Goal: Task Accomplishment & Management: Manage account settings

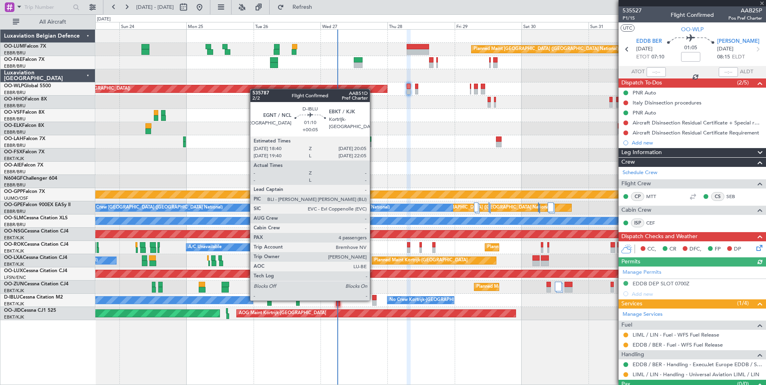
click at [373, 300] on div at bounding box center [374, 298] width 4 height 6
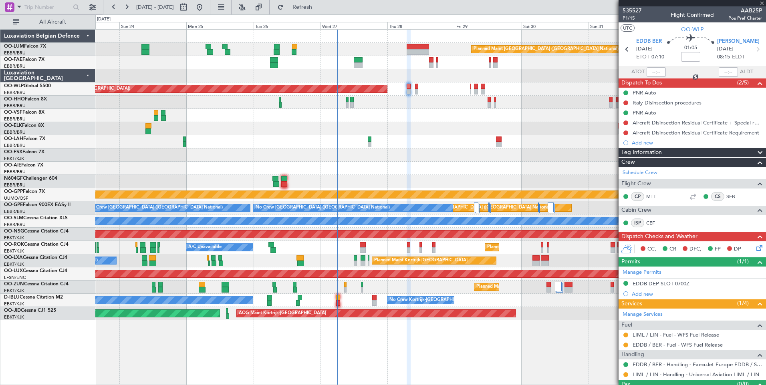
type input "+00:05"
type input "4"
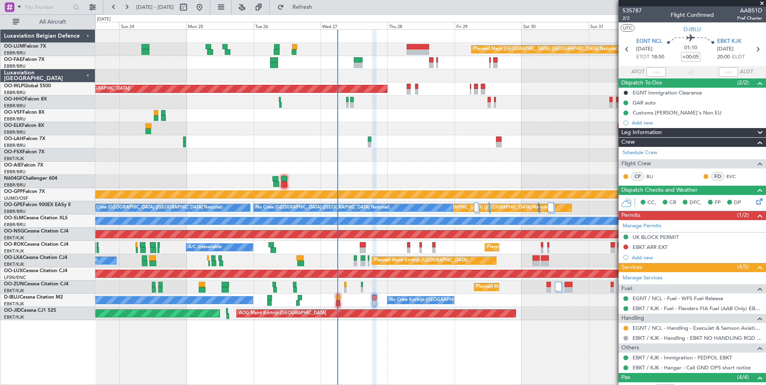
click at [379, 167] on div "Planned Maint [GEOGRAPHIC_DATA] ([GEOGRAPHIC_DATA] National) Owner [GEOGRAPHIC_…" at bounding box center [430, 175] width 670 height 291
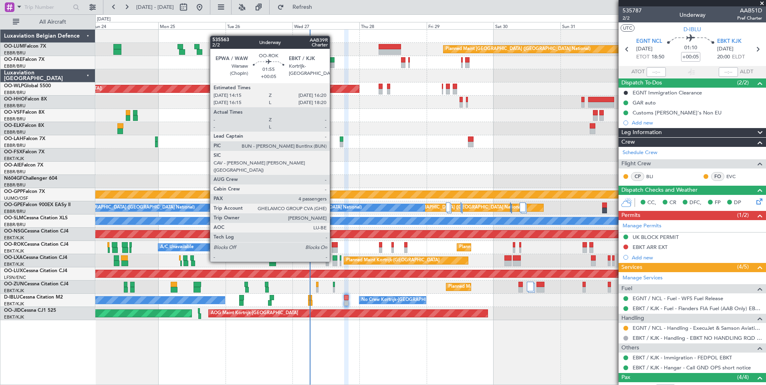
click at [333, 247] on div at bounding box center [335, 245] width 6 height 6
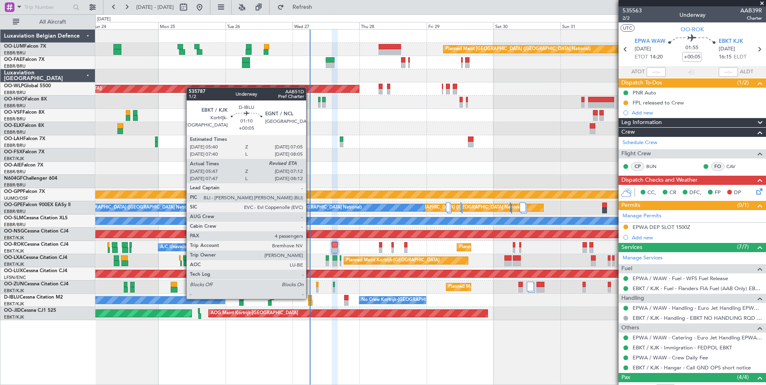
click at [310, 298] on div at bounding box center [310, 298] width 4 height 6
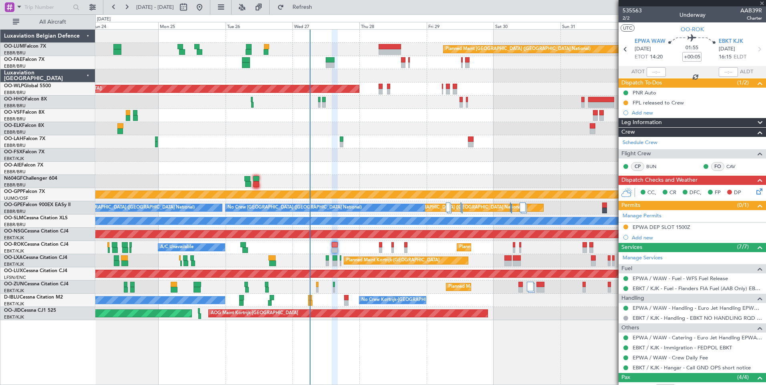
type input "05:57"
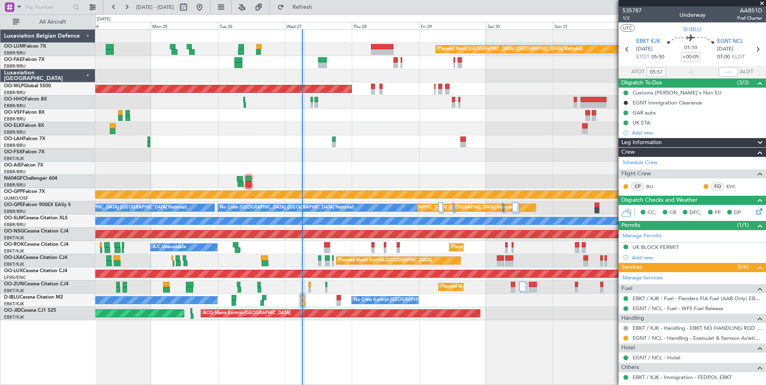
click at [314, 300] on div "No Crew Kortrijk-[GEOGRAPHIC_DATA] No Crew [GEOGRAPHIC_DATA] (Brussels National…" at bounding box center [430, 300] width 670 height 13
click at [316, 300] on div "No Crew Kortrijk-[GEOGRAPHIC_DATA] No Crew [GEOGRAPHIC_DATA] (Brussels National…" at bounding box center [430, 300] width 670 height 13
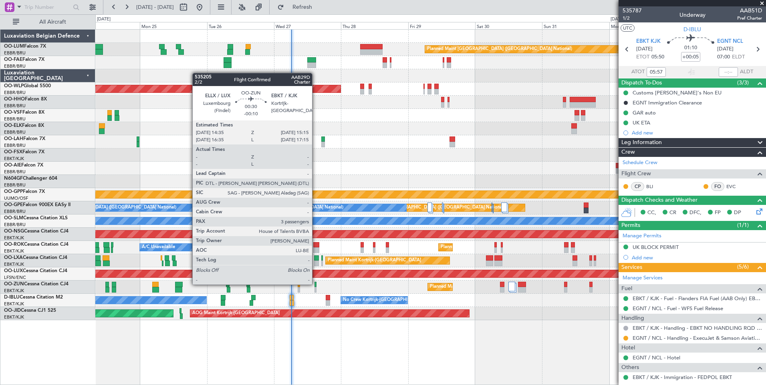
click at [316, 284] on div at bounding box center [315, 285] width 2 height 6
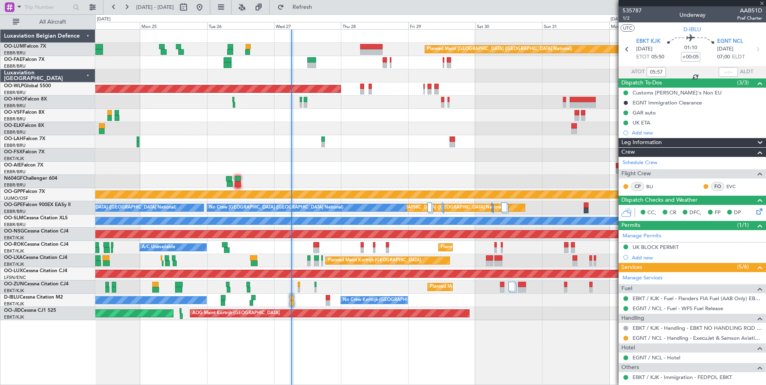
type input "-00:10"
type input "3"
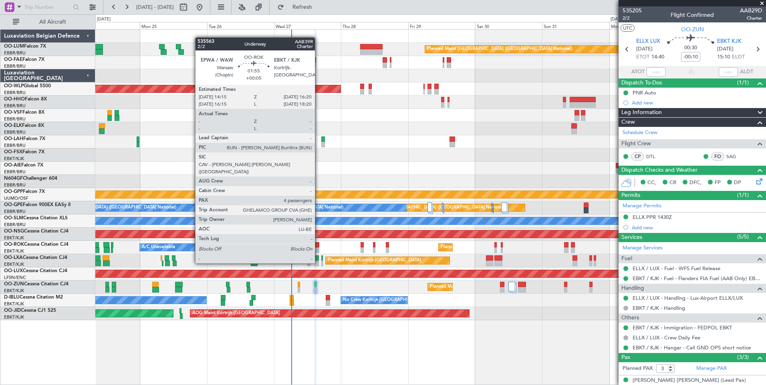
click at [318, 248] on div at bounding box center [316, 250] width 6 height 6
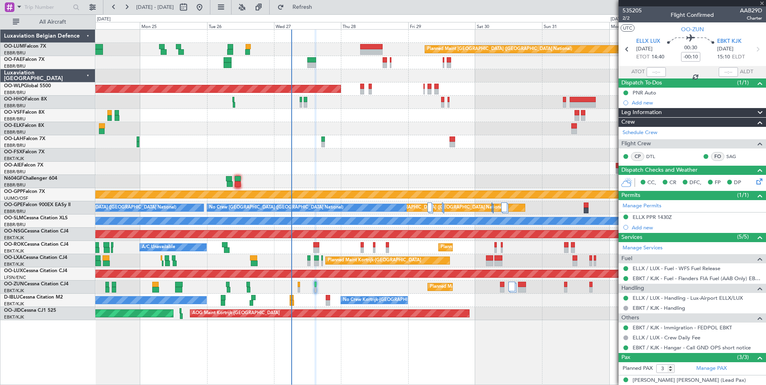
type input "+00:05"
type input "4"
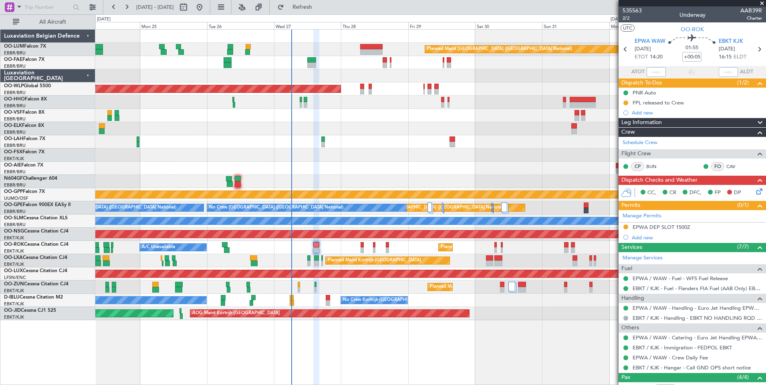
click at [344, 249] on div "Planned Maint Kortrijk-[GEOGRAPHIC_DATA] A/C Unavailable" at bounding box center [430, 247] width 670 height 13
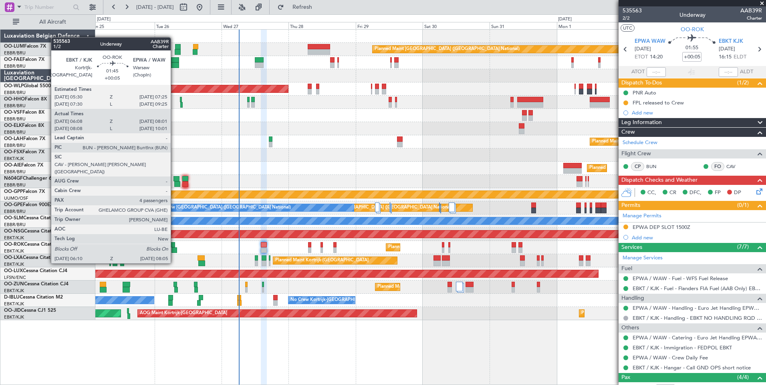
click at [174, 248] on div at bounding box center [174, 250] width 6 height 6
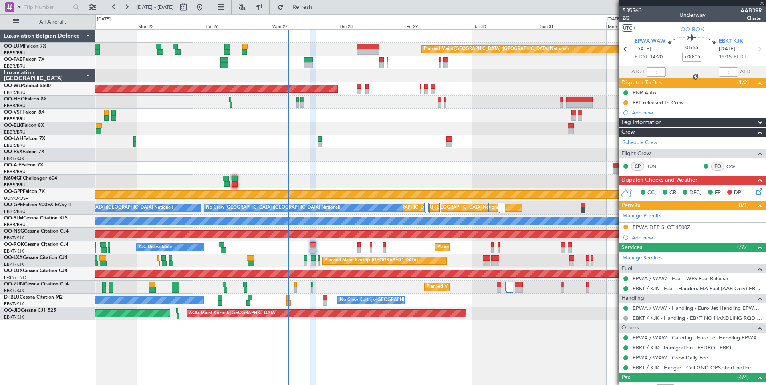
click at [231, 256] on div "Planned Maint [GEOGRAPHIC_DATA] ([GEOGRAPHIC_DATA] National) Owner [GEOGRAPHIC_…" at bounding box center [430, 175] width 670 height 291
type input "06:13"
type input "07:56"
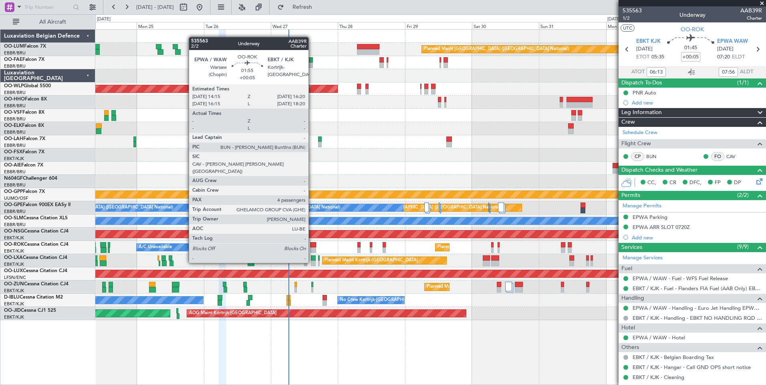
click at [312, 248] on div at bounding box center [313, 250] width 6 height 6
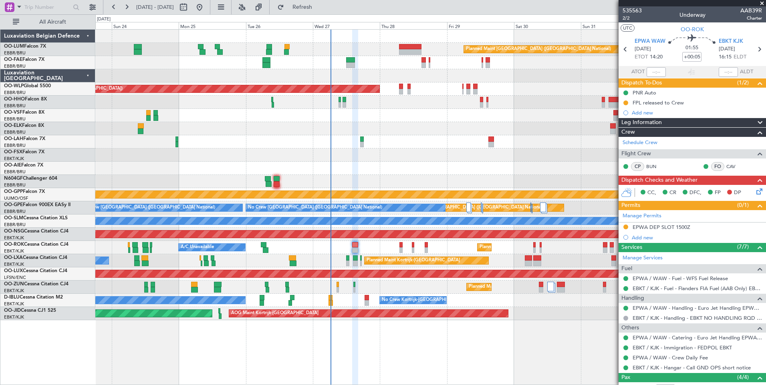
click at [337, 246] on div "Planned Maint Kortrijk-[GEOGRAPHIC_DATA] A/C Unavailable" at bounding box center [430, 247] width 670 height 13
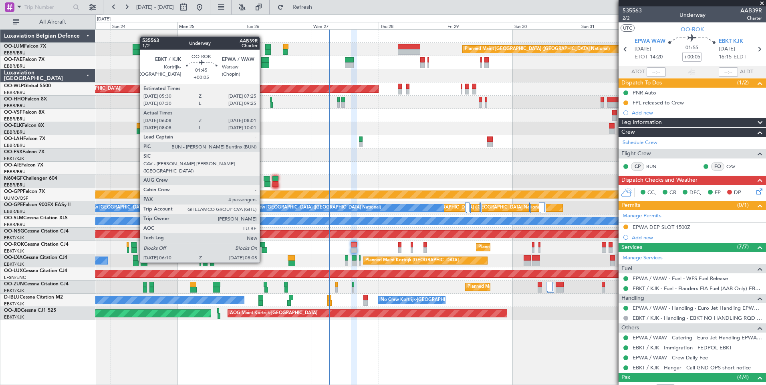
click at [263, 247] on div at bounding box center [264, 250] width 6 height 6
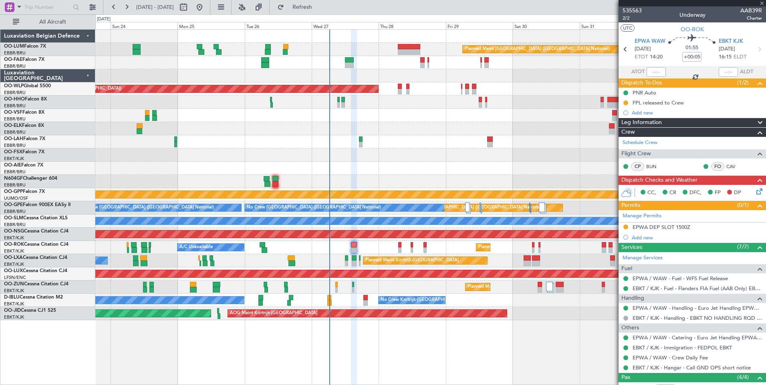
type input "06:13"
type input "07:56"
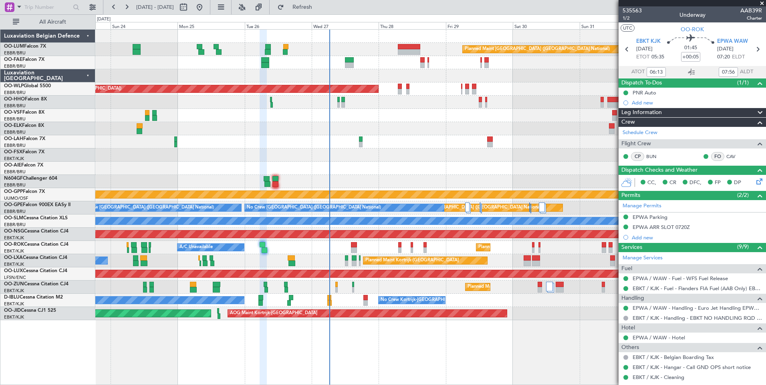
click at [297, 243] on div "Planned Maint [GEOGRAPHIC_DATA] ([GEOGRAPHIC_DATA] National) Owner [GEOGRAPHIC_…" at bounding box center [430, 175] width 670 height 291
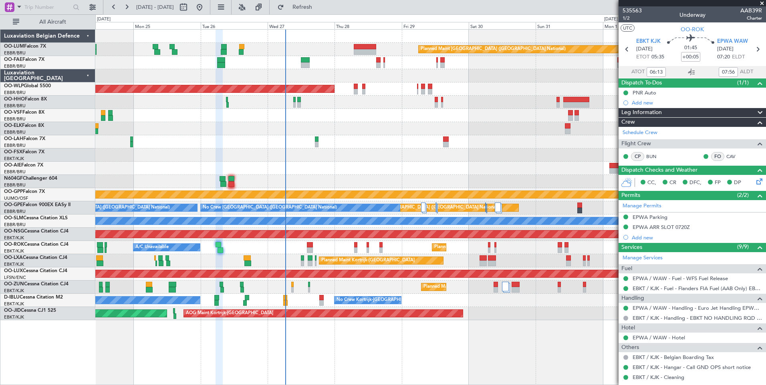
click at [294, 183] on div at bounding box center [430, 181] width 670 height 13
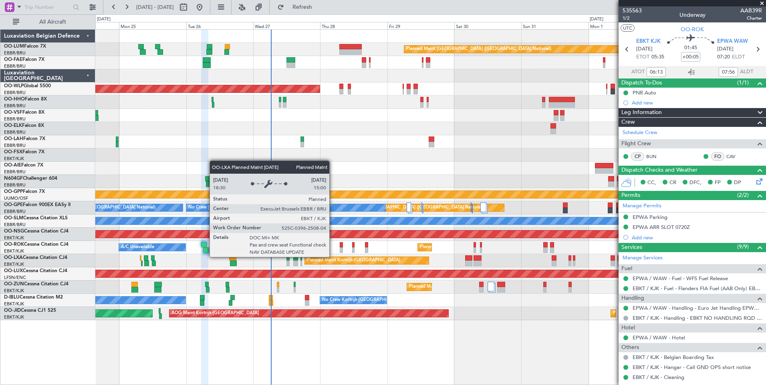
click at [304, 261] on div "Planned Maint Kortrijk-[GEOGRAPHIC_DATA]" at bounding box center [366, 261] width 125 height 8
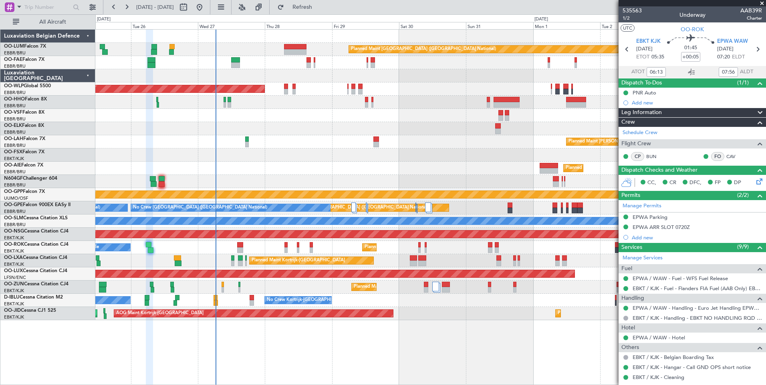
click at [266, 172] on div "Planned Maint [GEOGRAPHIC_DATA] ([GEOGRAPHIC_DATA])" at bounding box center [430, 168] width 670 height 13
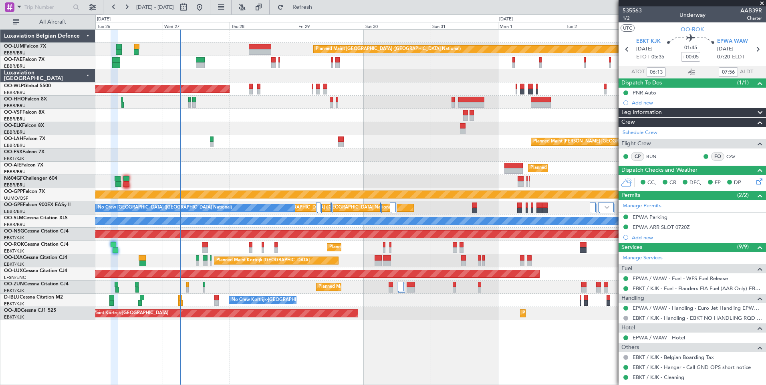
click at [231, 286] on div "Planned Maint Kortrijk-[GEOGRAPHIC_DATA]" at bounding box center [430, 287] width 670 height 13
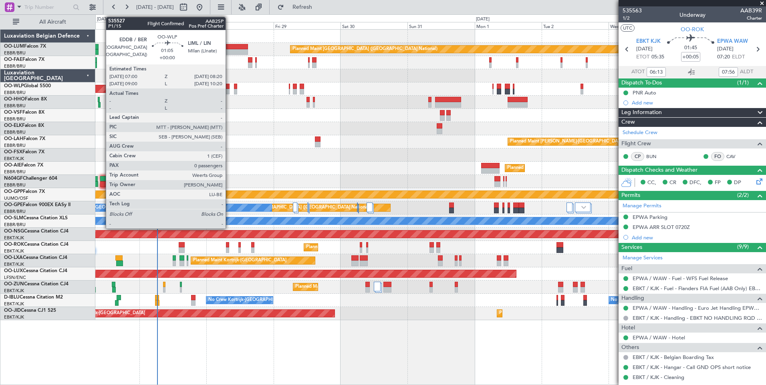
click at [229, 88] on div at bounding box center [227, 87] width 4 height 6
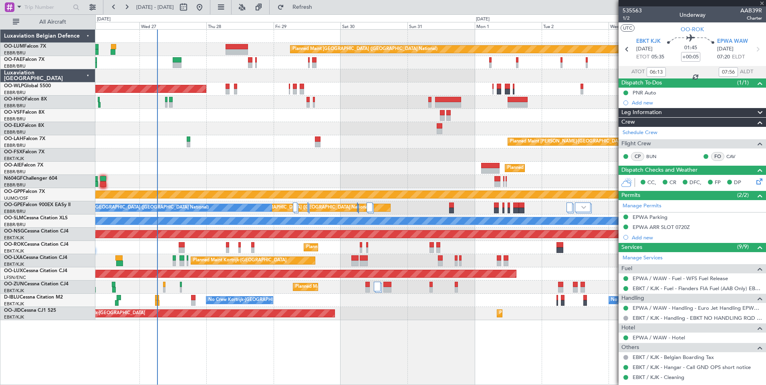
type input "0"
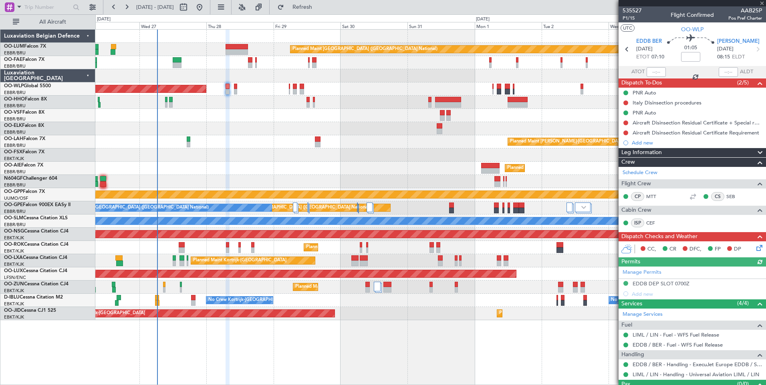
click at [261, 178] on div "Planned Maint [GEOGRAPHIC_DATA] ([GEOGRAPHIC_DATA] National) Owner [GEOGRAPHIC_…" at bounding box center [430, 175] width 670 height 291
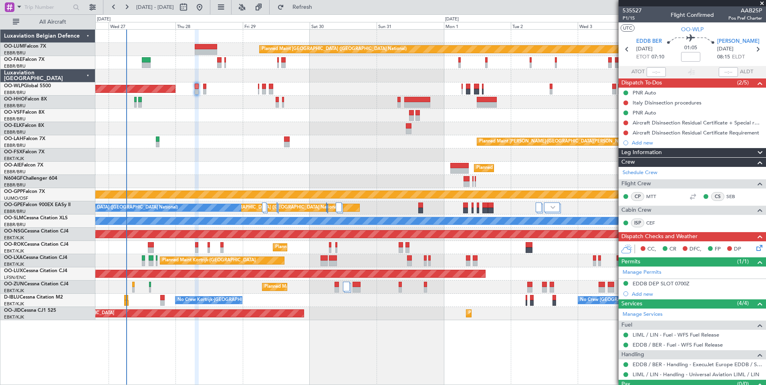
click at [295, 137] on div "Planned Maint [GEOGRAPHIC_DATA] ([GEOGRAPHIC_DATA] National) Owner [GEOGRAPHIC_…" at bounding box center [430, 175] width 670 height 291
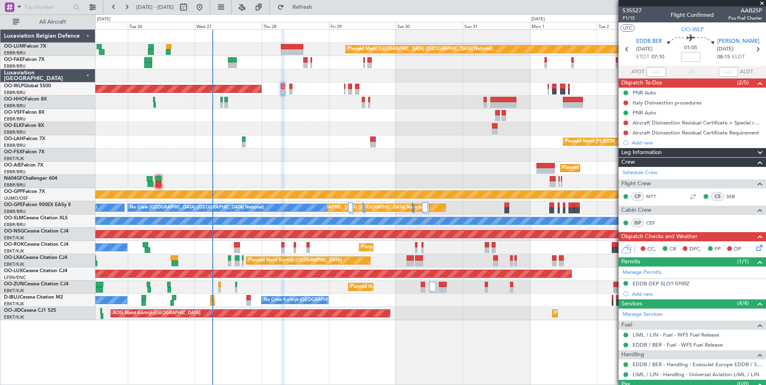
click at [256, 102] on div at bounding box center [430, 102] width 670 height 13
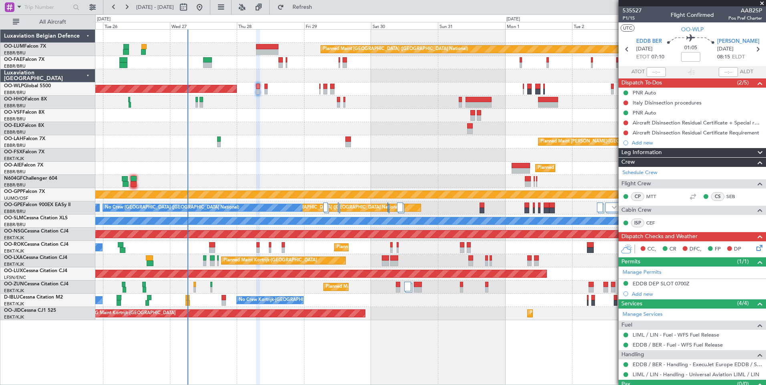
click at [291, 99] on div "Planned Maint [GEOGRAPHIC_DATA] ([GEOGRAPHIC_DATA] National) Owner [GEOGRAPHIC_…" at bounding box center [430, 175] width 670 height 291
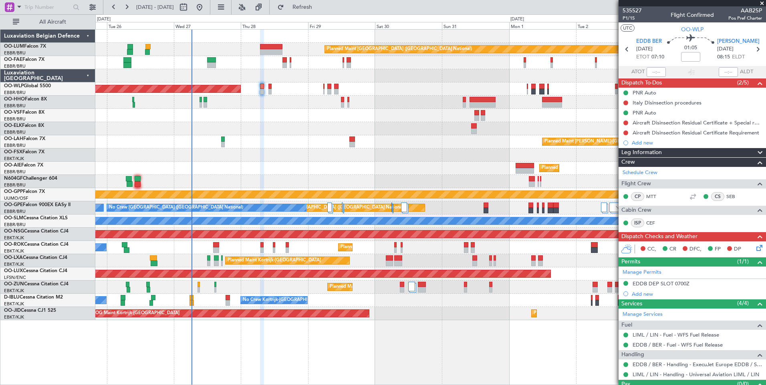
click at [315, 114] on div at bounding box center [430, 115] width 670 height 13
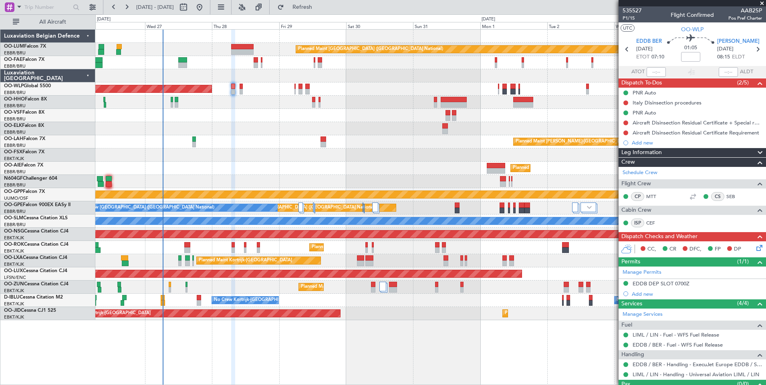
click at [241, 107] on div at bounding box center [430, 102] width 670 height 13
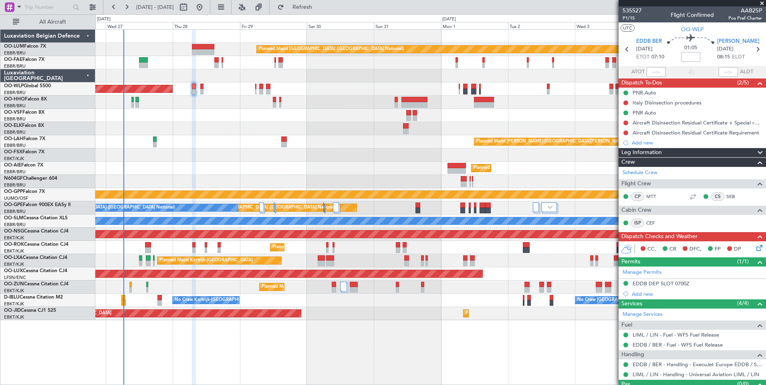
click at [272, 90] on div "Planned Maint [GEOGRAPHIC_DATA] ([GEOGRAPHIC_DATA])" at bounding box center [430, 88] width 670 height 13
click at [277, 86] on div "Planned Maint [GEOGRAPHIC_DATA] ([GEOGRAPHIC_DATA])" at bounding box center [430, 88] width 670 height 13
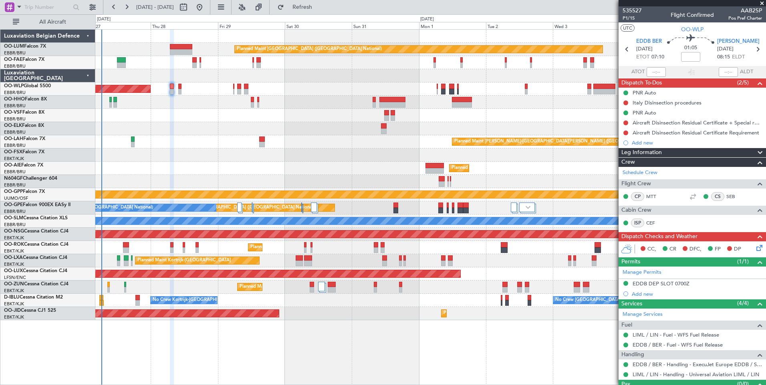
click at [186, 99] on div at bounding box center [430, 102] width 670 height 13
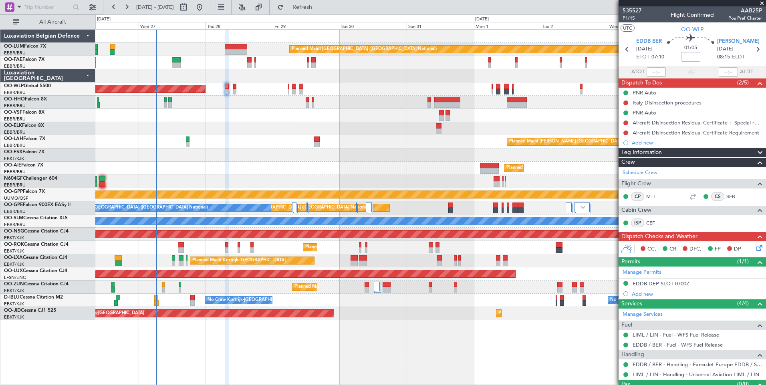
click at [187, 108] on div at bounding box center [430, 102] width 670 height 13
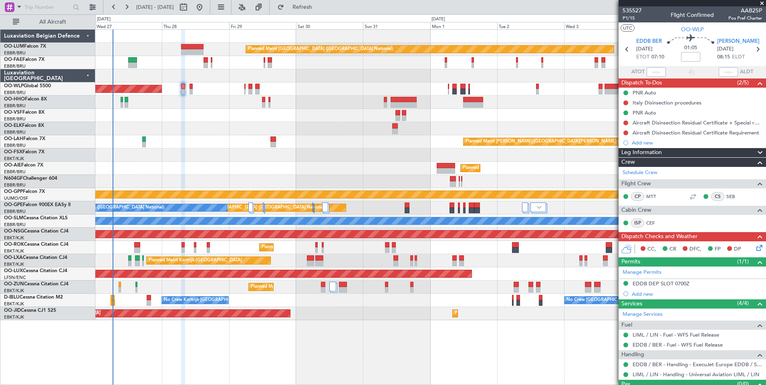
click at [270, 91] on div "Planned Maint [GEOGRAPHIC_DATA] ([GEOGRAPHIC_DATA])" at bounding box center [430, 88] width 670 height 13
click at [171, 137] on div "Planned Maint [PERSON_NAME]-[GEOGRAPHIC_DATA][PERSON_NAME] ([GEOGRAPHIC_DATA][P…" at bounding box center [430, 141] width 670 height 13
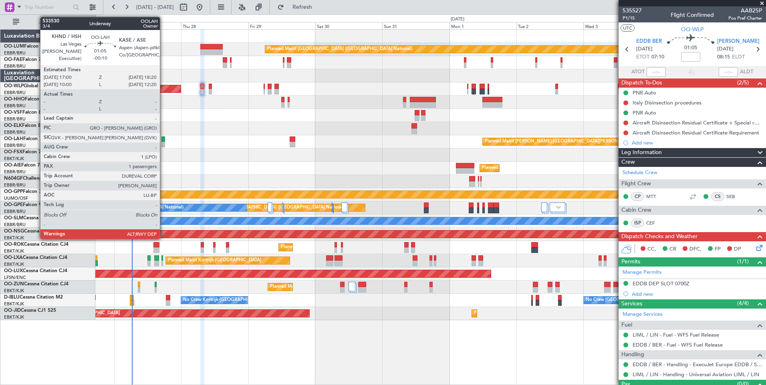
click at [163, 142] on div at bounding box center [163, 145] width 4 height 6
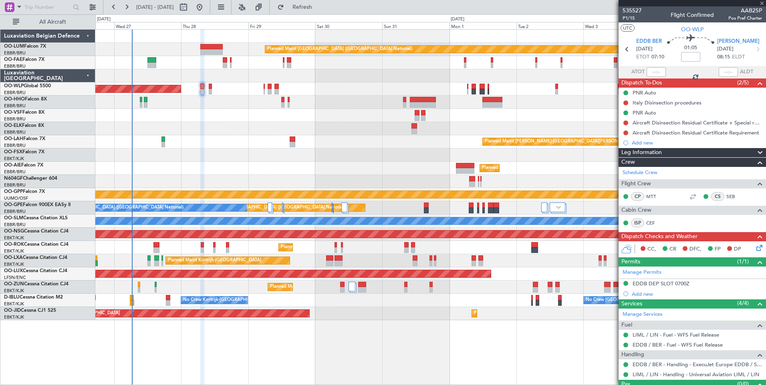
type input "-00:10"
type input "1"
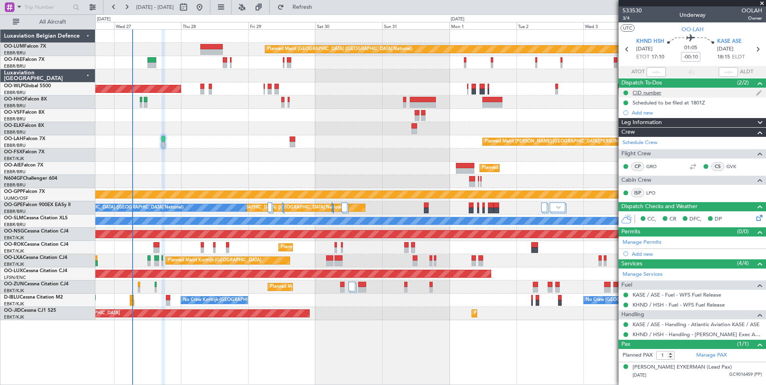
click at [652, 91] on div "CID number" at bounding box center [646, 92] width 29 height 7
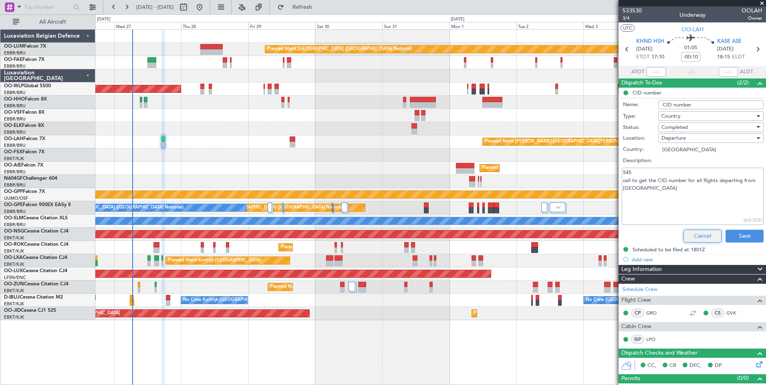
click at [689, 235] on button "Cancel" at bounding box center [702, 236] width 38 height 13
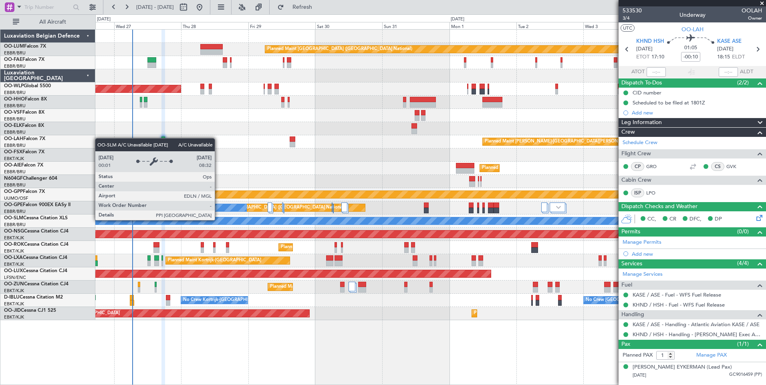
click at [312, 225] on div "A/C Unavailable [GEOGRAPHIC_DATA]" at bounding box center [430, 221] width 670 height 13
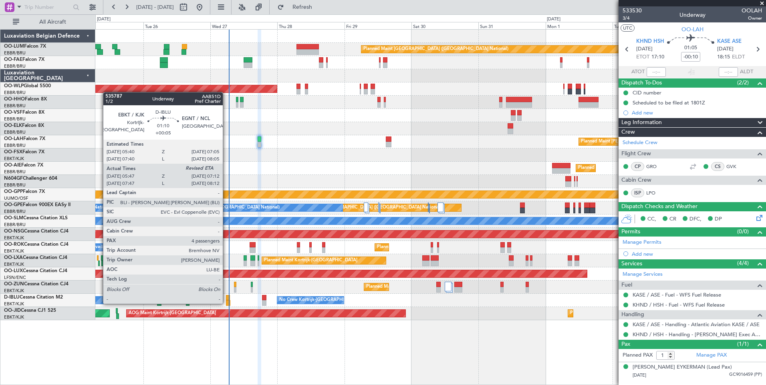
click at [226, 303] on div at bounding box center [228, 303] width 4 height 6
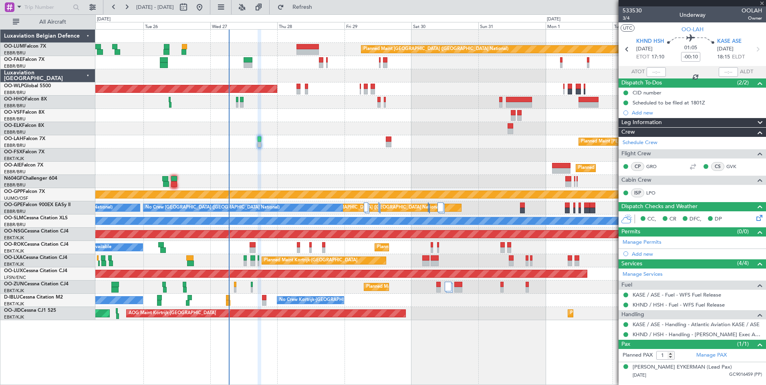
type input "+00:05"
type input "05:57"
type input "4"
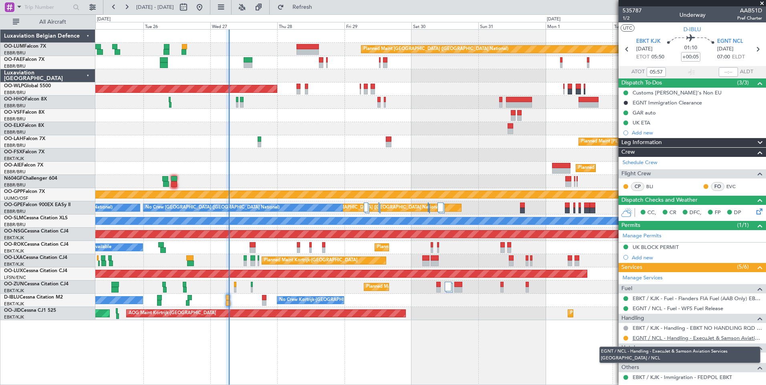
click at [668, 338] on link "EGNT / NCL - Handling - ExecuJet & Samson Aviation Services [GEOGRAPHIC_DATA] /…" at bounding box center [696, 338] width 129 height 7
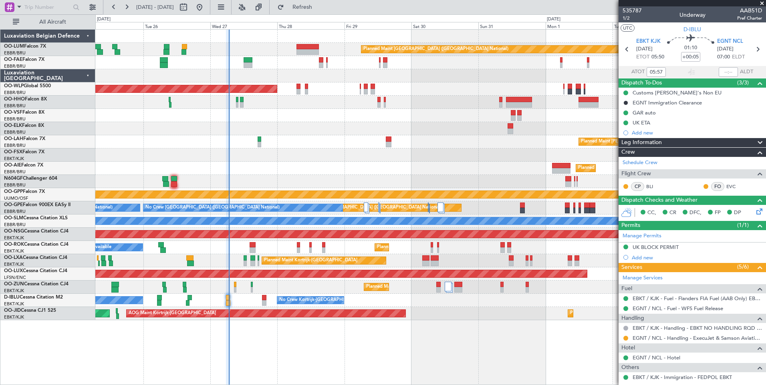
click at [193, 301] on div "No Crew [GEOGRAPHIC_DATA] ([GEOGRAPHIC_DATA] National) No Crew Kortrijk-[GEOGRA…" at bounding box center [430, 300] width 670 height 13
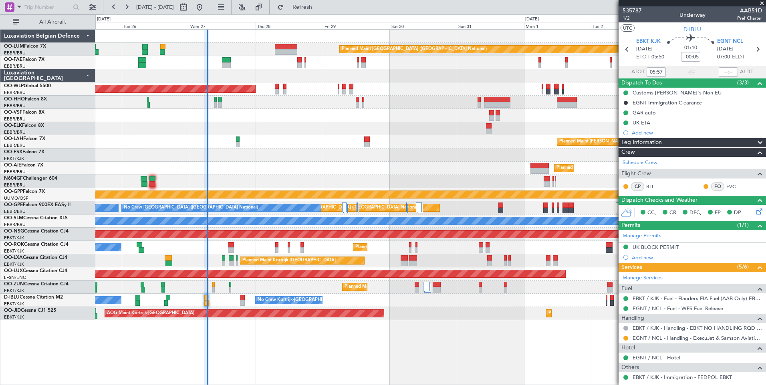
click at [213, 308] on div "Planned Maint Kortrijk-[GEOGRAPHIC_DATA] AOG Maint [GEOGRAPHIC_DATA]-[GEOGRAPHI…" at bounding box center [430, 313] width 670 height 13
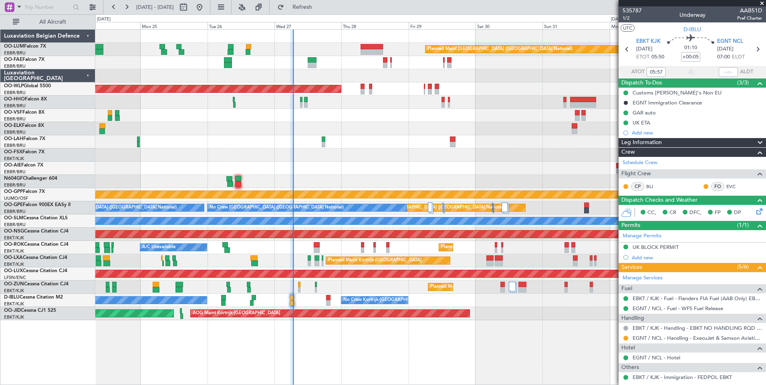
click at [326, 334] on div "Planned Maint [GEOGRAPHIC_DATA] ([GEOGRAPHIC_DATA] National) Owner [GEOGRAPHIC_…" at bounding box center [430, 207] width 670 height 356
click at [626, 338] on button at bounding box center [625, 338] width 5 height 5
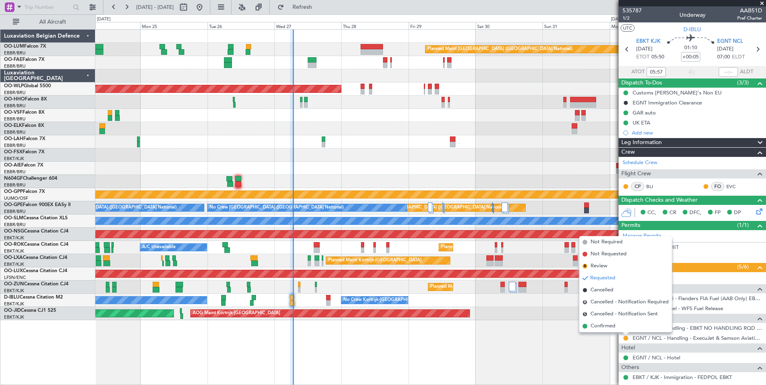
drag, startPoint x: 607, startPoint y: 328, endPoint x: 453, endPoint y: 383, distance: 163.3
click at [607, 328] on span "Confirmed" at bounding box center [602, 326] width 25 height 8
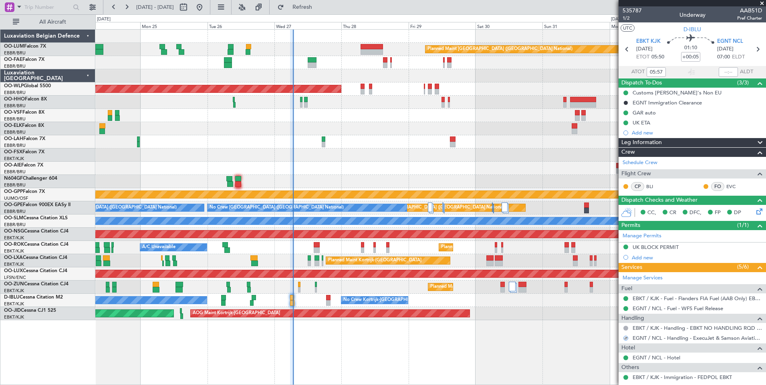
click at [328, 300] on div at bounding box center [328, 298] width 4 height 6
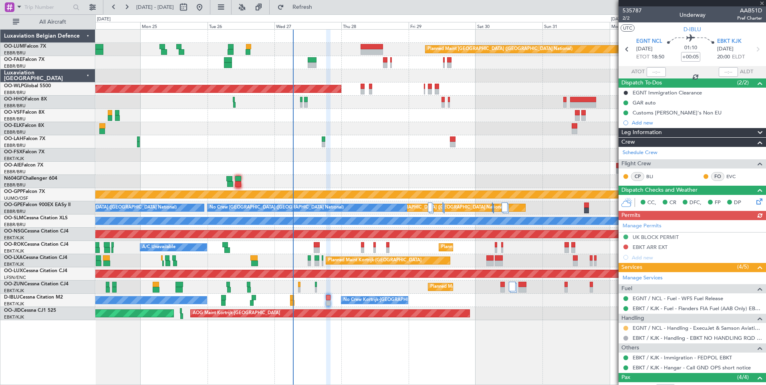
click at [626, 329] on button at bounding box center [625, 328] width 5 height 5
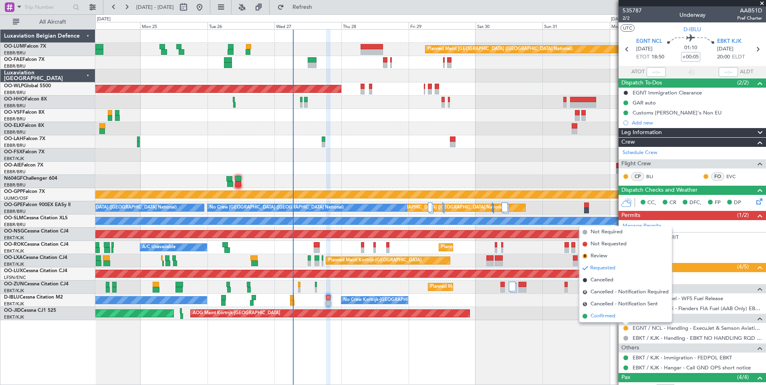
click at [607, 319] on span "Confirmed" at bounding box center [602, 316] width 25 height 8
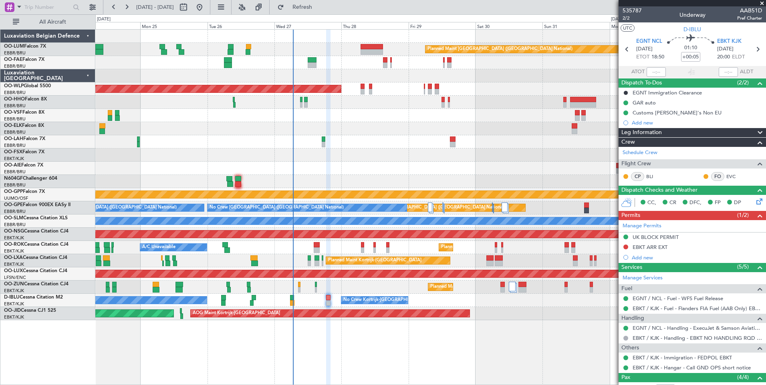
click at [308, 326] on div "Planned Maint Brussels (Brussels National) Owner Melsbroek Air Base Owner Melsb…" at bounding box center [430, 207] width 670 height 356
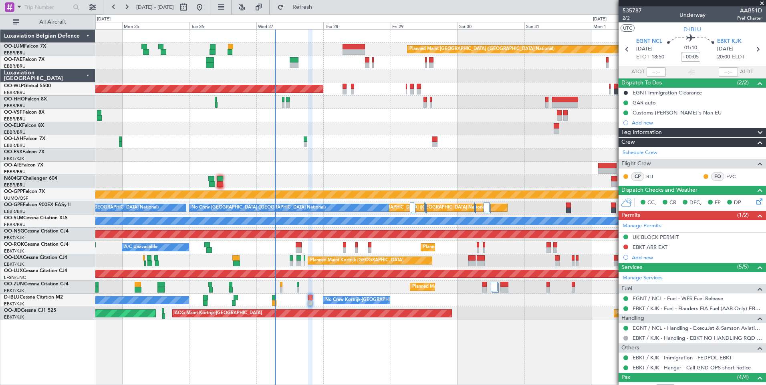
click at [304, 302] on div "No Crew Kortrijk-Wevelgem No Crew Brussels (Brussels National) No Crew Kortrijk…" at bounding box center [430, 300] width 670 height 13
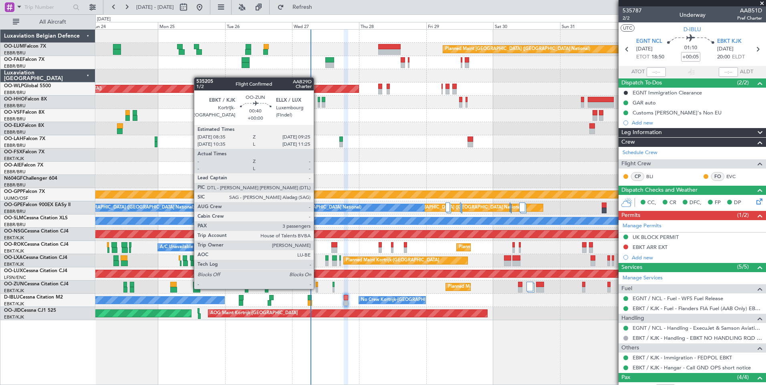
click at [317, 288] on div at bounding box center [317, 290] width 2 height 6
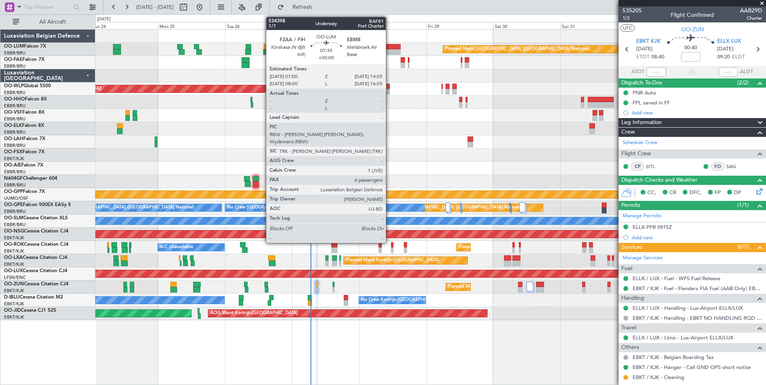
click at [389, 48] on div at bounding box center [389, 47] width 22 height 6
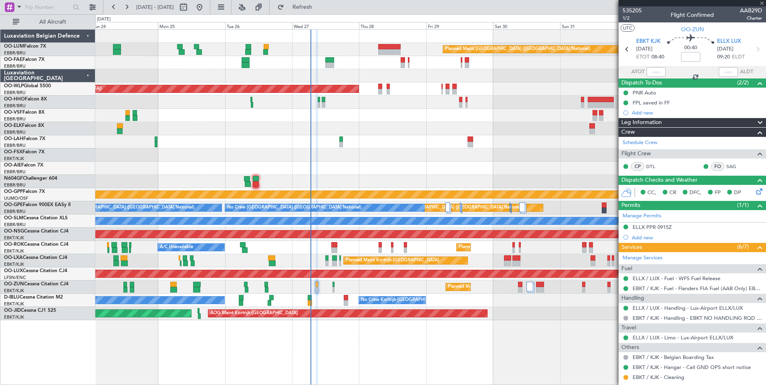
click at [383, 105] on div at bounding box center [430, 102] width 670 height 13
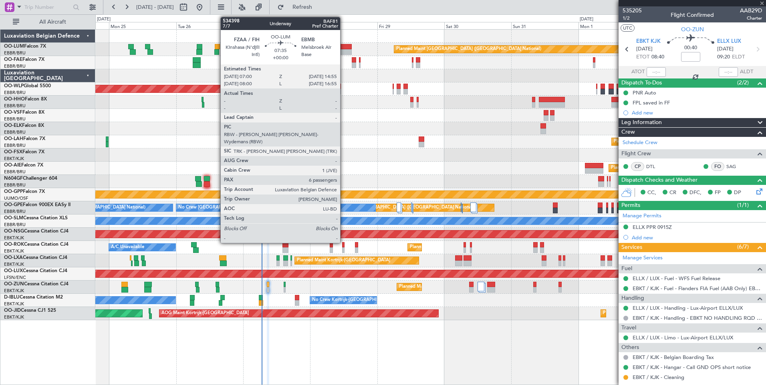
type input "6"
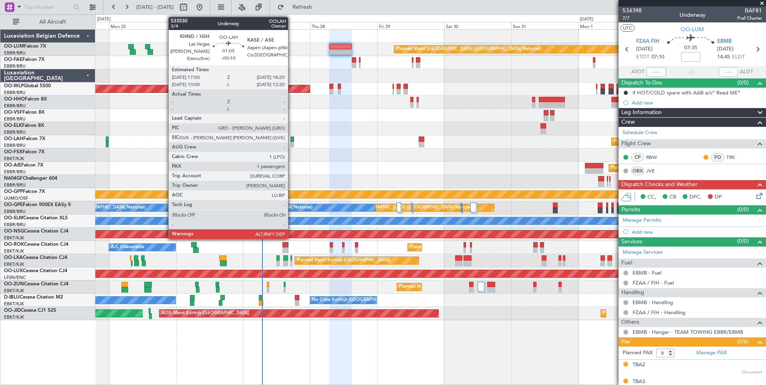
click at [292, 141] on div at bounding box center [292, 140] width 4 height 6
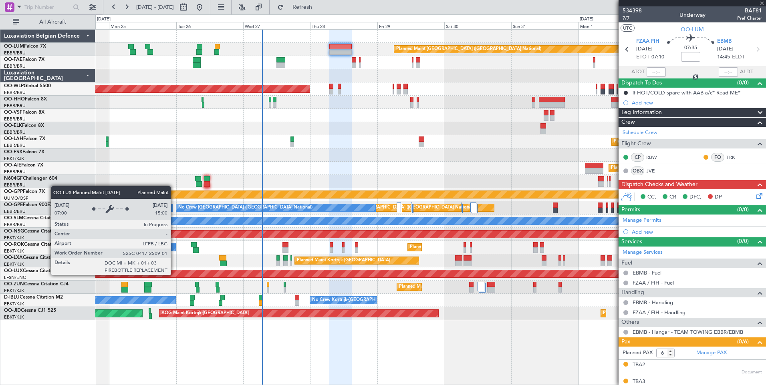
type input "-00:10"
type input "1"
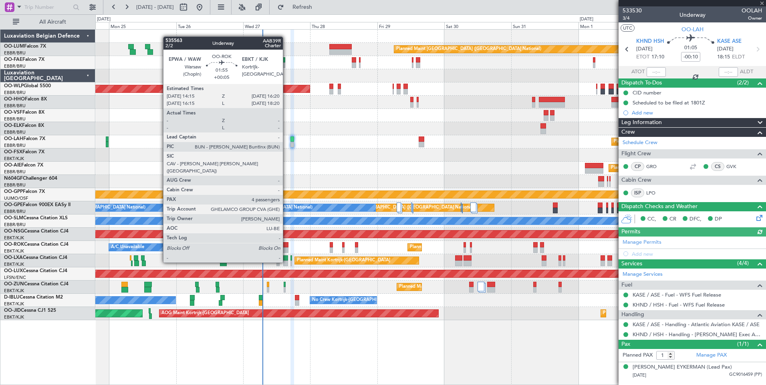
click at [286, 247] on div at bounding box center [285, 250] width 6 height 6
type input "+00:05"
type input "4"
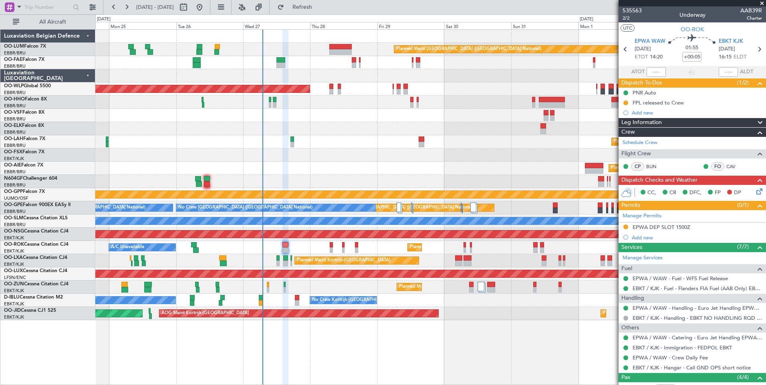
click at [286, 288] on div "Planned Maint Kortrijk-[GEOGRAPHIC_DATA]" at bounding box center [430, 287] width 670 height 13
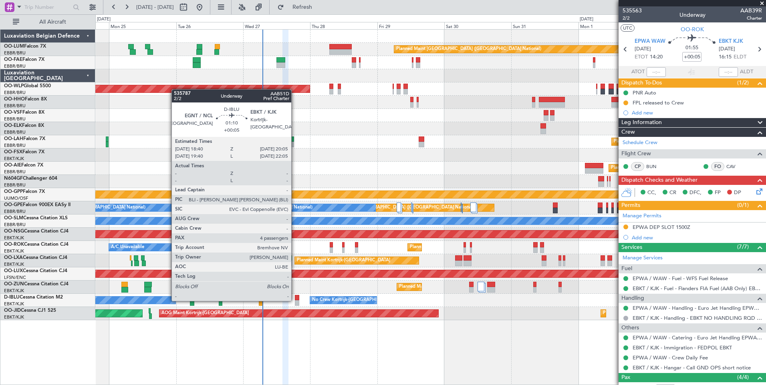
click at [295, 303] on div at bounding box center [297, 303] width 4 height 6
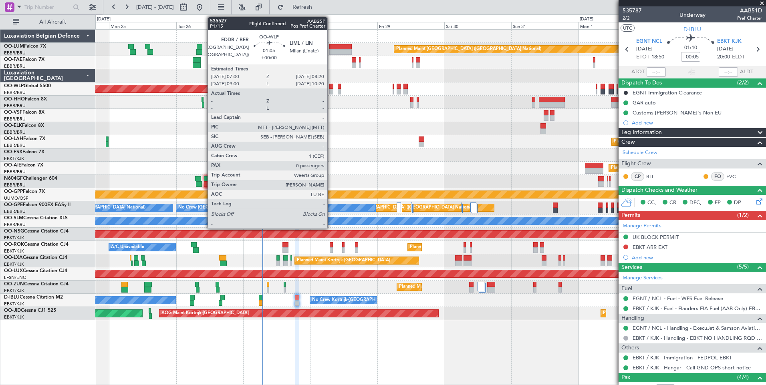
click at [331, 89] on div at bounding box center [331, 92] width 4 height 6
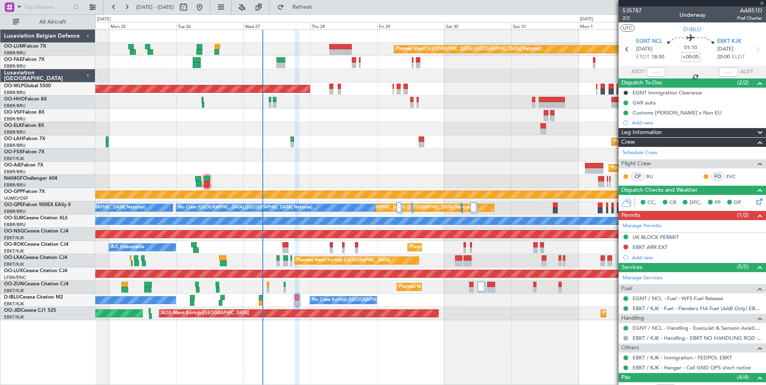
click at [324, 114] on div at bounding box center [430, 115] width 670 height 13
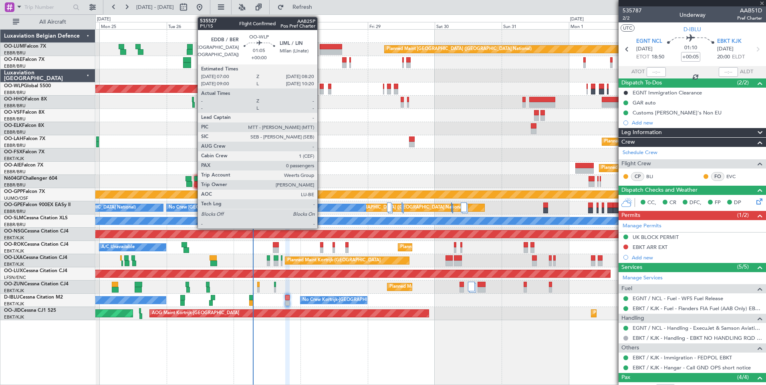
type input "0"
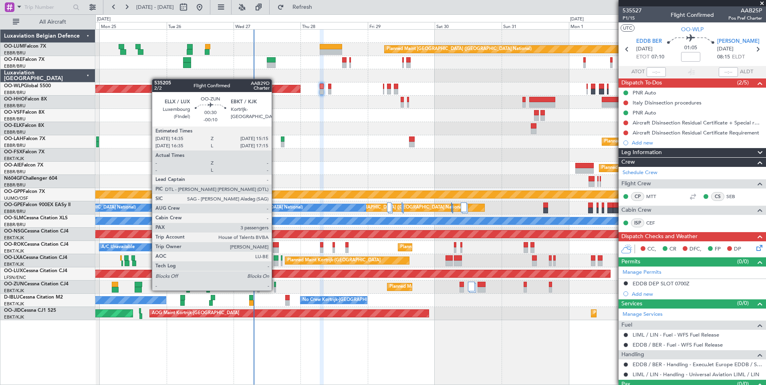
click at [275, 290] on div at bounding box center [275, 290] width 2 height 6
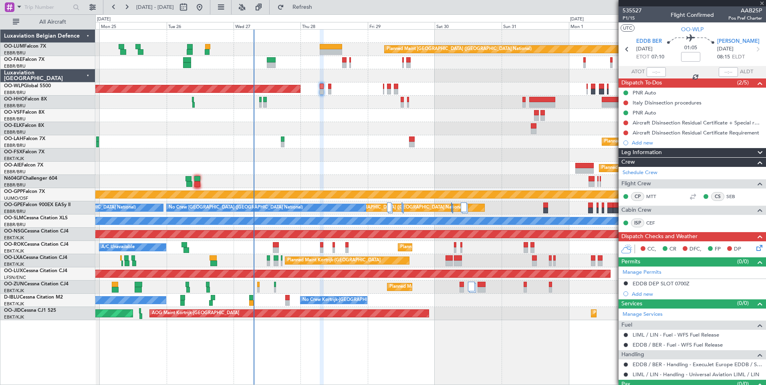
type input "-00:10"
type input "3"
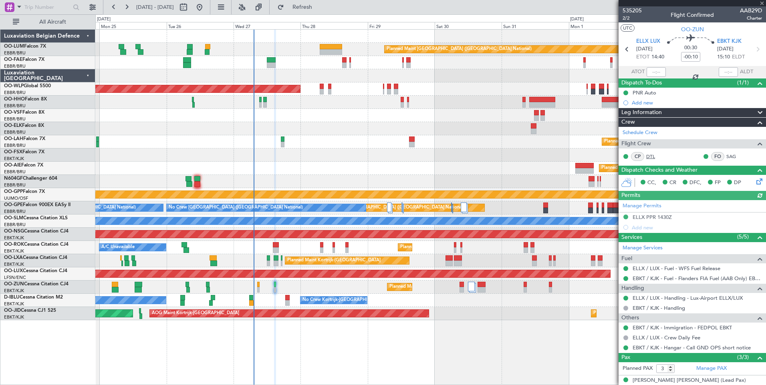
click at [647, 158] on link "DTL" at bounding box center [655, 156] width 18 height 7
click at [655, 160] on div "CP DTL" at bounding box center [643, 156] width 42 height 9
click at [651, 157] on link "DTL" at bounding box center [655, 156] width 18 height 7
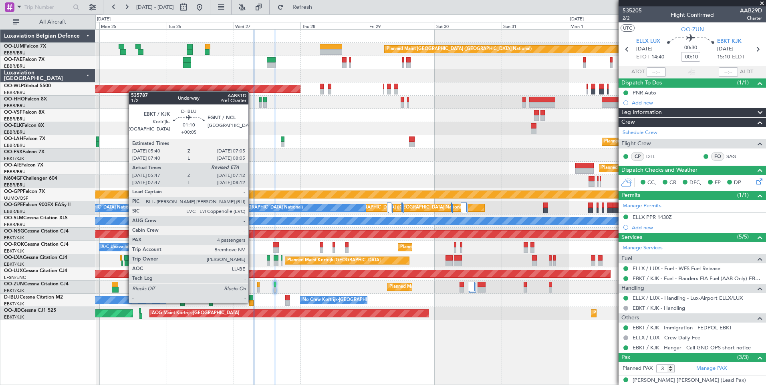
click at [252, 302] on div at bounding box center [251, 303] width 4 height 6
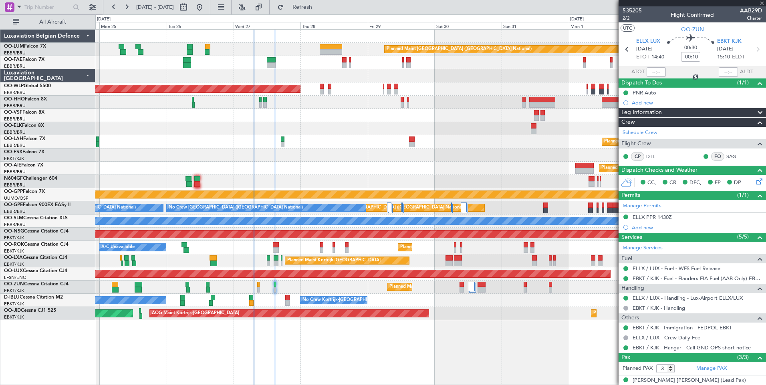
type input "+00:05"
type input "05:57"
type input "4"
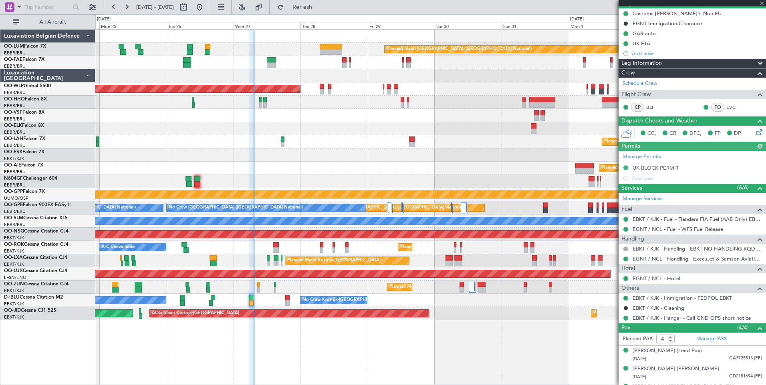
scroll to position [80, 0]
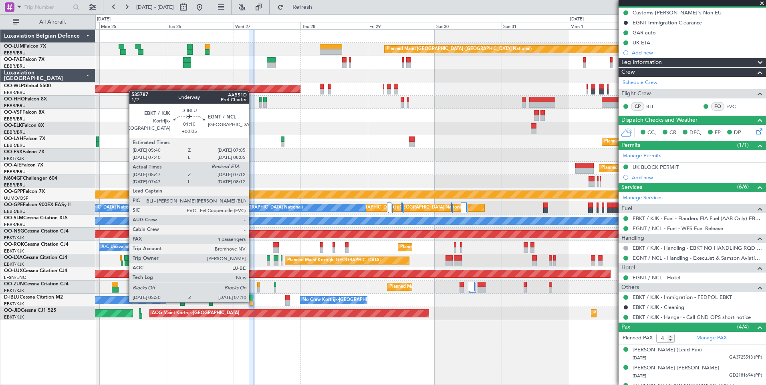
click at [252, 302] on div at bounding box center [251, 303] width 4 height 6
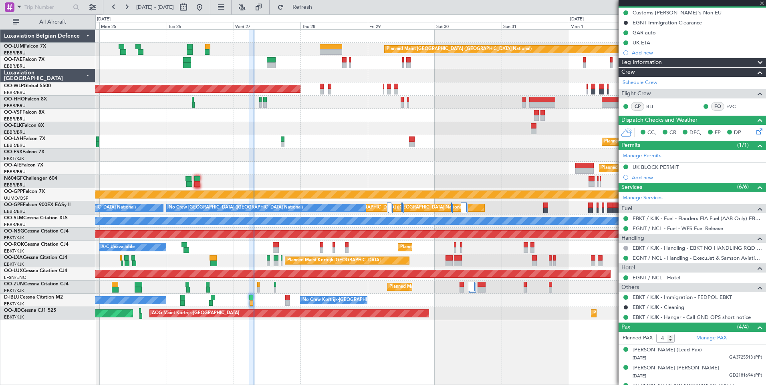
scroll to position [0, 0]
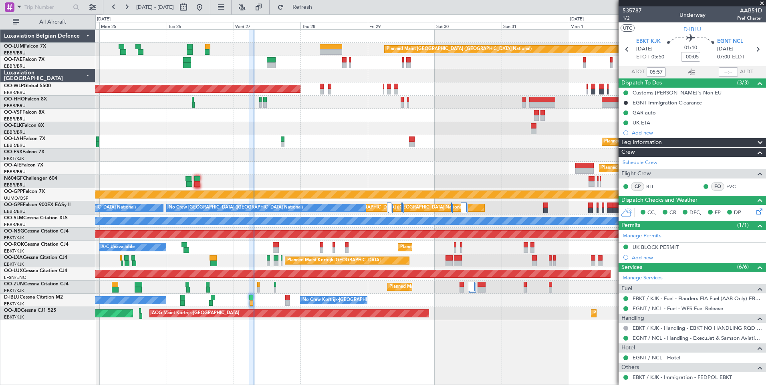
click at [245, 296] on div "Planned Maint [GEOGRAPHIC_DATA] ([GEOGRAPHIC_DATA] National) Owner [GEOGRAPHIC_…" at bounding box center [430, 175] width 670 height 291
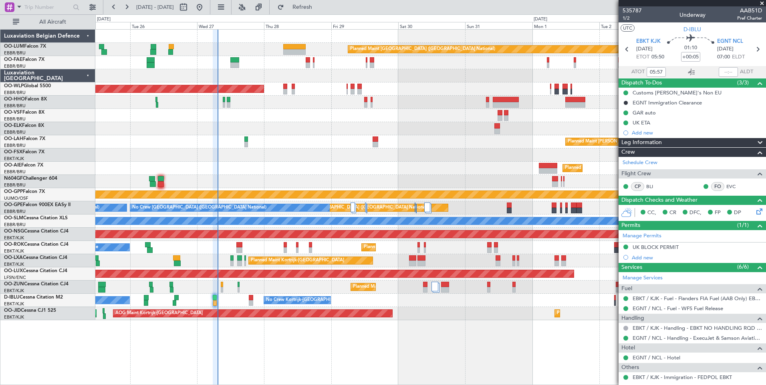
click at [235, 141] on div "Planned Maint [PERSON_NAME]-[GEOGRAPHIC_DATA][PERSON_NAME] ([GEOGRAPHIC_DATA][P…" at bounding box center [430, 141] width 670 height 13
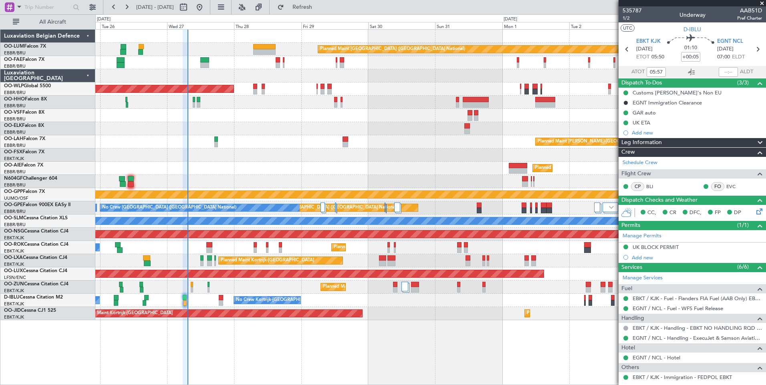
click at [227, 168] on div "Planned Maint [GEOGRAPHIC_DATA] ([GEOGRAPHIC_DATA])" at bounding box center [430, 168] width 670 height 13
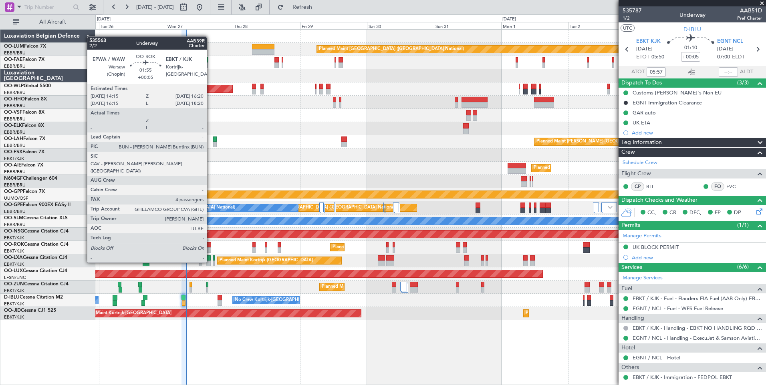
click at [210, 247] on div at bounding box center [208, 250] width 6 height 6
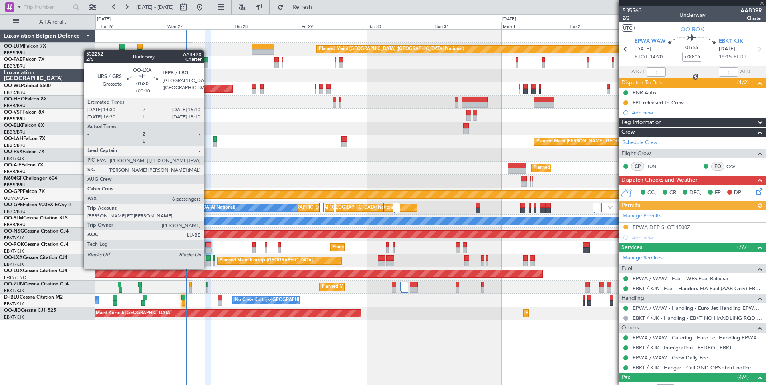
click at [207, 261] on div at bounding box center [208, 264] width 5 height 6
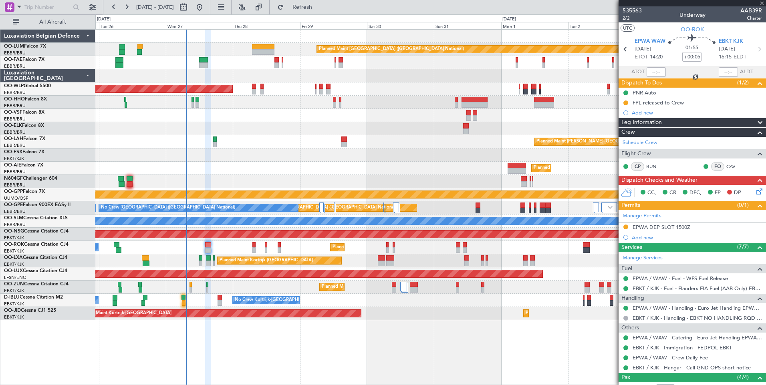
type input "+00:10"
type input "6"
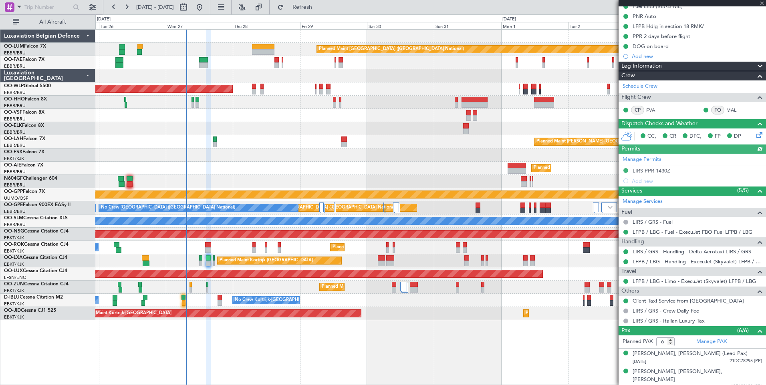
scroll to position [158, 0]
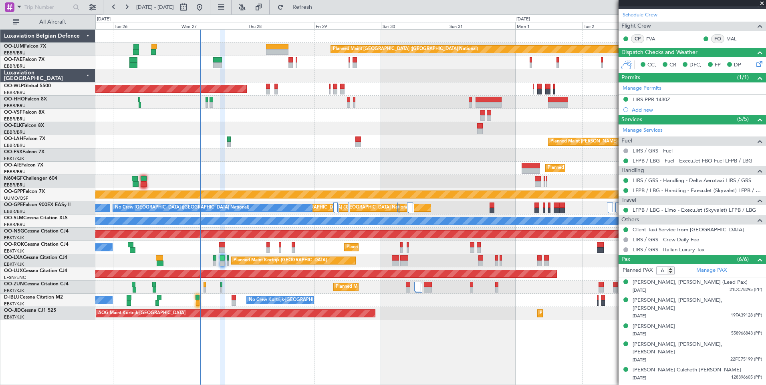
click at [209, 267] on div "Planned Maint [GEOGRAPHIC_DATA] ([GEOGRAPHIC_DATA] National) Owner [GEOGRAPHIC_…" at bounding box center [430, 175] width 670 height 291
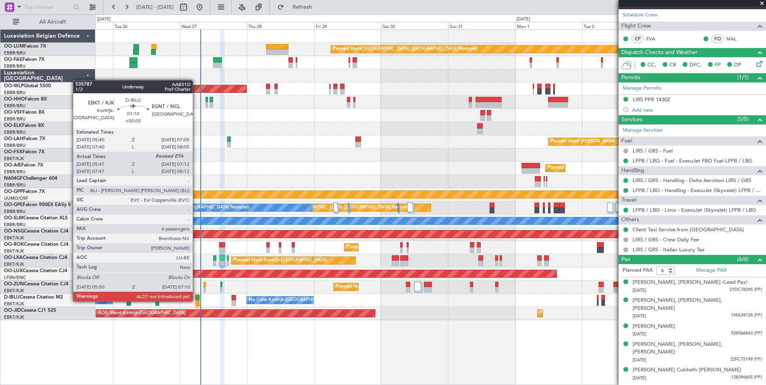
click at [196, 301] on div at bounding box center [198, 303] width 4 height 6
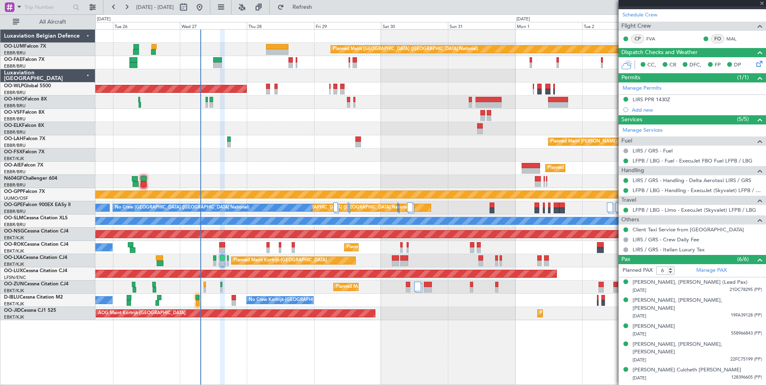
type input "+00:05"
type input "05:57"
type input "4"
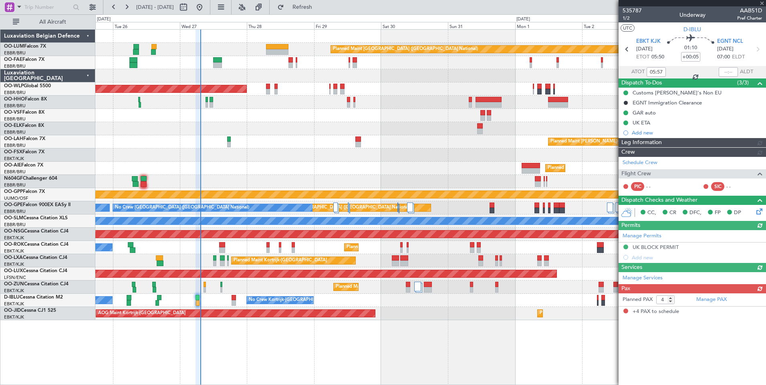
scroll to position [0, 0]
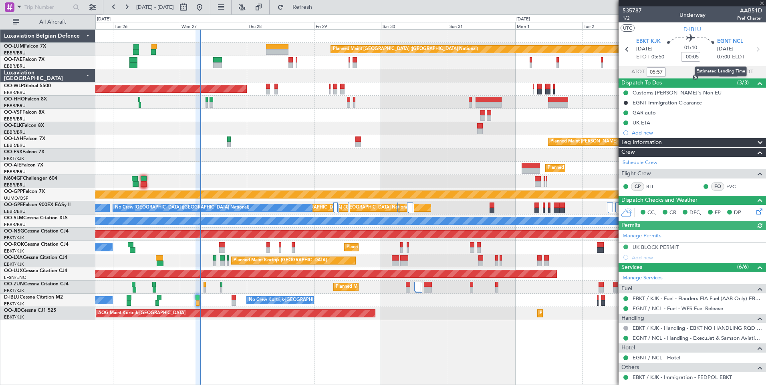
click at [722, 74] on div "Estimated Landing Time" at bounding box center [720, 71] width 52 height 10
click at [729, 72] on input "text" at bounding box center [727, 72] width 19 height 10
type input "07:05"
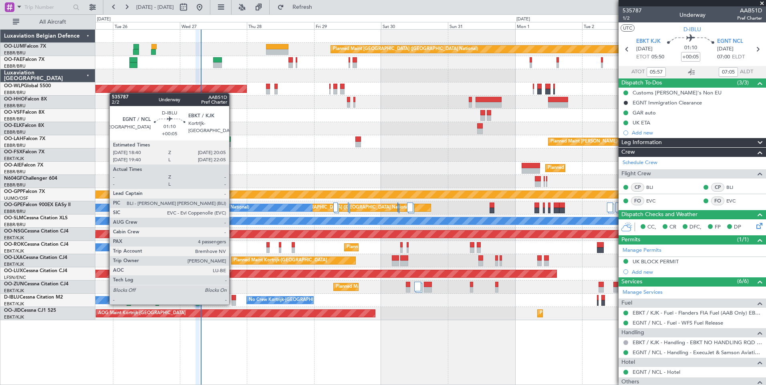
click at [233, 304] on div at bounding box center [233, 303] width 4 height 6
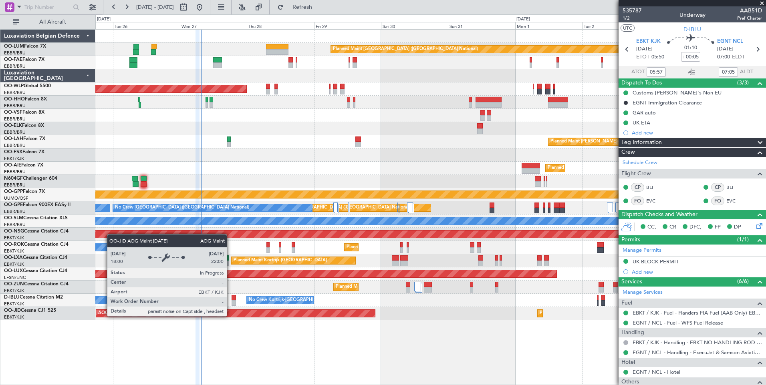
click at [191, 322] on div "Planned Maint [GEOGRAPHIC_DATA] ([GEOGRAPHIC_DATA] National) Owner [GEOGRAPHIC_…" at bounding box center [430, 207] width 670 height 356
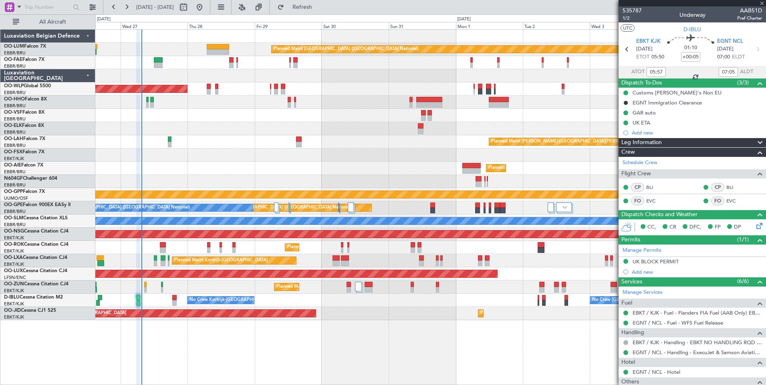
click at [202, 330] on div "Planned Maint Brussels (Brussels National) Owner Melsbroek Air Base Owner Melsb…" at bounding box center [430, 207] width 670 height 356
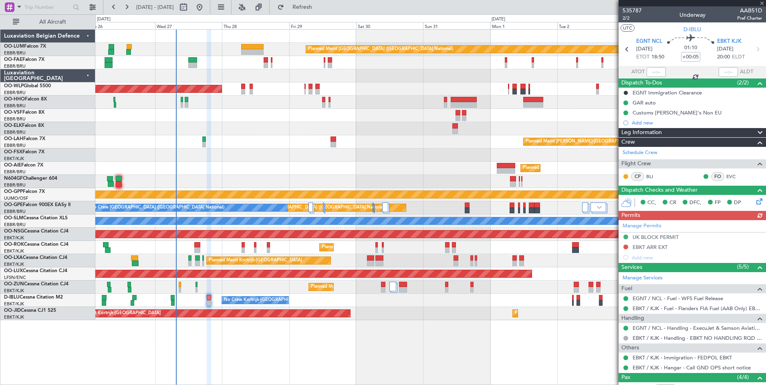
click at [396, 303] on div "No Crew Kortrijk-Wevelgem No Crew Brussels (Brussels National) No Crew Kortrijk…" at bounding box center [430, 300] width 670 height 13
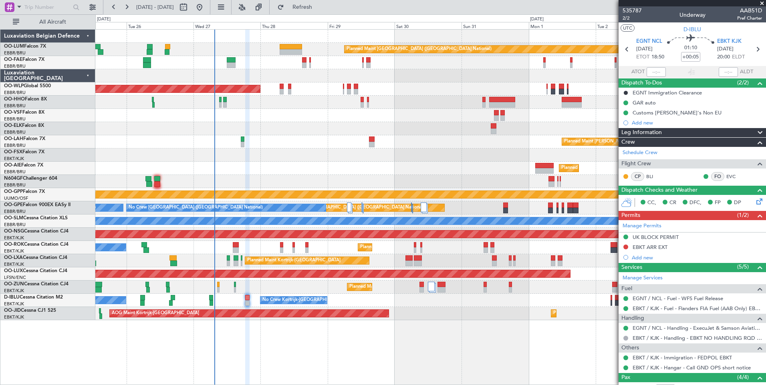
click at [289, 51] on div at bounding box center [291, 52] width 22 height 6
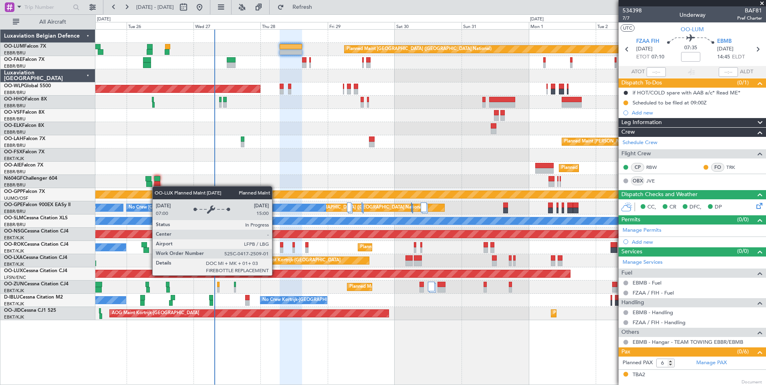
click at [272, 275] on div "Planned Maint [GEOGRAPHIC_DATA] ([GEOGRAPHIC_DATA])" at bounding box center [23, 273] width 1094 height 7
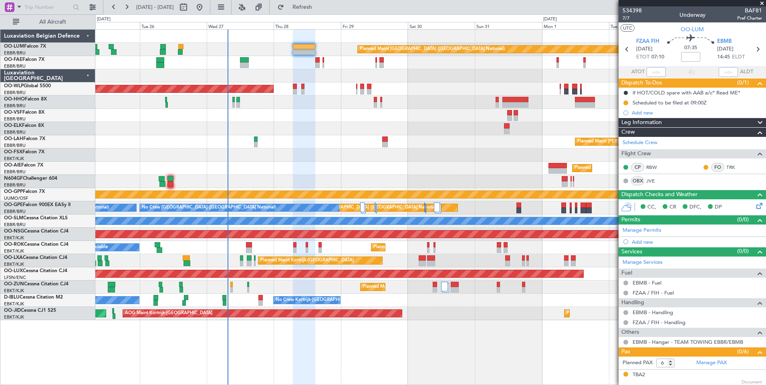
click at [294, 108] on div at bounding box center [430, 102] width 670 height 13
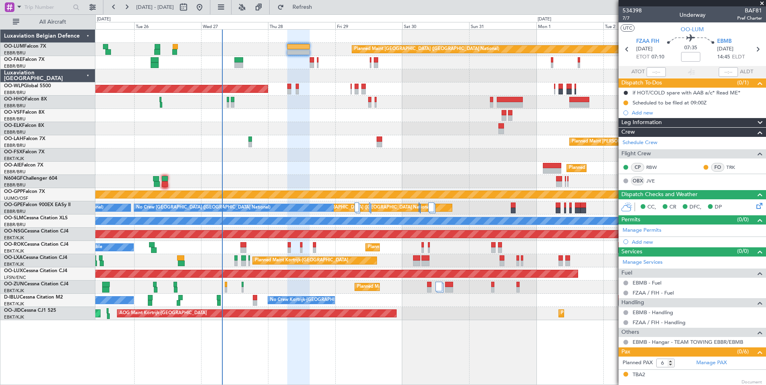
click at [282, 119] on div at bounding box center [430, 115] width 670 height 13
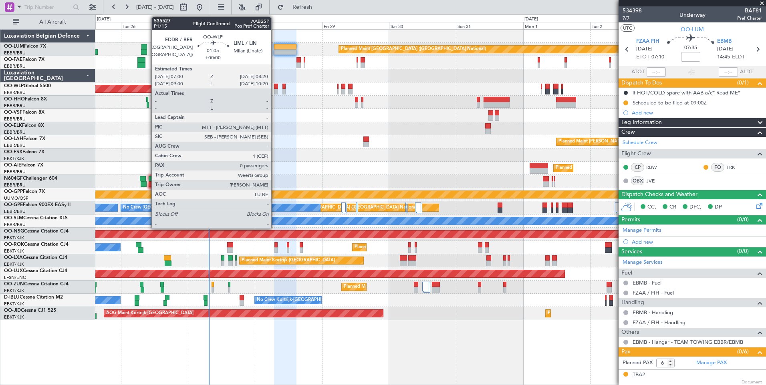
click at [275, 89] on div at bounding box center [276, 92] width 4 height 6
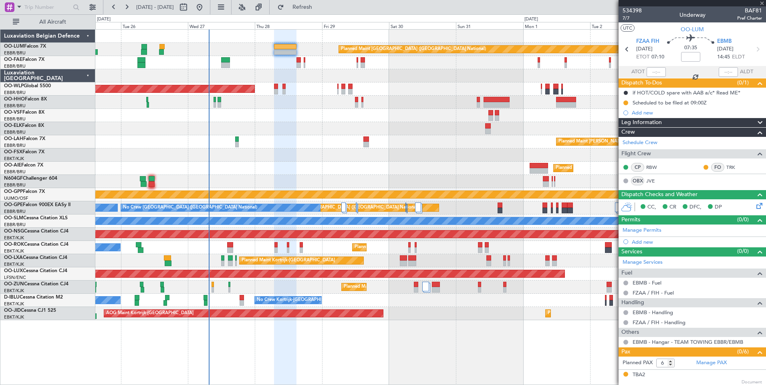
click at [278, 247] on div "Planned Maint Kortrijk-[GEOGRAPHIC_DATA] A/C Unavailable" at bounding box center [430, 247] width 670 height 13
click at [279, 248] on div "Planned Maint Kortrijk-[GEOGRAPHIC_DATA] A/C Unavailable" at bounding box center [430, 247] width 670 height 13
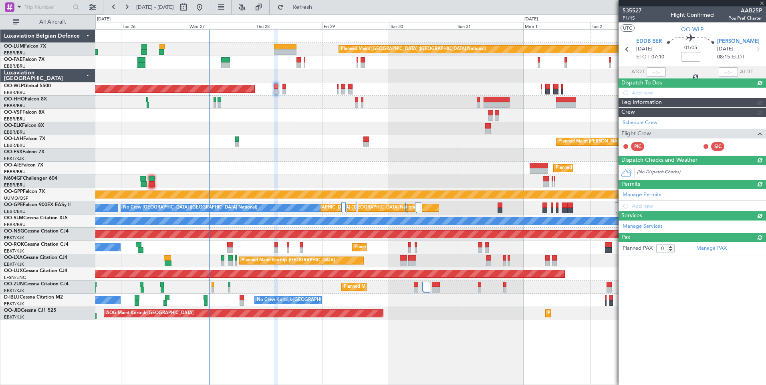
click at [278, 248] on div "Planned Maint Kortrijk-[GEOGRAPHIC_DATA] A/C Unavailable" at bounding box center [430, 247] width 670 height 13
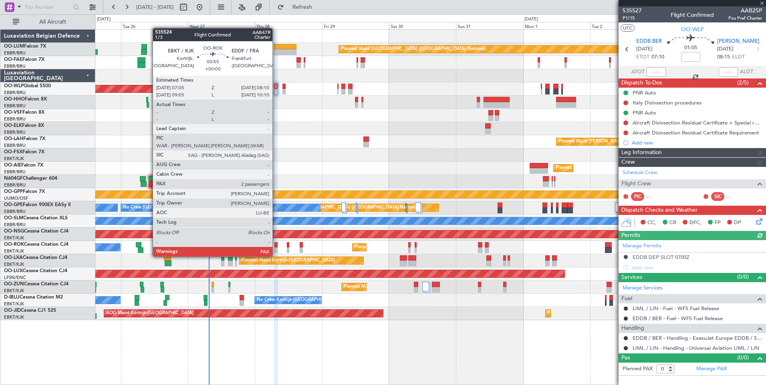
click at [276, 249] on div at bounding box center [275, 250] width 3 height 6
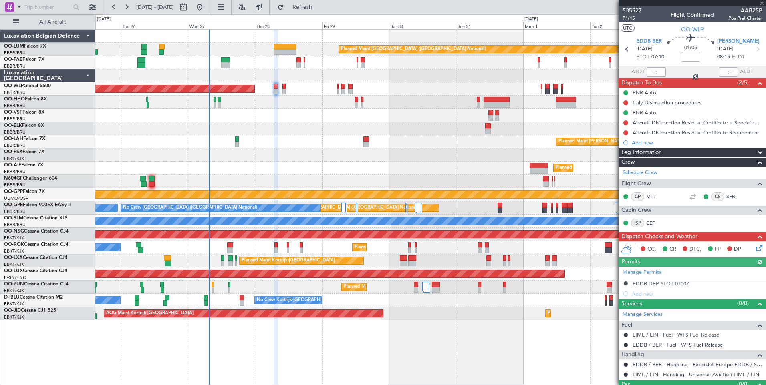
type input "2"
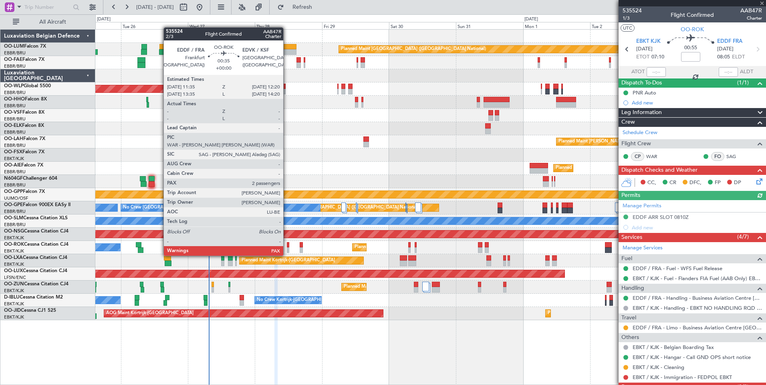
click at [287, 248] on div at bounding box center [288, 250] width 2 height 6
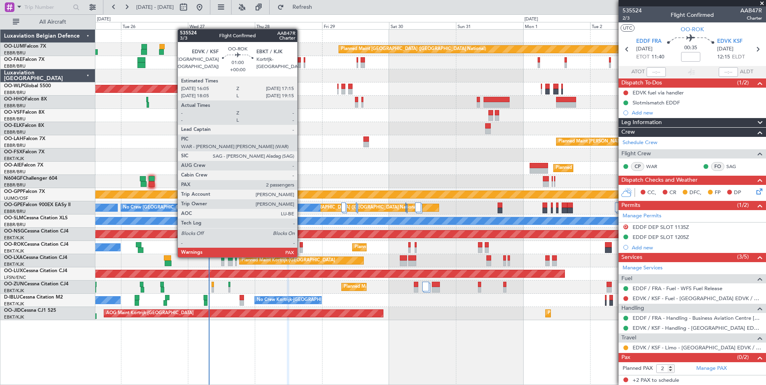
click at [301, 249] on div at bounding box center [302, 250] width 4 height 6
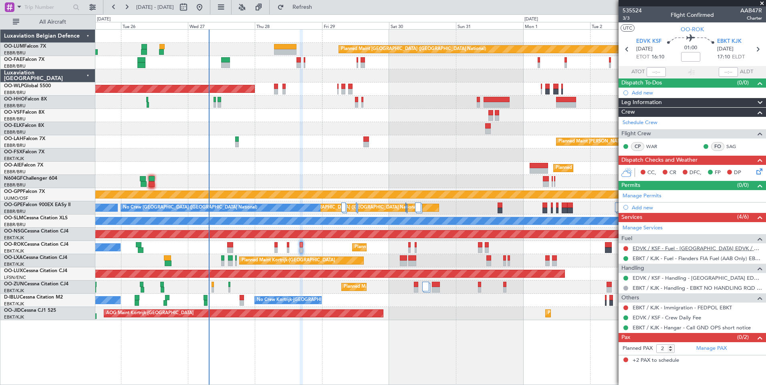
click at [652, 249] on link "EDVK / KSF - Fuel - Kassel Airport EDVK / KSF" at bounding box center [696, 248] width 129 height 7
click at [319, 8] on span "Refresh" at bounding box center [303, 7] width 34 height 6
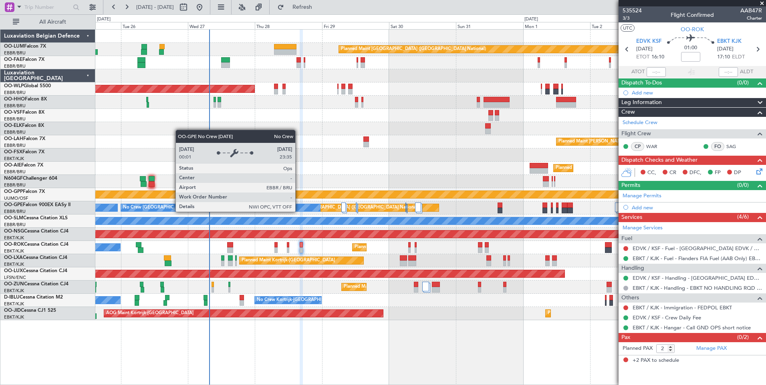
click at [299, 211] on div "No Crew [GEOGRAPHIC_DATA] ([GEOGRAPHIC_DATA] National)" at bounding box center [221, 208] width 200 height 8
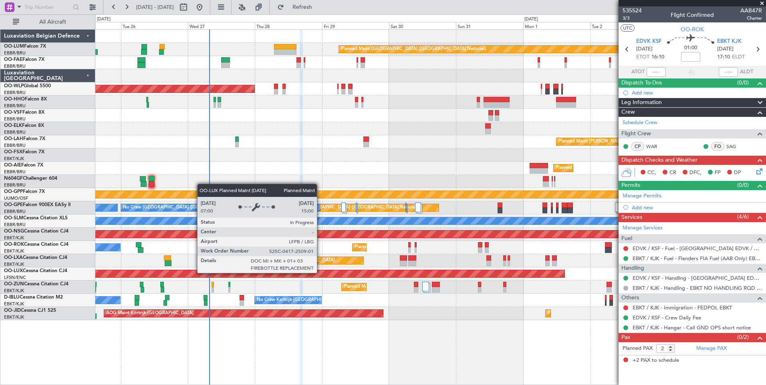
click at [362, 278] on div "Planned Maint [GEOGRAPHIC_DATA] ([GEOGRAPHIC_DATA])" at bounding box center [430, 273] width 670 height 13
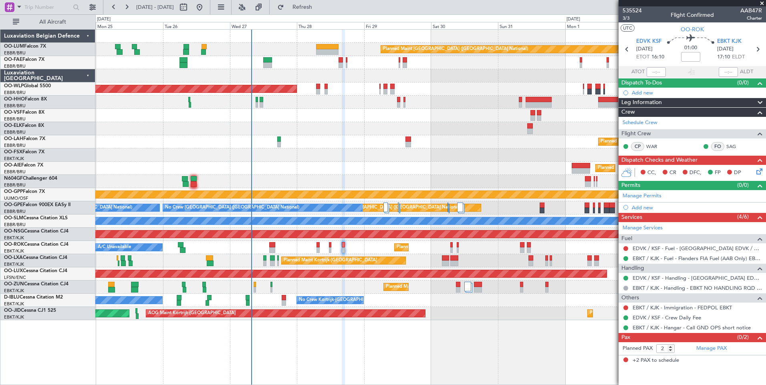
click at [363, 291] on div "Planned Maint Kortrijk-[GEOGRAPHIC_DATA]" at bounding box center [430, 287] width 670 height 13
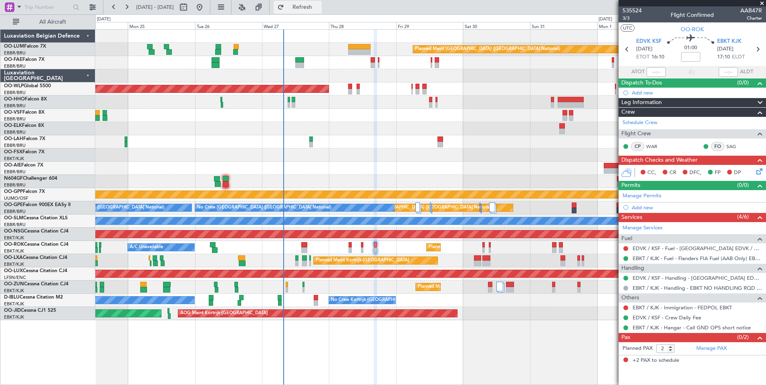
click at [319, 8] on span "Refresh" at bounding box center [303, 7] width 34 height 6
click at [322, 13] on button "Refresh" at bounding box center [298, 7] width 48 height 13
click at [319, 6] on span "Refreshing..." at bounding box center [303, 7] width 34 height 6
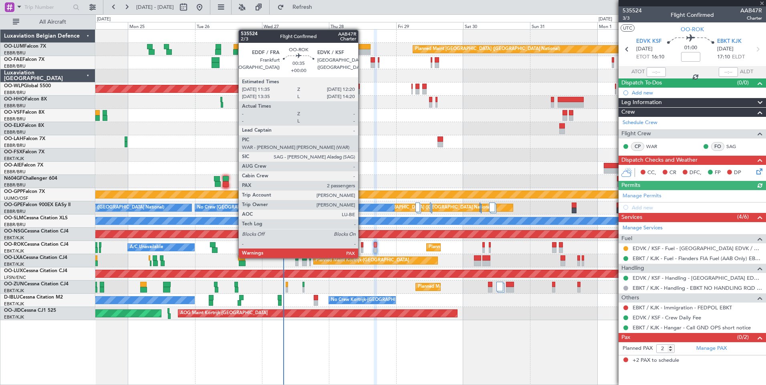
click at [362, 250] on div at bounding box center [362, 250] width 2 height 6
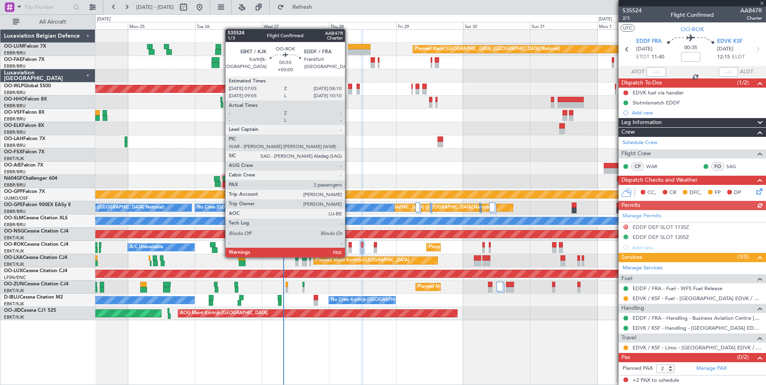
click at [348, 249] on div at bounding box center [349, 250] width 3 height 6
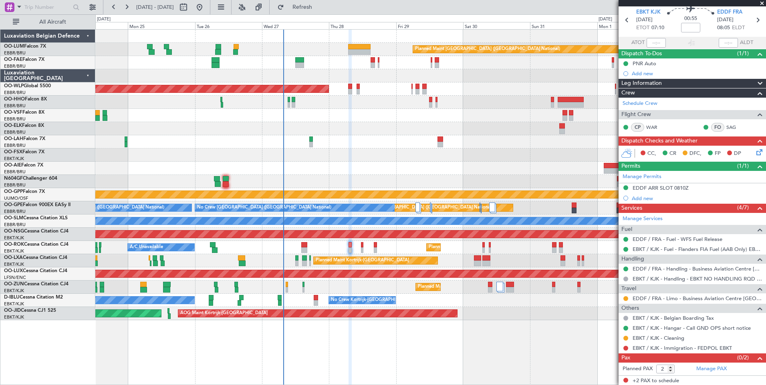
scroll to position [30, 0]
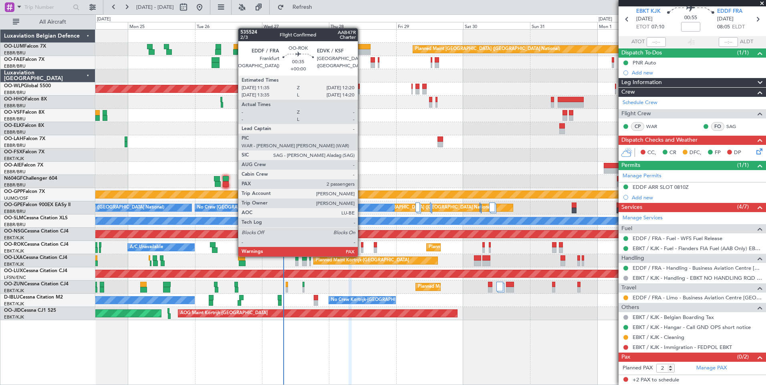
click at [361, 249] on div at bounding box center [362, 250] width 2 height 6
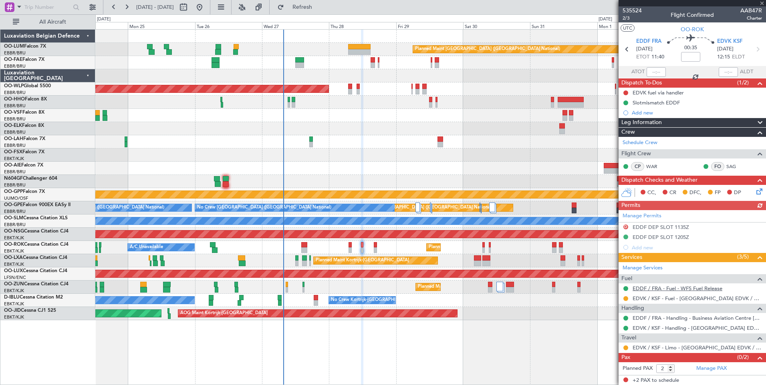
scroll to position [0, 0]
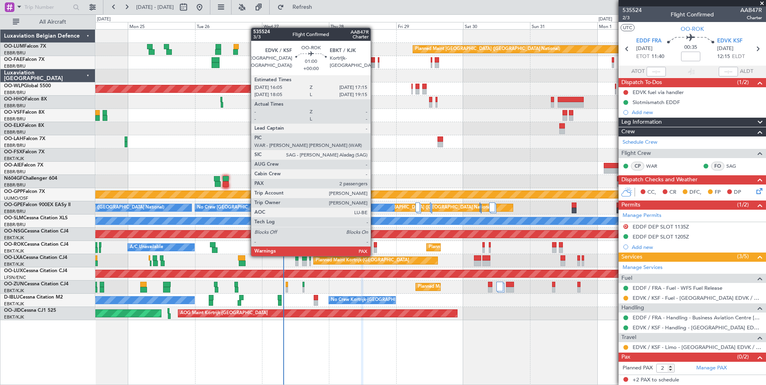
click at [374, 248] on div at bounding box center [376, 250] width 4 height 6
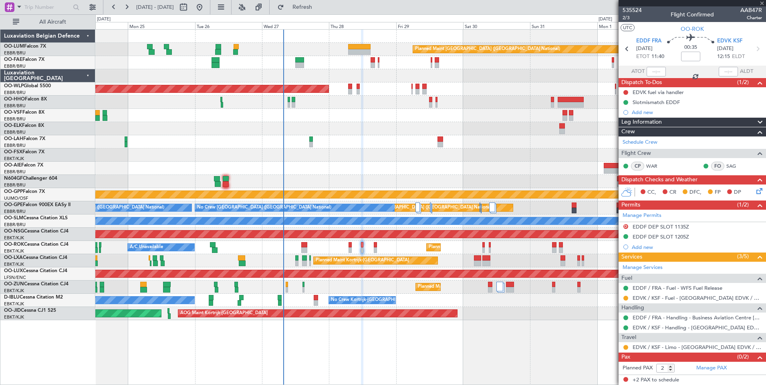
scroll to position [0, 0]
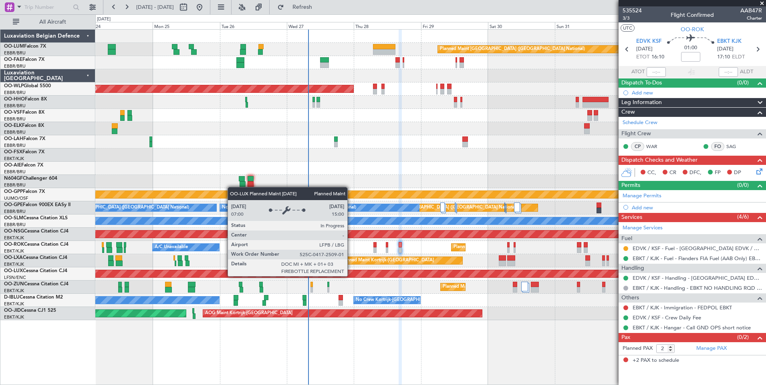
click at [376, 276] on div "Planned Maint [GEOGRAPHIC_DATA] ([GEOGRAPHIC_DATA])" at bounding box center [116, 273] width 1094 height 7
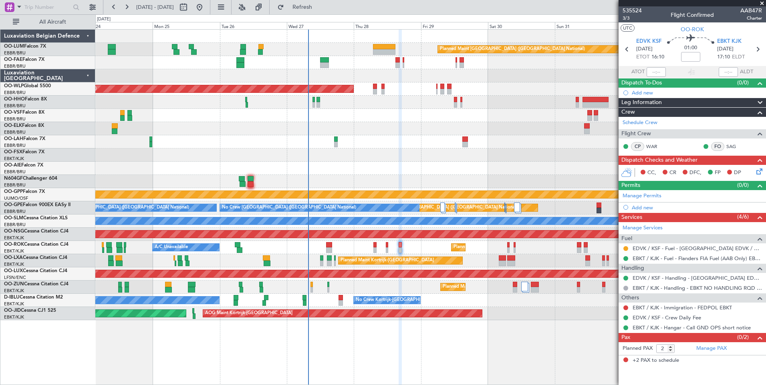
click at [390, 307] on div "Planned Maint [GEOGRAPHIC_DATA] ([GEOGRAPHIC_DATA] National) Owner [GEOGRAPHIC_…" at bounding box center [430, 175] width 670 height 291
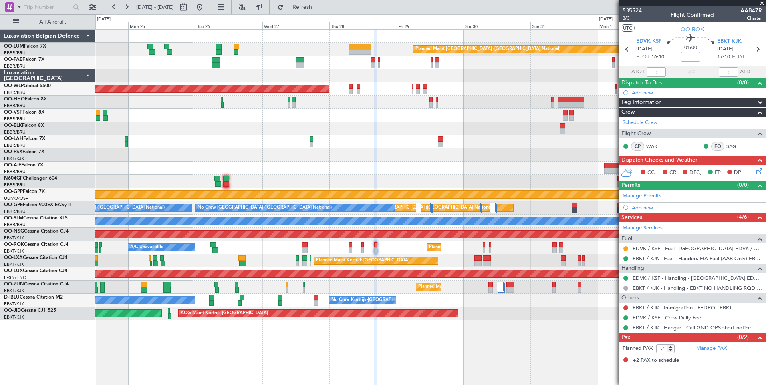
click at [357, 289] on div "Planned Maint Kortrijk-[GEOGRAPHIC_DATA]" at bounding box center [430, 287] width 670 height 13
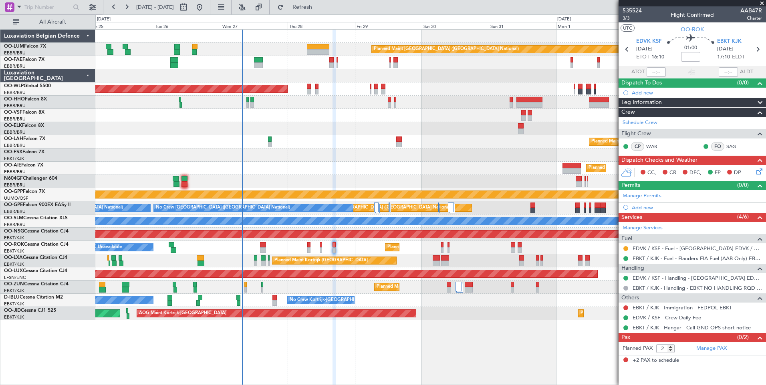
click at [316, 298] on div "Planned Maint [GEOGRAPHIC_DATA] ([GEOGRAPHIC_DATA] National) Owner [GEOGRAPHIC_…" at bounding box center [430, 175] width 670 height 291
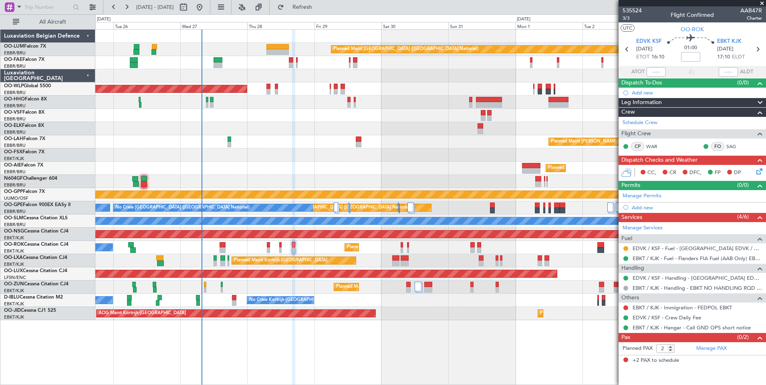
click at [302, 226] on div "Planned Maint [GEOGRAPHIC_DATA] ([GEOGRAPHIC_DATA] National) Owner [GEOGRAPHIC_…" at bounding box center [430, 175] width 670 height 291
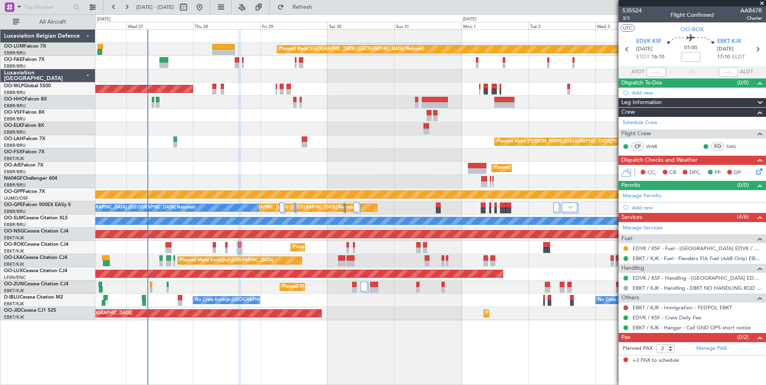
click at [275, 74] on div "Planned Maint Brussels (Brussels National) Owner Melsbroek Air Base Owner Melsb…" at bounding box center [430, 175] width 670 height 291
click at [279, 82] on div "Planned Maint Brussels (Brussels National) Owner Melsbroek Air Base Owner Melsb…" at bounding box center [430, 175] width 670 height 291
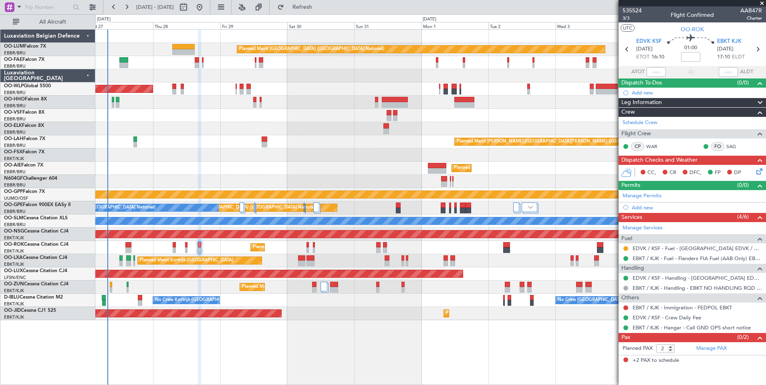
click at [226, 141] on div "Planned Maint [PERSON_NAME]-[GEOGRAPHIC_DATA][PERSON_NAME] ([GEOGRAPHIC_DATA][P…" at bounding box center [430, 141] width 670 height 13
click at [362, 179] on div "Planned Maint [GEOGRAPHIC_DATA] ([GEOGRAPHIC_DATA] National) Owner [GEOGRAPHIC_…" at bounding box center [430, 175] width 670 height 291
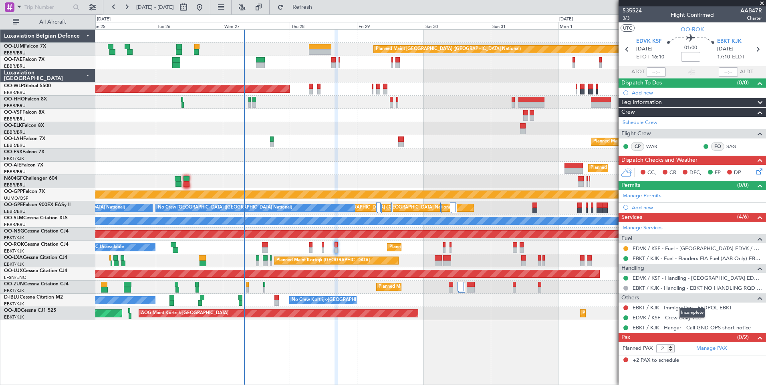
click at [683, 310] on div "Incomplete" at bounding box center [692, 313] width 26 height 10
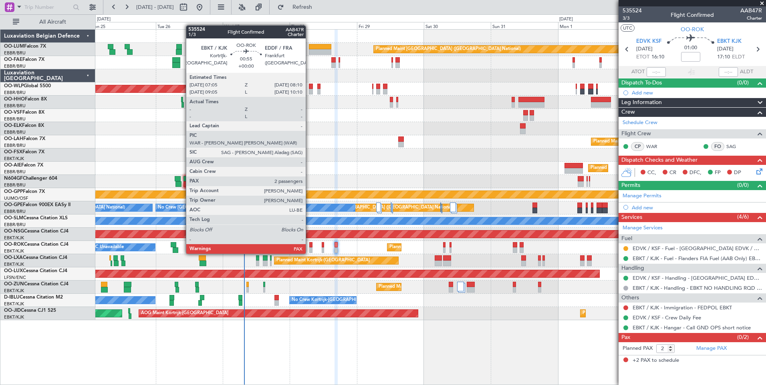
click at [309, 246] on div at bounding box center [310, 245] width 3 height 6
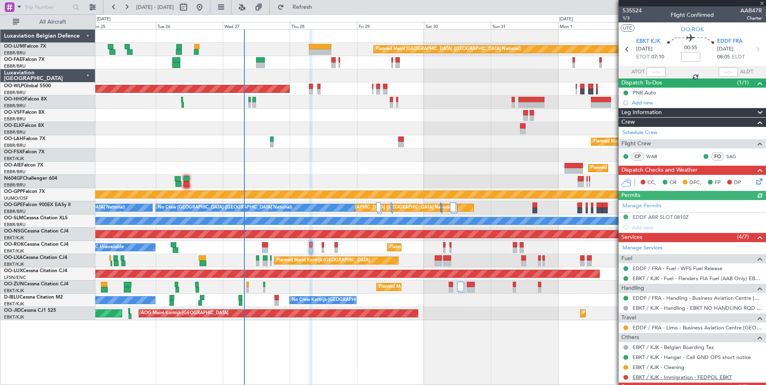
click at [651, 378] on link "EBKT / KJK - Immigration - FEDPOL EBKT" at bounding box center [681, 377] width 99 height 7
click at [322, 12] on button "Refresh" at bounding box center [298, 7] width 48 height 13
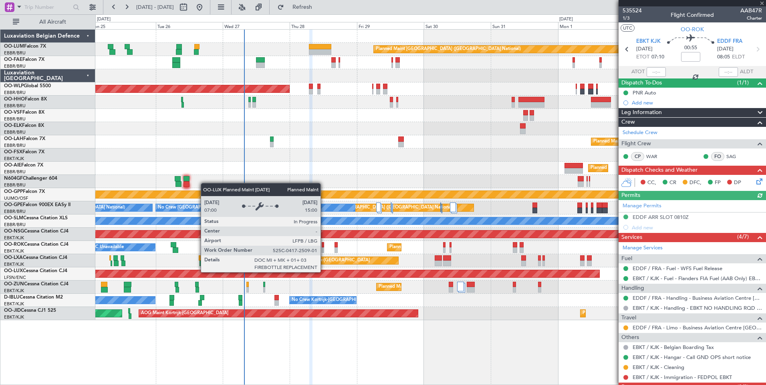
click at [348, 273] on div "Planned Maint [GEOGRAPHIC_DATA] ([GEOGRAPHIC_DATA])" at bounding box center [52, 273] width 1094 height 7
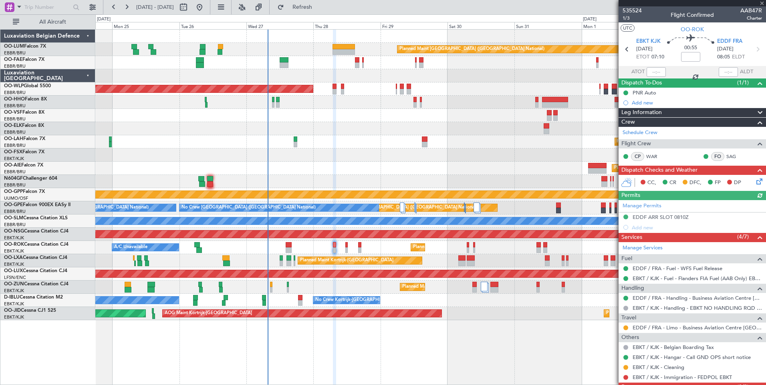
click at [388, 289] on div "Planned Maint Kortrijk-[GEOGRAPHIC_DATA]" at bounding box center [430, 287] width 670 height 13
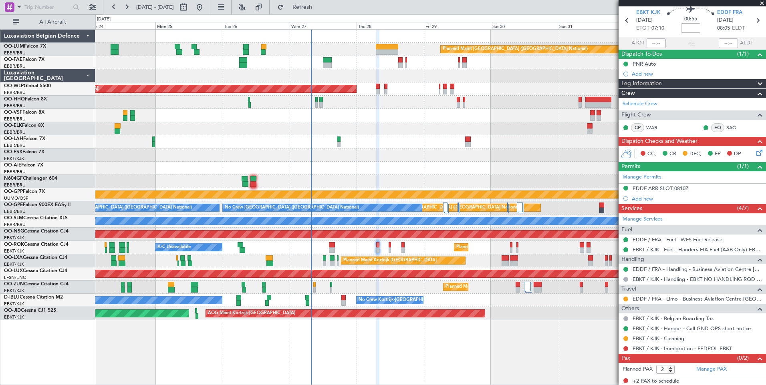
scroll to position [30, 0]
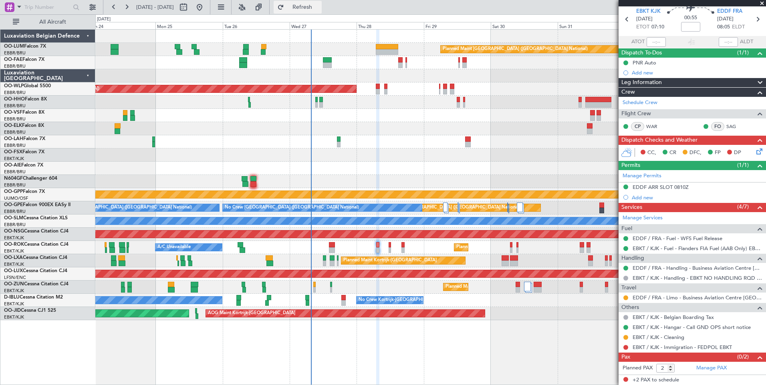
click at [314, 8] on span "Refresh" at bounding box center [303, 7] width 34 height 6
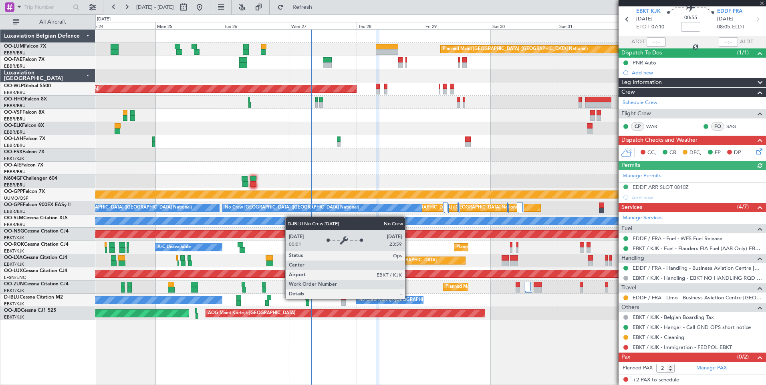
click at [374, 296] on div "No Crew Kortrijk-[GEOGRAPHIC_DATA]" at bounding box center [389, 300] width 67 height 8
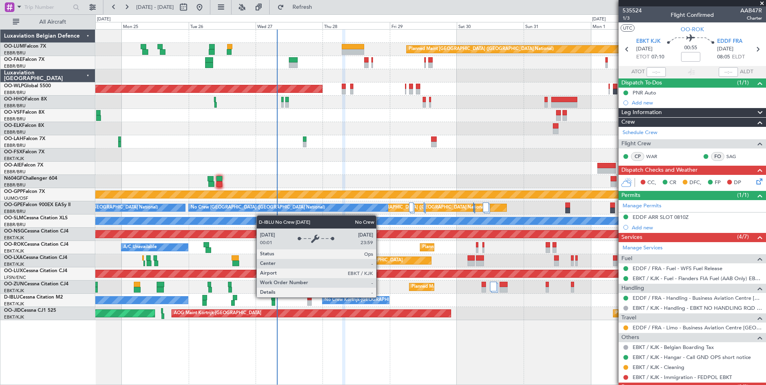
scroll to position [30, 0]
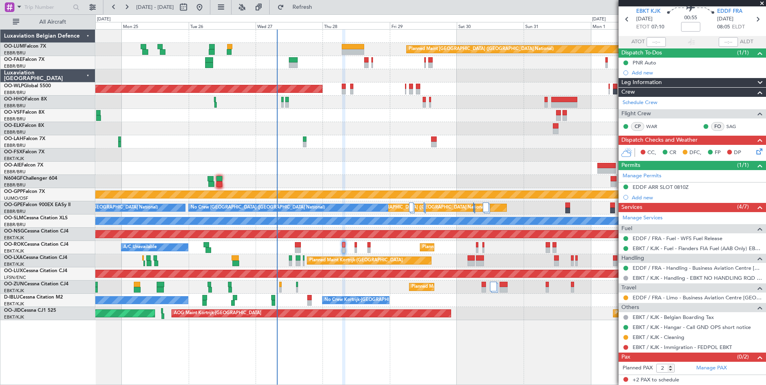
click at [362, 335] on div "Planned Maint [GEOGRAPHIC_DATA] ([GEOGRAPHIC_DATA] National) Owner [GEOGRAPHIC_…" at bounding box center [430, 207] width 670 height 356
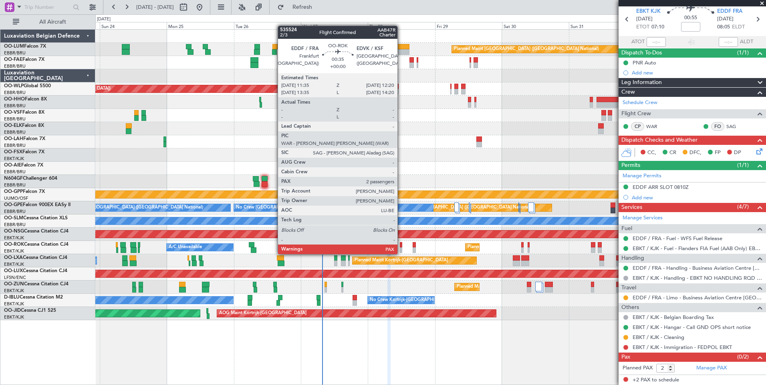
click at [401, 246] on div at bounding box center [401, 245] width 2 height 6
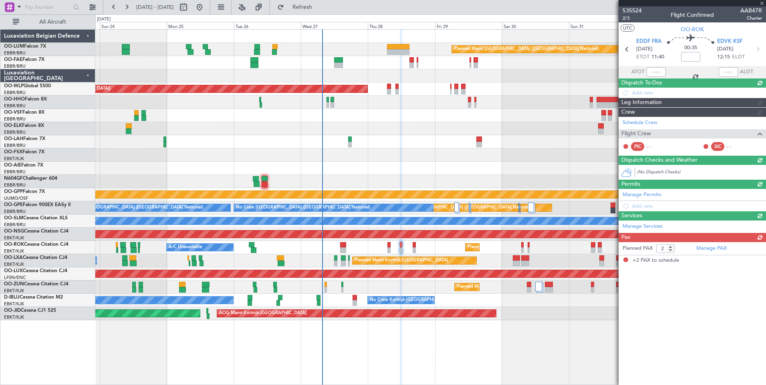
scroll to position [0, 0]
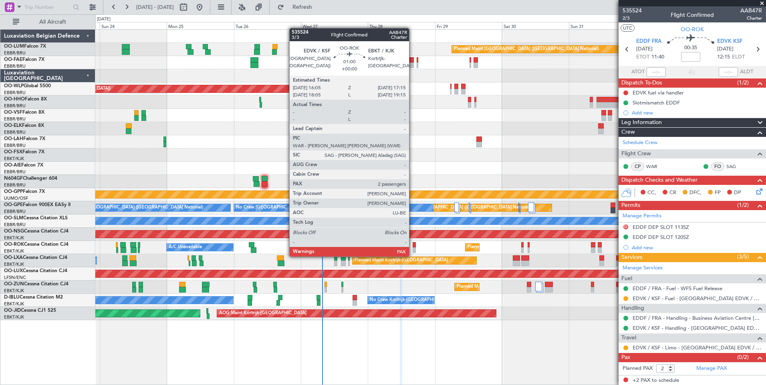
click at [412, 249] on div at bounding box center [414, 250] width 4 height 6
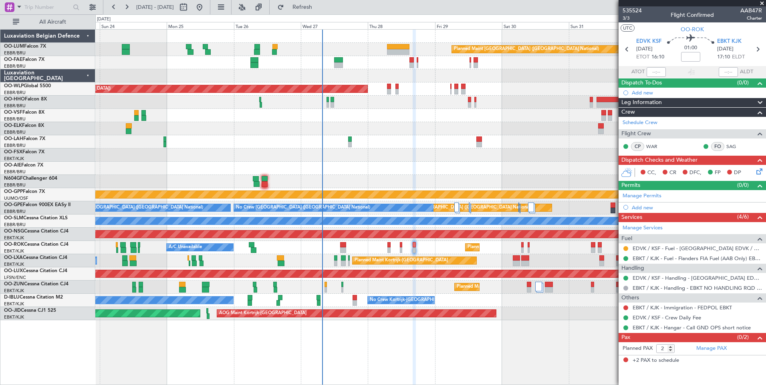
click at [403, 275] on div "Planned Maint [GEOGRAPHIC_DATA] ([GEOGRAPHIC_DATA])" at bounding box center [430, 273] width 670 height 13
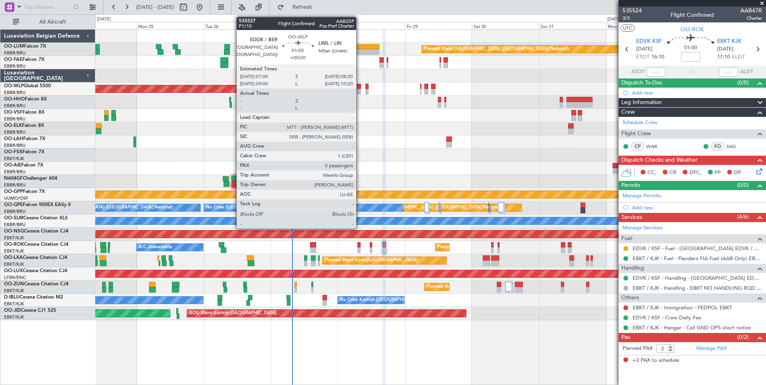
click at [360, 90] on div at bounding box center [359, 92] width 4 height 6
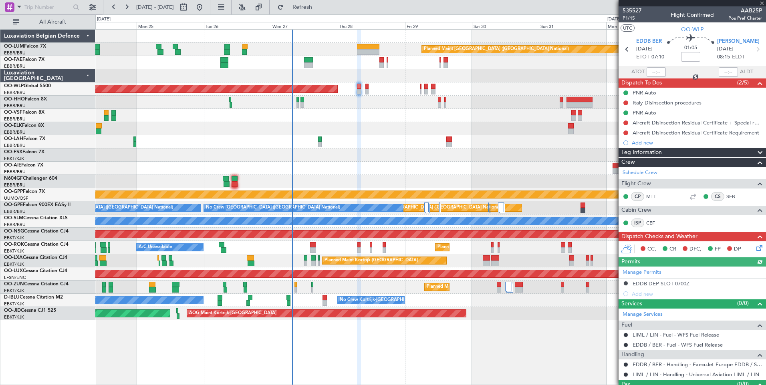
click at [335, 153] on div "Planned Maint [GEOGRAPHIC_DATA] ([GEOGRAPHIC_DATA] National) Owner [GEOGRAPHIC_…" at bounding box center [430, 175] width 670 height 291
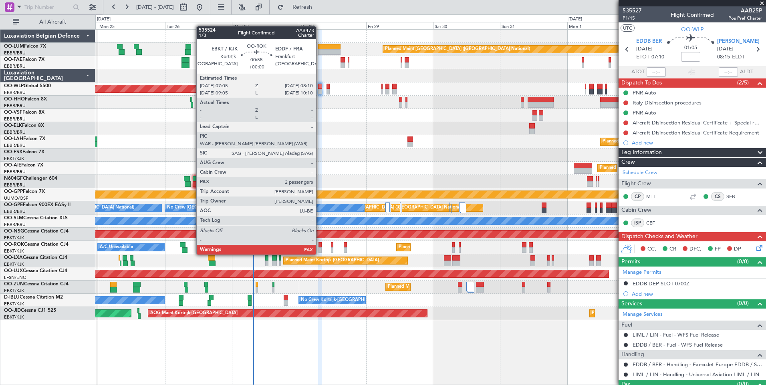
click at [320, 247] on div at bounding box center [319, 245] width 3 height 6
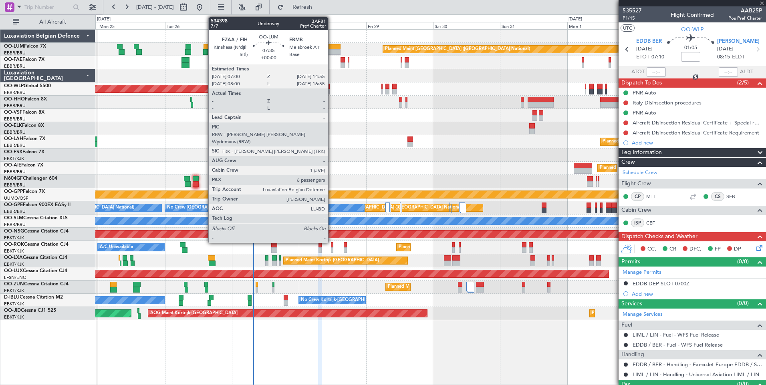
click at [332, 52] on div at bounding box center [329, 52] width 22 height 6
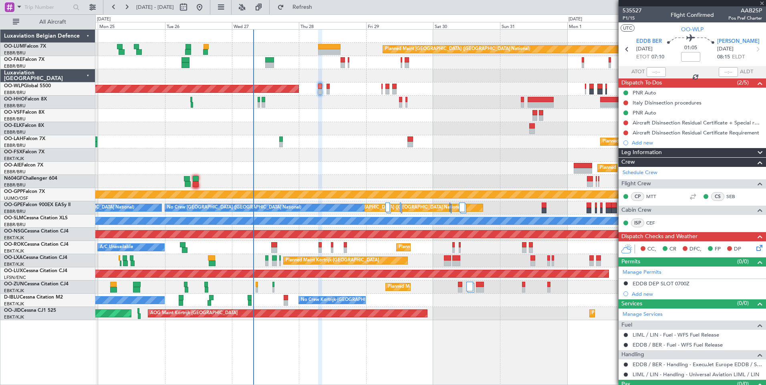
type input "6"
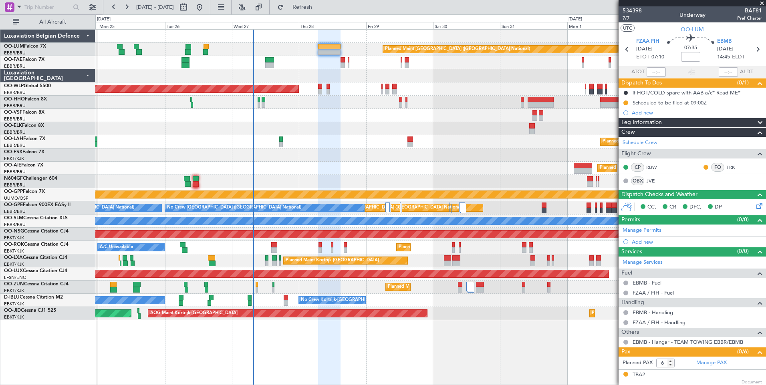
click at [322, 119] on div "Planned Maint [GEOGRAPHIC_DATA] ([GEOGRAPHIC_DATA] National) Owner [GEOGRAPHIC_…" at bounding box center [430, 175] width 670 height 291
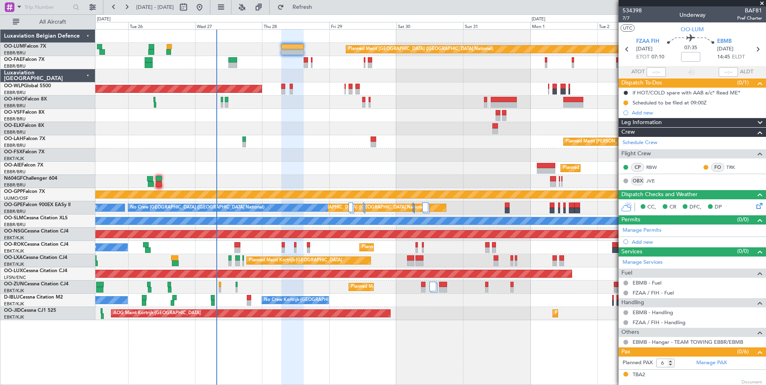
click at [756, 119] on span at bounding box center [760, 123] width 10 height 10
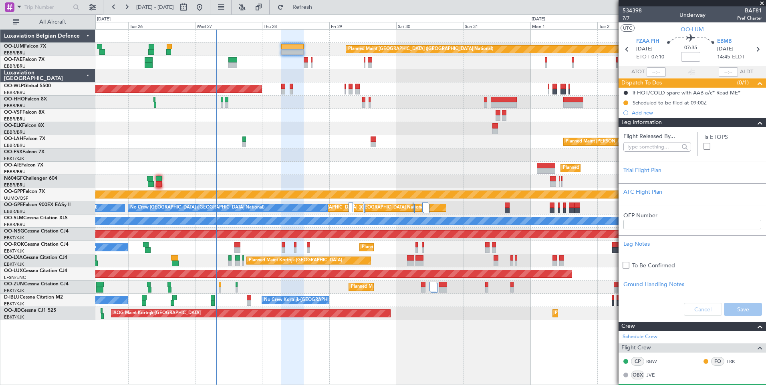
click at [756, 121] on span at bounding box center [760, 123] width 10 height 10
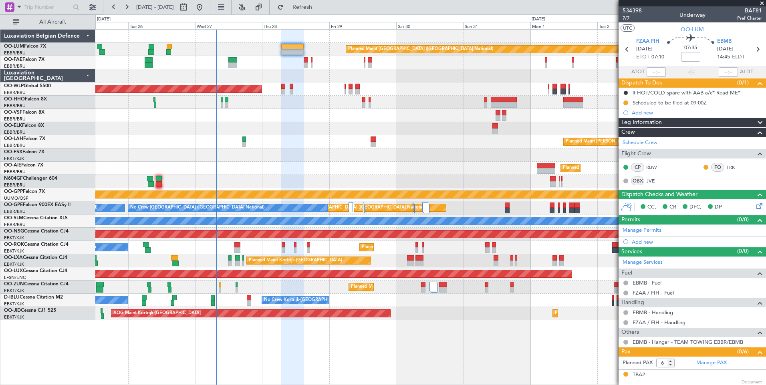
click at [748, 134] on div at bounding box center [756, 133] width 16 height 10
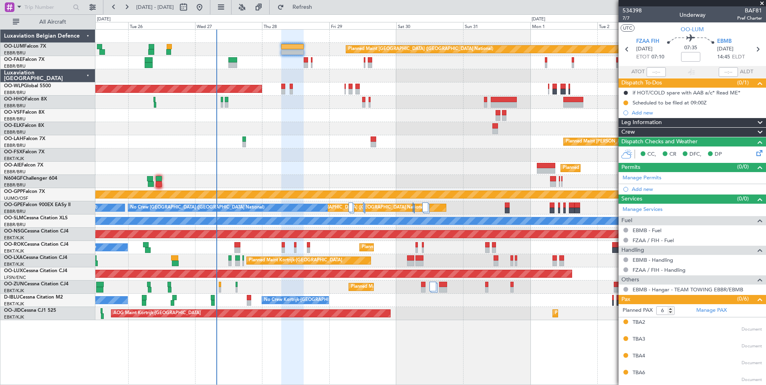
click at [757, 133] on span at bounding box center [760, 133] width 10 height 10
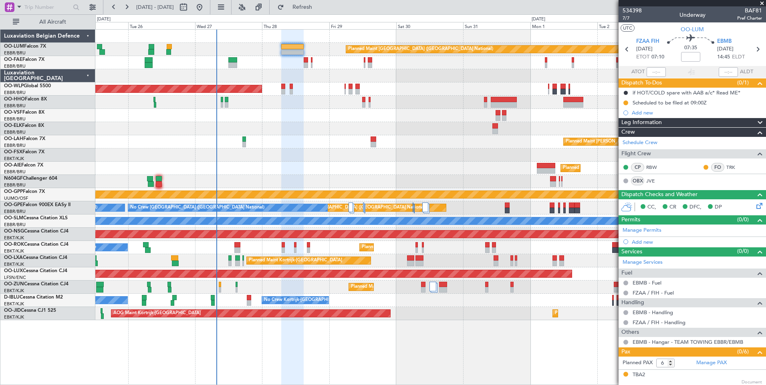
click at [272, 166] on div "Planned Maint [GEOGRAPHIC_DATA] ([GEOGRAPHIC_DATA])" at bounding box center [430, 168] width 670 height 13
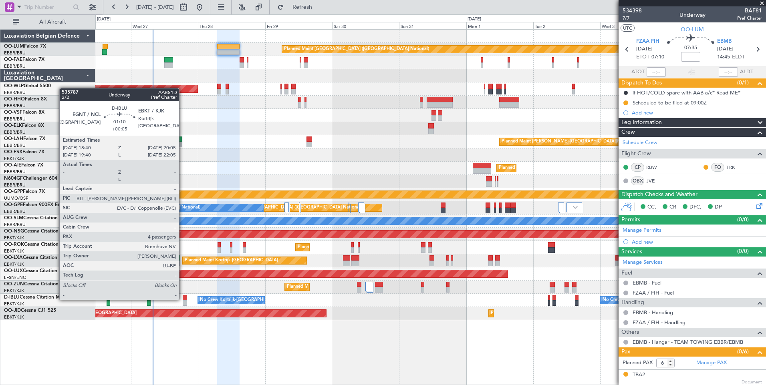
click at [183, 299] on div at bounding box center [185, 298] width 4 height 6
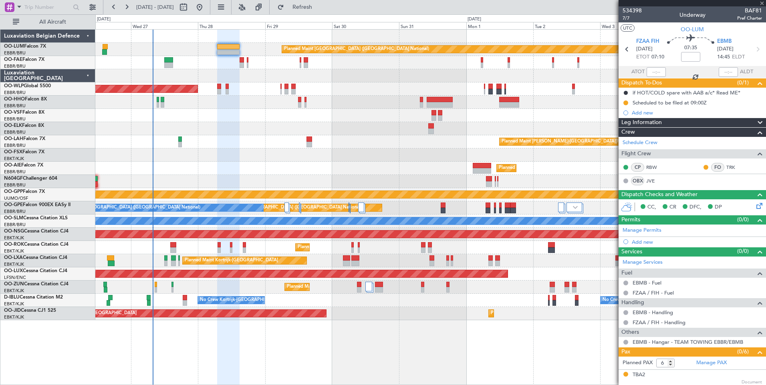
type input "+00:05"
type input "4"
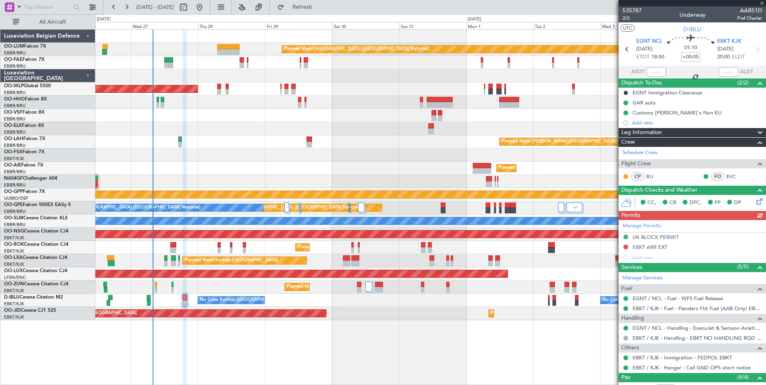
drag, startPoint x: 682, startPoint y: 250, endPoint x: 626, endPoint y: 243, distance: 55.7
click at [626, 243] on div "Manage Permits UK BLOCK PERMIT EBKT ARR EXT Add new" at bounding box center [691, 241] width 147 height 42
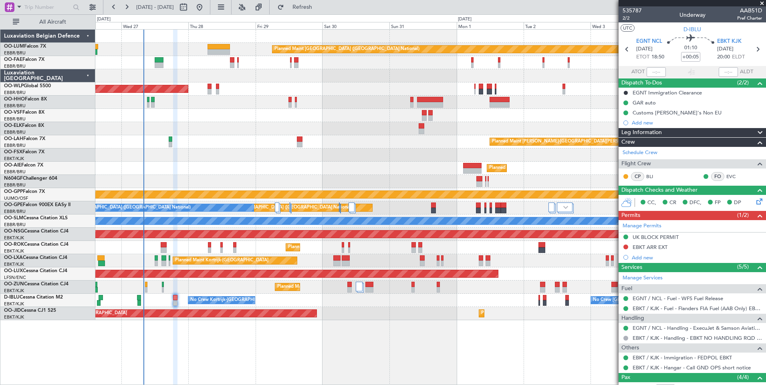
click at [247, 294] on div "Planned Maint Brussels (Brussels National) Owner Melsbroek Air Base Owner Melsb…" at bounding box center [430, 175] width 670 height 291
click at [233, 286] on div "Planned Maint Kortrijk-[GEOGRAPHIC_DATA]" at bounding box center [430, 287] width 670 height 13
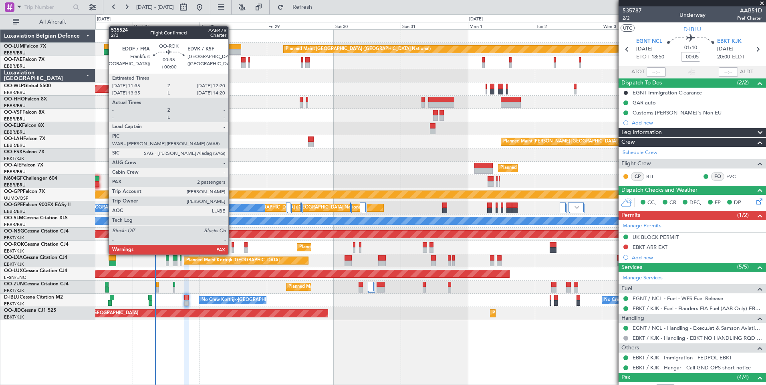
click at [232, 247] on div at bounding box center [232, 245] width 2 height 6
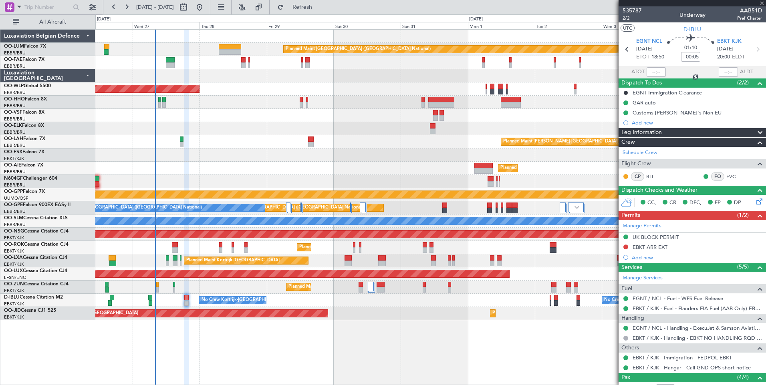
type input "2"
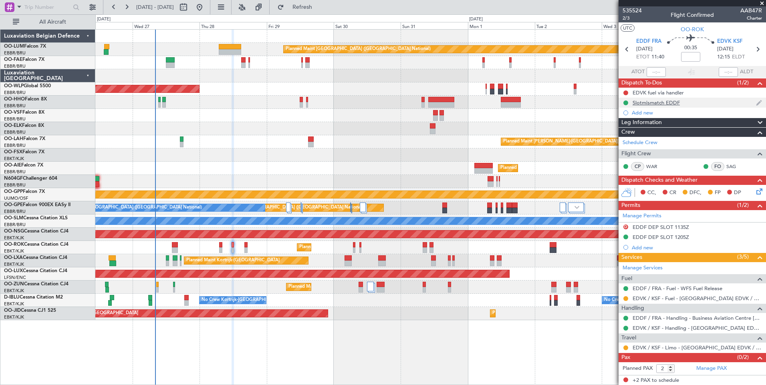
click at [658, 105] on div "Slotmismatch EDDF" at bounding box center [655, 102] width 47 height 7
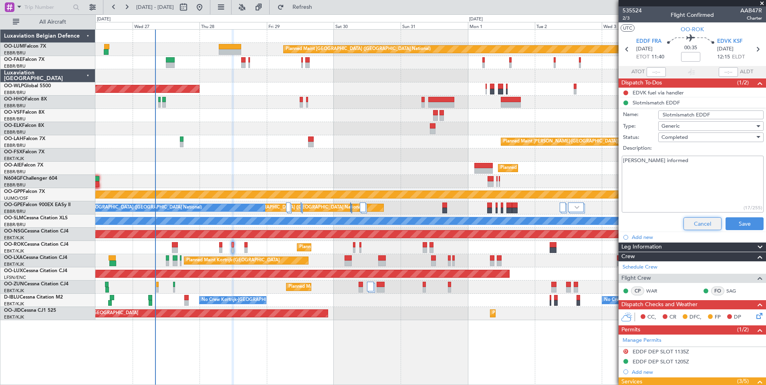
click at [697, 217] on button "Cancel" at bounding box center [702, 223] width 38 height 13
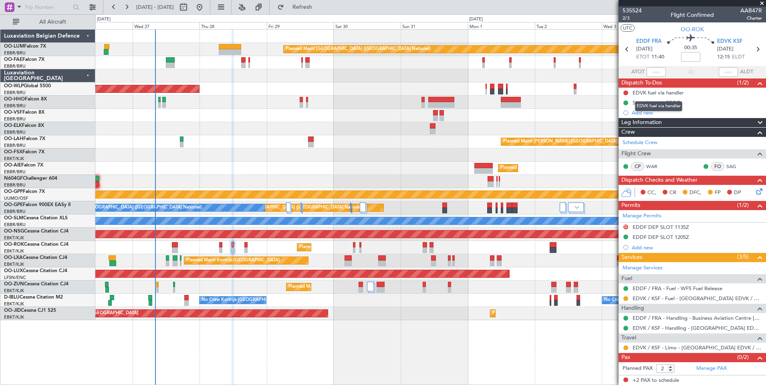
click at [652, 102] on mat-tooltip-component "EDVK fuel via handler" at bounding box center [658, 106] width 58 height 21
click at [646, 106] on div "Slotmismatch EDDF" at bounding box center [691, 103] width 147 height 10
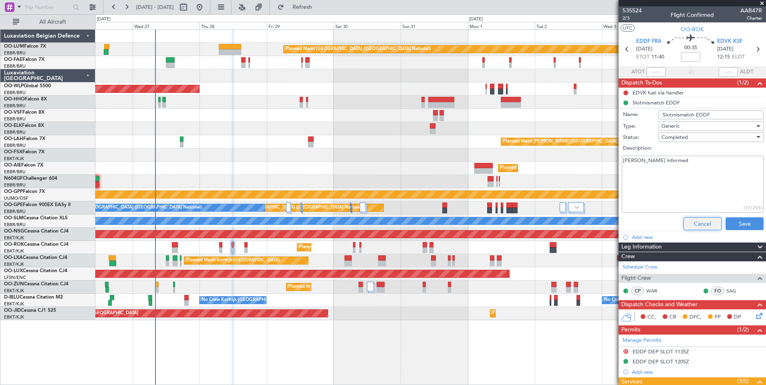
click at [705, 226] on button "Cancel" at bounding box center [702, 223] width 38 height 13
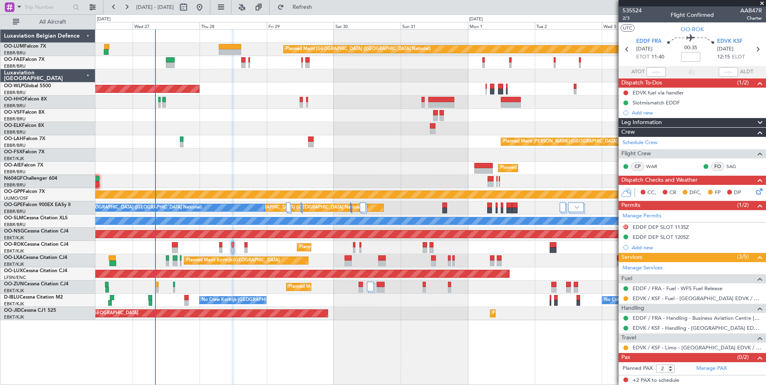
click at [282, 287] on div "Planned Maint Kortrijk-[GEOGRAPHIC_DATA]" at bounding box center [430, 287] width 670 height 13
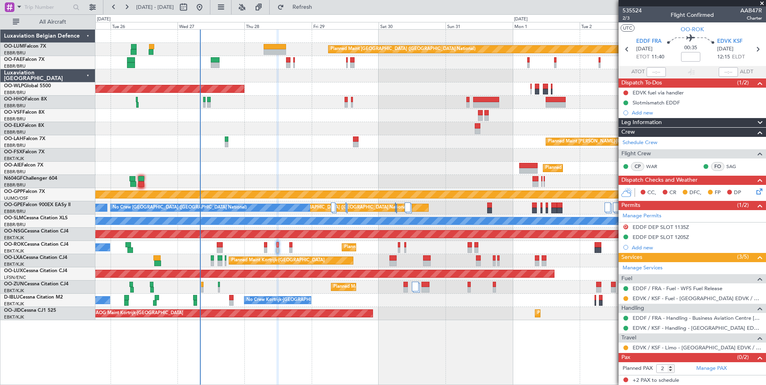
scroll to position [0, 0]
click at [286, 309] on div "Planned Maint Brussels (Brussels National) Owner Melsbroek Air Base Owner Melsb…" at bounding box center [430, 175] width 670 height 291
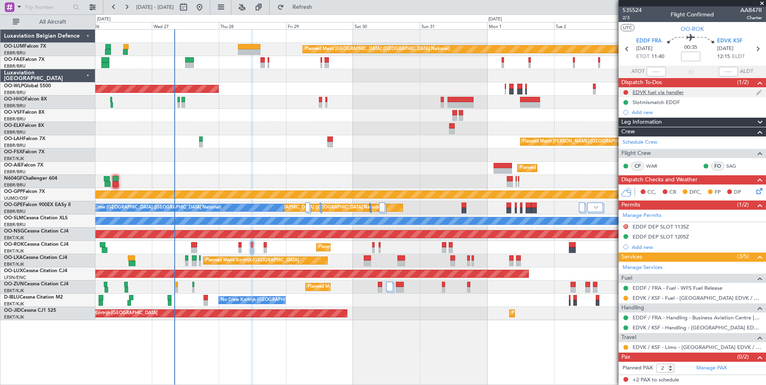
click at [665, 95] on div "EDVK fuel via handler" at bounding box center [691, 92] width 147 height 10
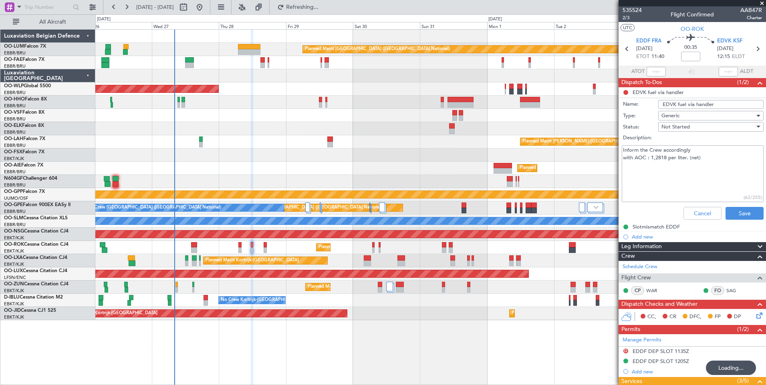
drag, startPoint x: 630, startPoint y: 151, endPoint x: 700, endPoint y: 161, distance: 69.9
click at [698, 146] on textarea "Inform the Crew accordingly with AOC : 1,2818 per liter. (net)" at bounding box center [692, 173] width 142 height 57
click at [700, 161] on textarea "Inform the Crew accordingly with AOC : 1,2818 per liter. (net)" at bounding box center [692, 173] width 142 height 57
drag, startPoint x: 709, startPoint y: 158, endPoint x: 644, endPoint y: 158, distance: 64.9
click at [640, 149] on textarea "Inform the Crew accordingly with AOC : 1,2818 per liter. (net)" at bounding box center [692, 173] width 142 height 57
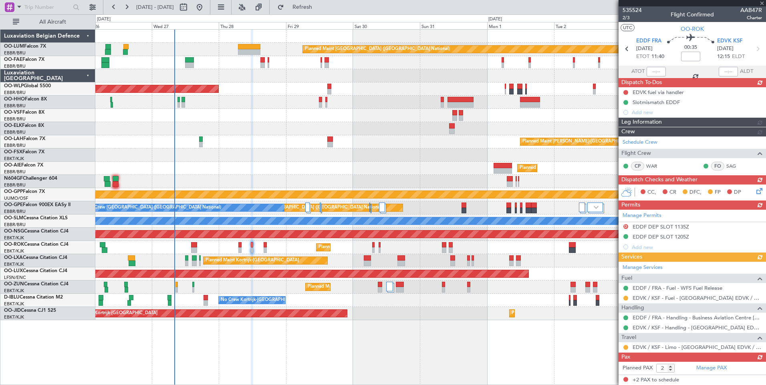
click at [658, 173] on div "Schedule Crew Flight Crew CP WAR FO SAG" at bounding box center [691, 156] width 147 height 38
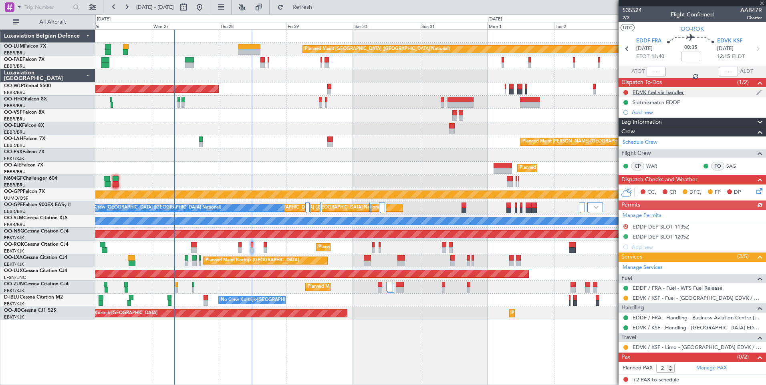
click at [649, 95] on div "EDVK fuel via handler" at bounding box center [657, 92] width 51 height 7
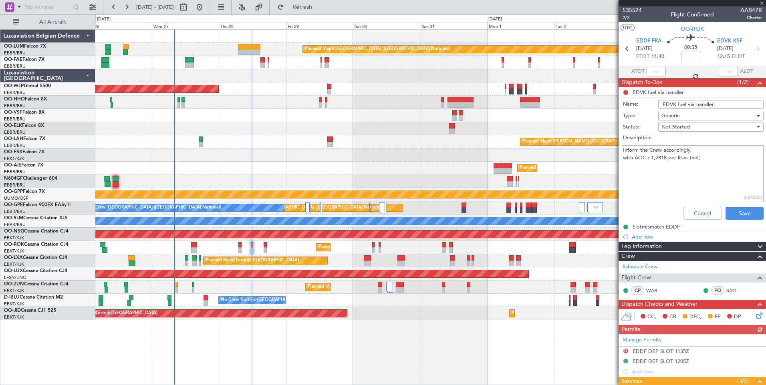
drag, startPoint x: 627, startPoint y: 158, endPoint x: 692, endPoint y: 159, distance: 64.5
click at [689, 158] on textarea "Inform the Crew accordingly with AOC : 1,2818 per liter. (net)" at bounding box center [692, 173] width 142 height 57
click at [696, 169] on textarea "Inform the Crew accordingly with AOC : 1,2818 per liter. (net)" at bounding box center [692, 173] width 142 height 57
click at [694, 207] on button "Cancel" at bounding box center [702, 213] width 38 height 13
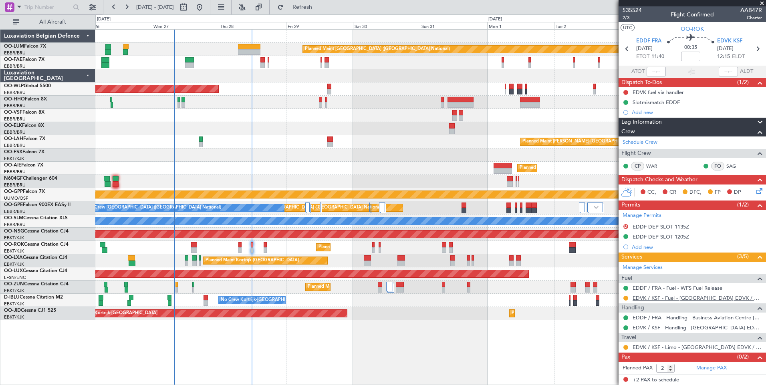
click at [667, 299] on link "EDVK / KSF - Fuel - Kassel Airport EDVK / KSF" at bounding box center [696, 298] width 129 height 7
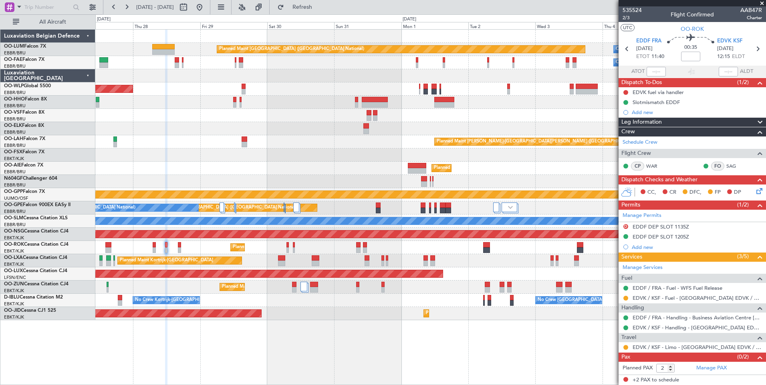
click at [322, 261] on div "Planned Maint [GEOGRAPHIC_DATA] ([GEOGRAPHIC_DATA] National) Owner [GEOGRAPHIC_…" at bounding box center [430, 175] width 670 height 291
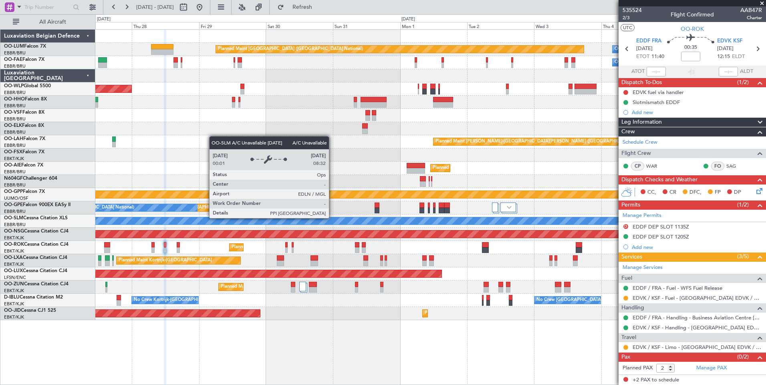
click at [293, 185] on div at bounding box center [430, 181] width 670 height 13
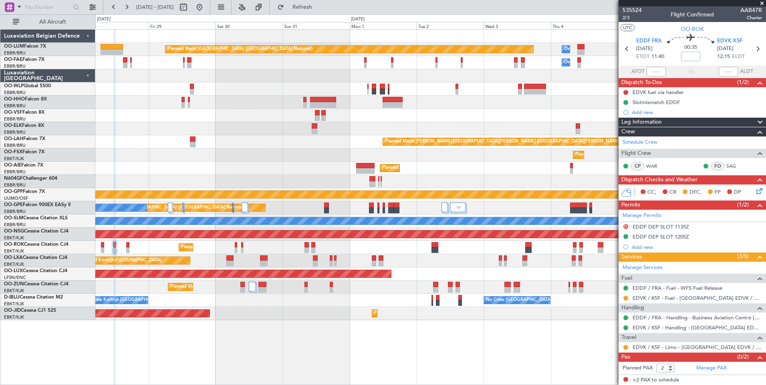
click at [294, 267] on div "Planned Maint Kortrijk-Wevelgem Planned Maint Brussels (Brussels National)" at bounding box center [430, 260] width 670 height 13
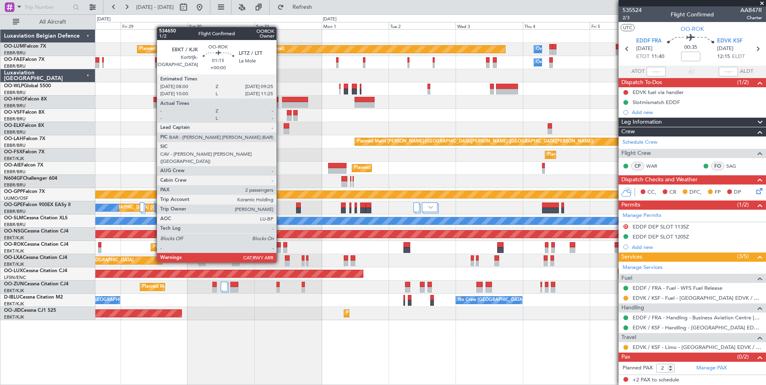
click at [280, 247] on div at bounding box center [278, 250] width 4 height 6
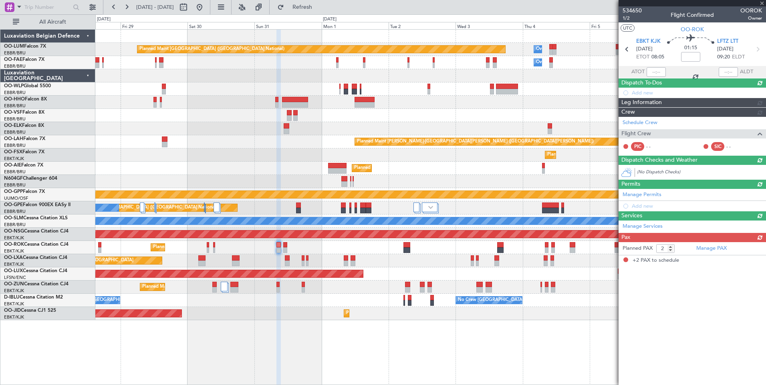
scroll to position [0, 0]
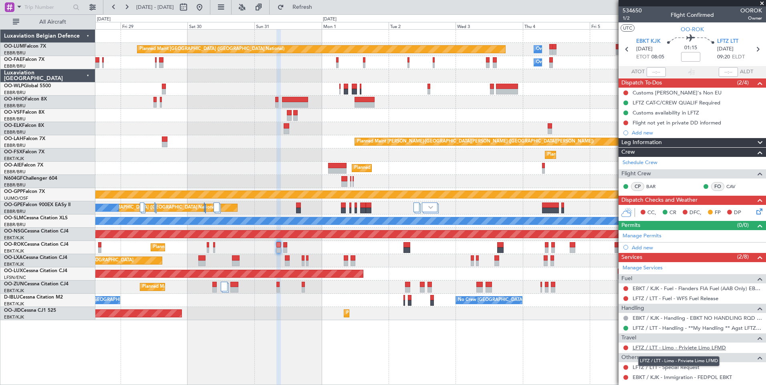
click at [664, 346] on link "LFTZ / LTT - Limo - Priviete Limo LFMD" at bounding box center [678, 347] width 93 height 7
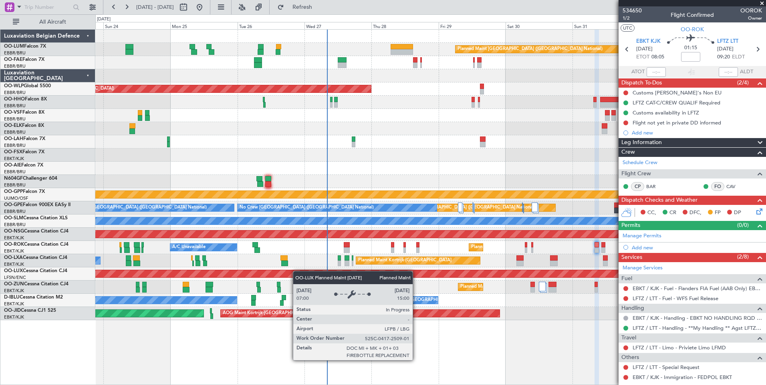
click at [532, 271] on div "Planned Maint Brussels (Brussels National) Owner Melsbroek Air Base Owner Melsb…" at bounding box center [430, 175] width 670 height 291
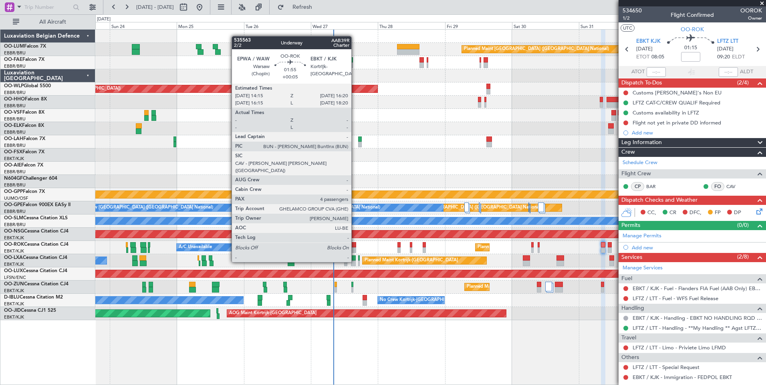
click at [355, 247] on div at bounding box center [353, 245] width 6 height 6
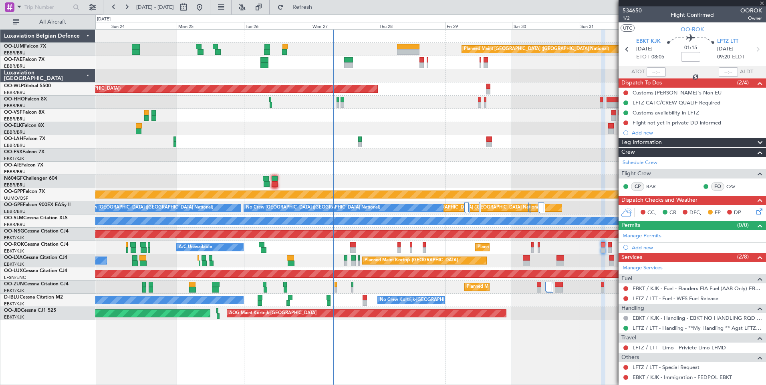
type input "+00:05"
type input "4"
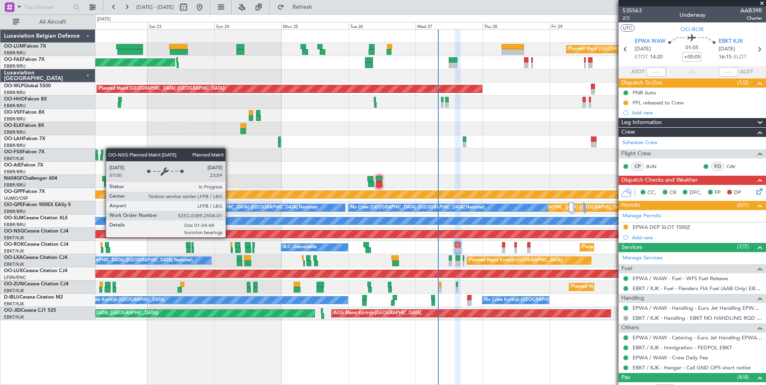
click at [396, 226] on div "Planned Maint Brussels (Brussels National) Planned Maint Kortrijk-Wevelgem Plan…" at bounding box center [430, 175] width 670 height 291
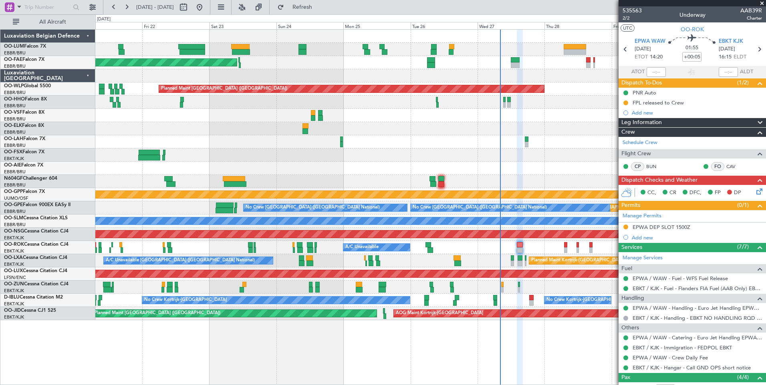
click at [298, 252] on div "Planned Maint Kortrijk-[GEOGRAPHIC_DATA] A/C Unavailable" at bounding box center [430, 247] width 670 height 13
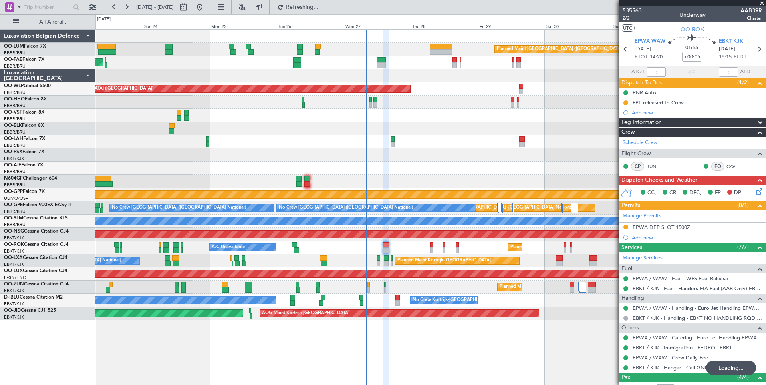
click at [385, 248] on div "Planned Maint Kortrijk-[GEOGRAPHIC_DATA] A/C Unavailable" at bounding box center [430, 247] width 670 height 13
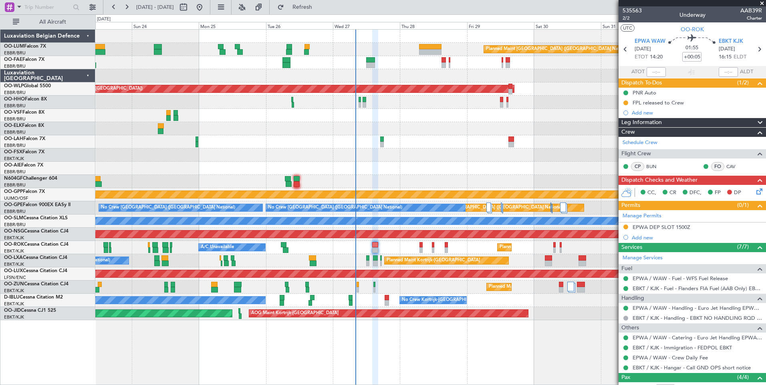
click at [325, 245] on div "Planned Maint Kortrijk-[GEOGRAPHIC_DATA] A/C Unavailable" at bounding box center [430, 247] width 670 height 13
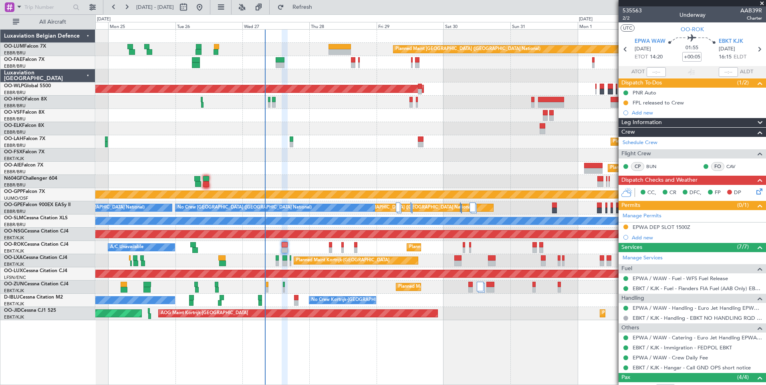
click at [258, 249] on div "Planned Maint Kortrijk-[GEOGRAPHIC_DATA] A/C Unavailable" at bounding box center [430, 247] width 670 height 13
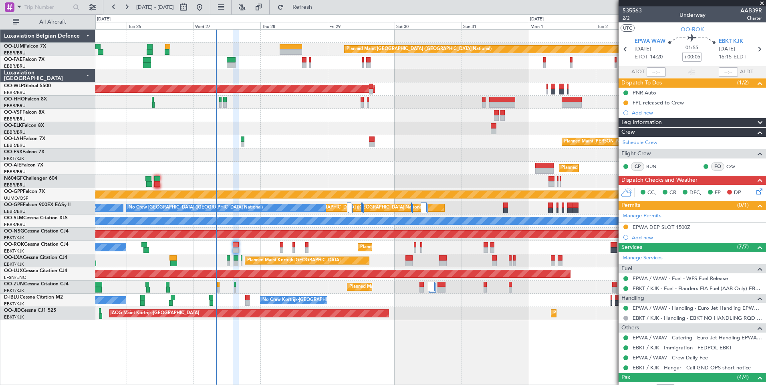
click at [170, 246] on div "Planned Maint Kortrijk-[GEOGRAPHIC_DATA] A/C Unavailable" at bounding box center [430, 247] width 670 height 13
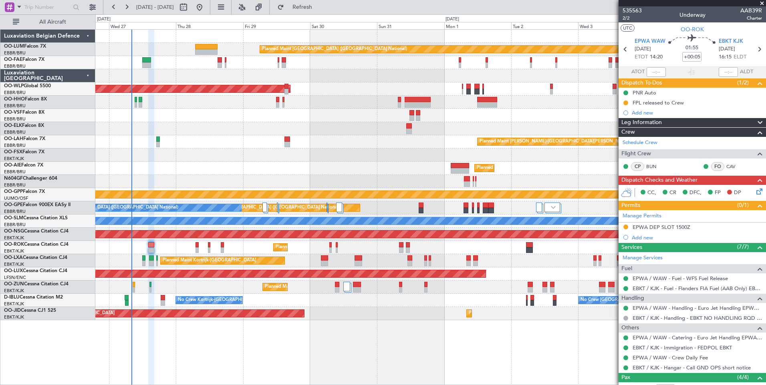
click at [217, 240] on div "Planned Maint Brussels (Brussels National) Owner Melsbroek Air Base Owner Melsb…" at bounding box center [430, 175] width 670 height 291
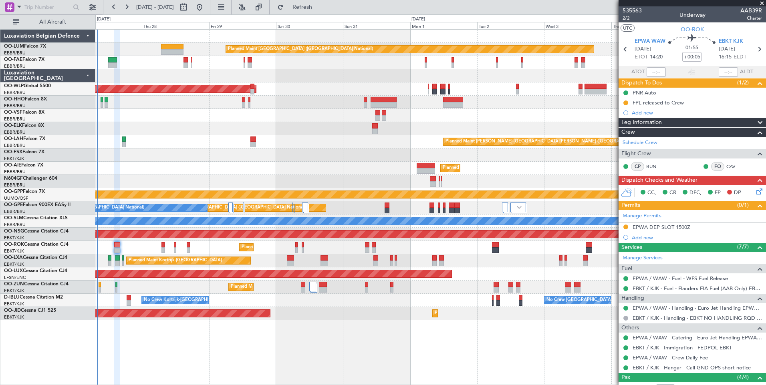
click at [267, 251] on div "Planned Maint Kortrijk-Wevelgem A/C Unavailable" at bounding box center [430, 247] width 670 height 13
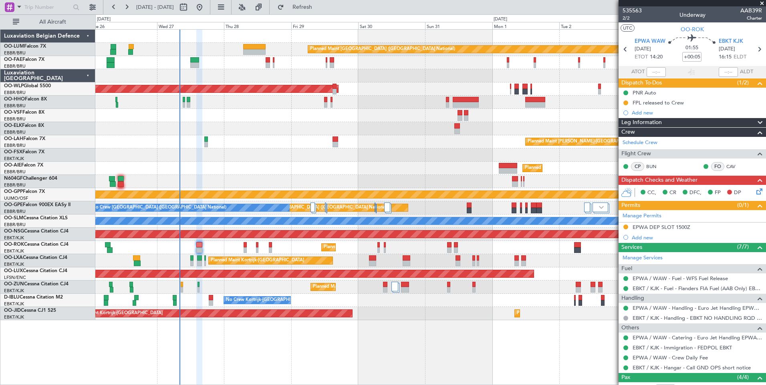
click at [307, 249] on div "Planned Maint Kortrijk-Wevelgem A/C Unavailable" at bounding box center [430, 247] width 670 height 13
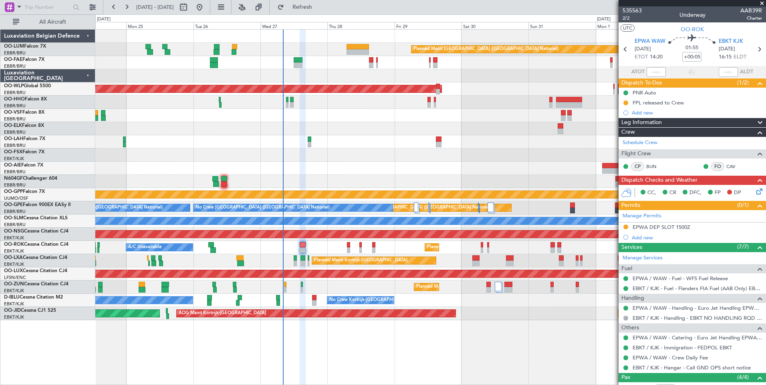
click at [311, 245] on div "Planned Maint Kortrijk-Wevelgem A/C Unavailable" at bounding box center [430, 247] width 670 height 13
click at [232, 252] on div "Planned Maint Kortrijk-[GEOGRAPHIC_DATA] A/C Unavailable" at bounding box center [430, 247] width 670 height 13
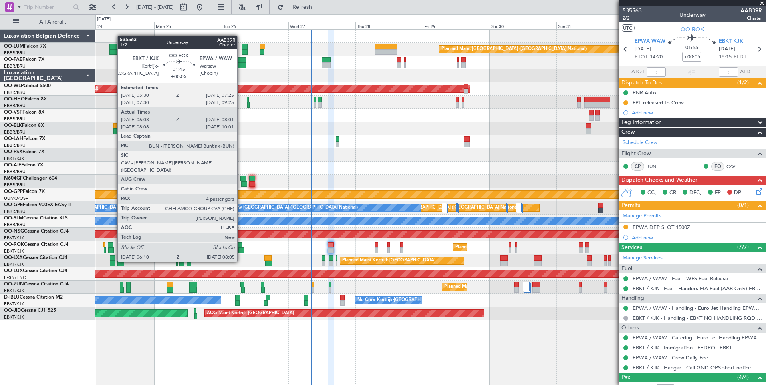
click at [241, 247] on div at bounding box center [239, 245] width 6 height 6
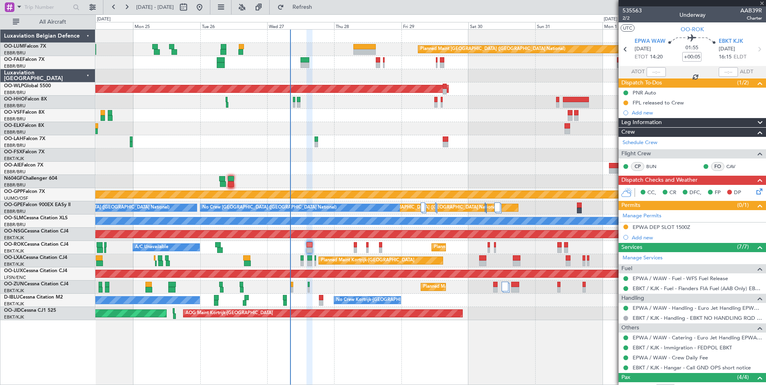
click at [331, 249] on div "Planned Maint Kortrijk-[GEOGRAPHIC_DATA] A/C Unavailable" at bounding box center [430, 247] width 670 height 13
type input "06:13"
type input "07:56"
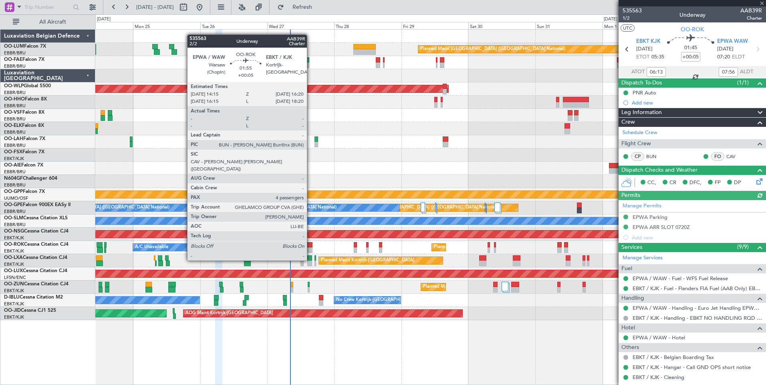
click at [310, 245] on div at bounding box center [309, 245] width 6 height 6
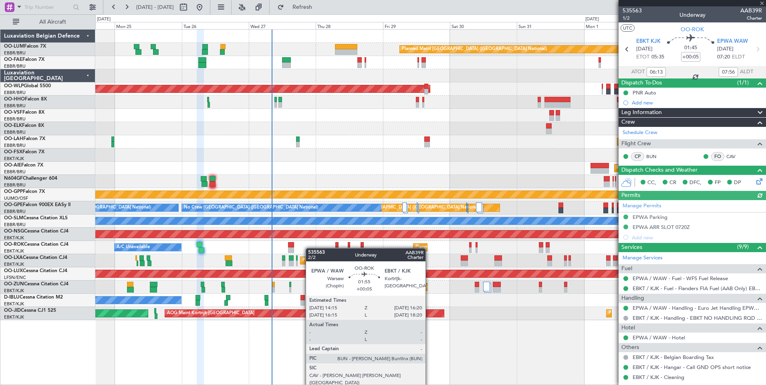
click at [277, 249] on div "Planned Maint Kortrijk-[GEOGRAPHIC_DATA] A/C Unavailable" at bounding box center [430, 247] width 670 height 13
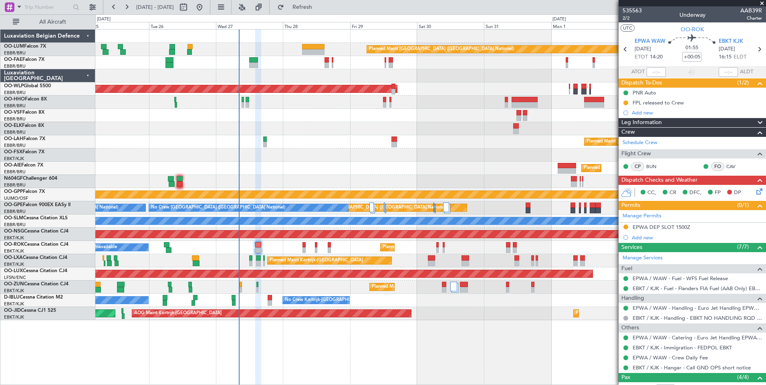
click at [283, 248] on div "Planned Maint Kortrijk-[GEOGRAPHIC_DATA] A/C Unavailable" at bounding box center [430, 247] width 670 height 13
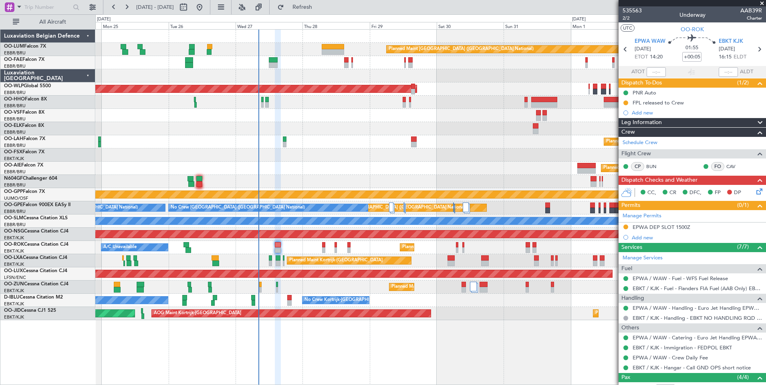
click at [296, 247] on div "Planned Maint Kortrijk-[GEOGRAPHIC_DATA] A/C Unavailable" at bounding box center [430, 247] width 670 height 13
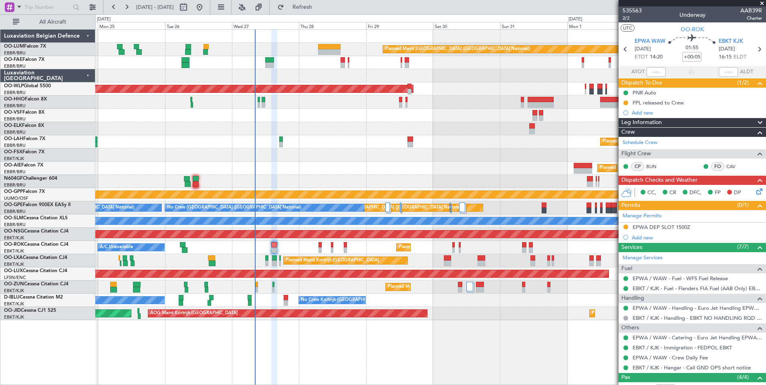
click at [362, 245] on div "Planned Maint Kortrijk-[GEOGRAPHIC_DATA] A/C Unavailable" at bounding box center [430, 247] width 670 height 13
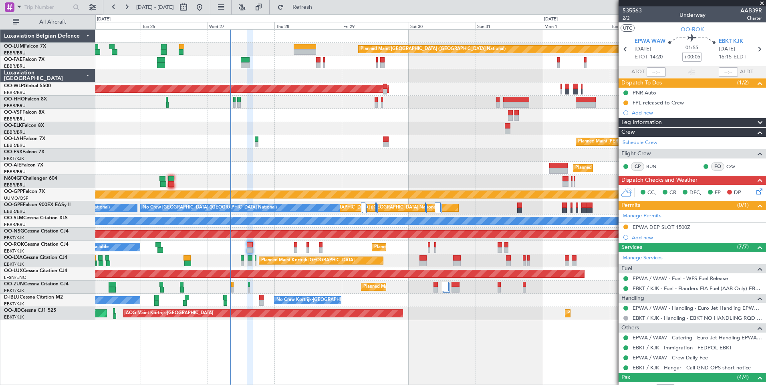
click at [369, 249] on div "Planned Maint Kortrijk-[GEOGRAPHIC_DATA] A/C Unavailable" at bounding box center [430, 247] width 670 height 13
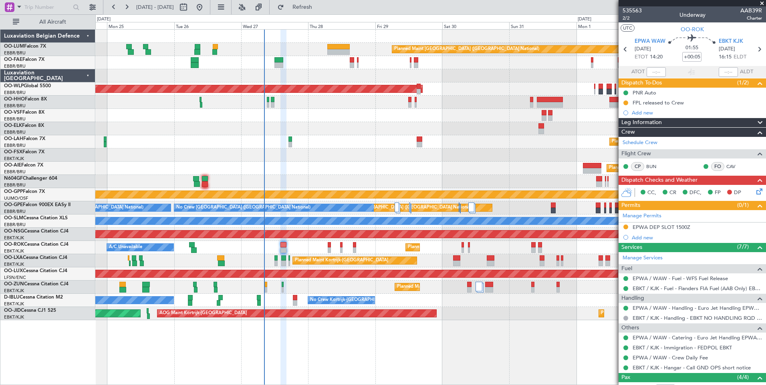
click at [277, 242] on div "Planned Maint Kortrijk-[GEOGRAPHIC_DATA] A/C Unavailable" at bounding box center [430, 247] width 670 height 13
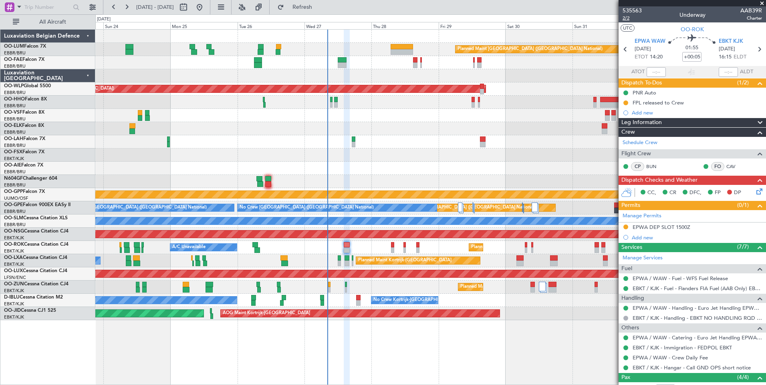
click at [630, 20] on span "2/2" at bounding box center [631, 18] width 19 height 7
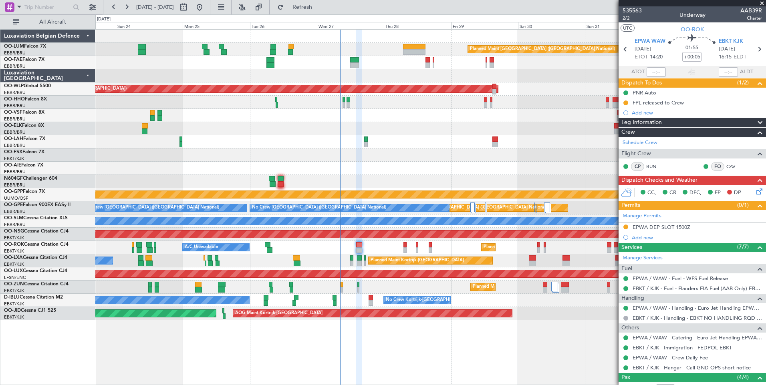
click at [342, 248] on div "Planned Maint Kortrijk-[GEOGRAPHIC_DATA] A/C Unavailable" at bounding box center [430, 247] width 670 height 13
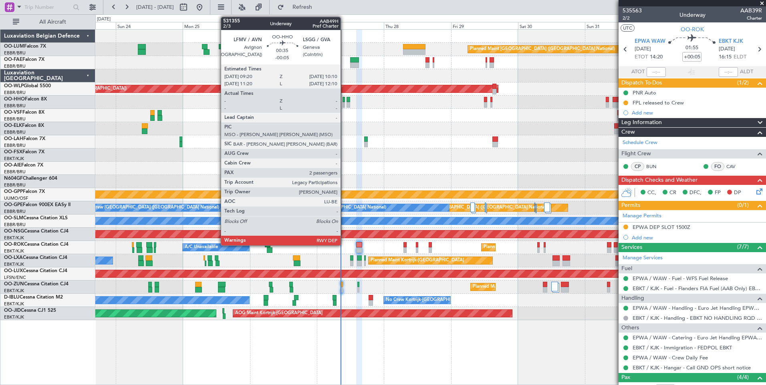
click at [344, 102] on div at bounding box center [343, 100] width 2 height 6
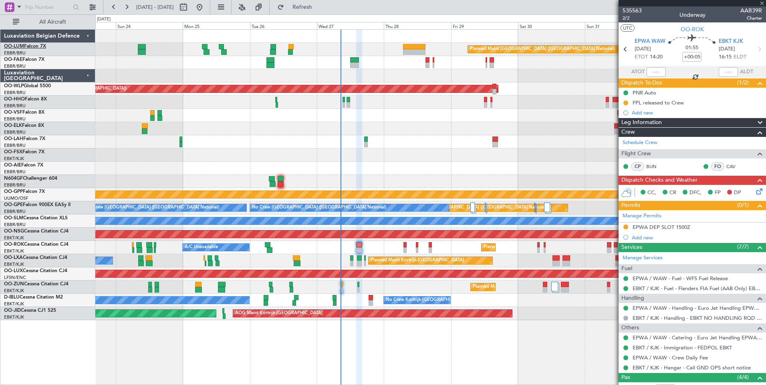
type input "-00:05"
type input "2"
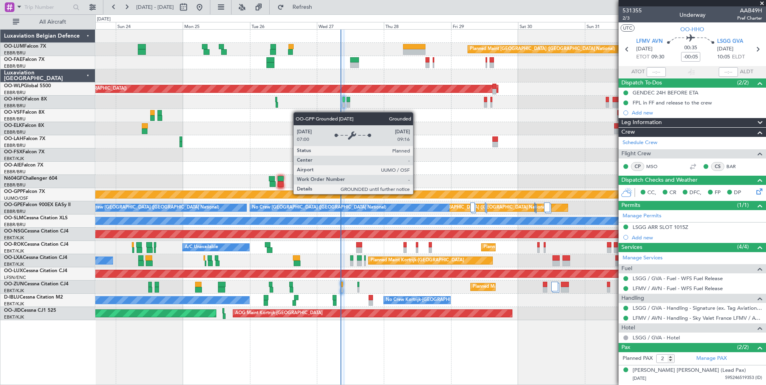
click at [384, 196] on div "Grounded [PERSON_NAME]" at bounding box center [430, 194] width 2009 height 7
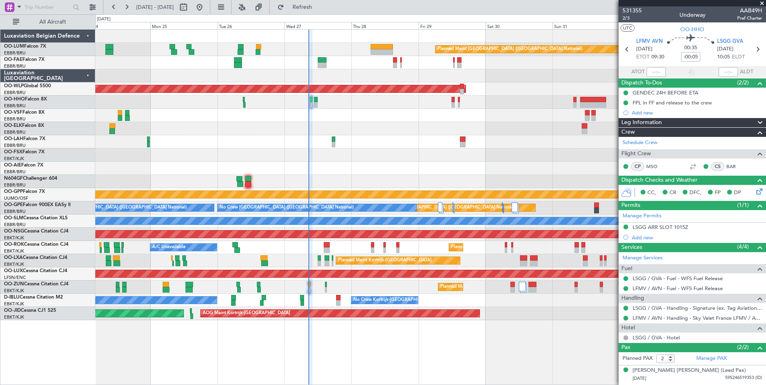
click at [330, 245] on div "Planned Maint Kortrijk-[GEOGRAPHIC_DATA] A/C Unavailable" at bounding box center [430, 247] width 670 height 13
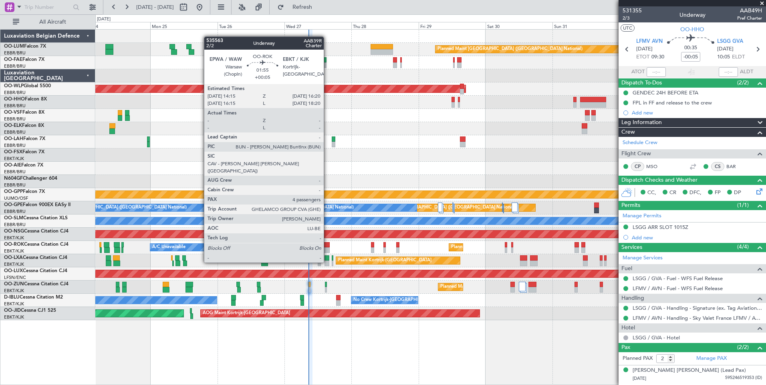
click at [327, 247] on div at bounding box center [327, 250] width 6 height 6
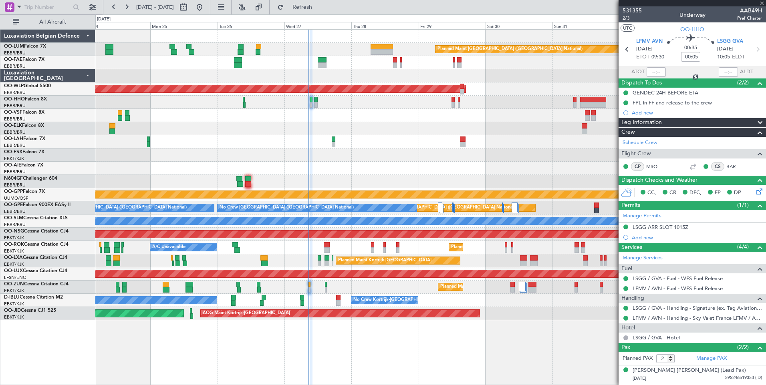
type input "+00:05"
type input "4"
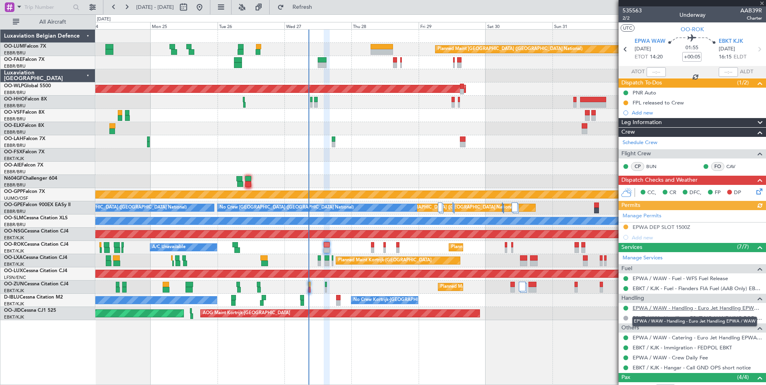
click at [656, 307] on link "EPWA / WAW - Handling - Euro Jet Handling EPWA / WAW" at bounding box center [696, 308] width 129 height 7
click at [352, 248] on div "Planned Maint Kortrijk-[GEOGRAPHIC_DATA] A/C Unavailable" at bounding box center [430, 247] width 670 height 13
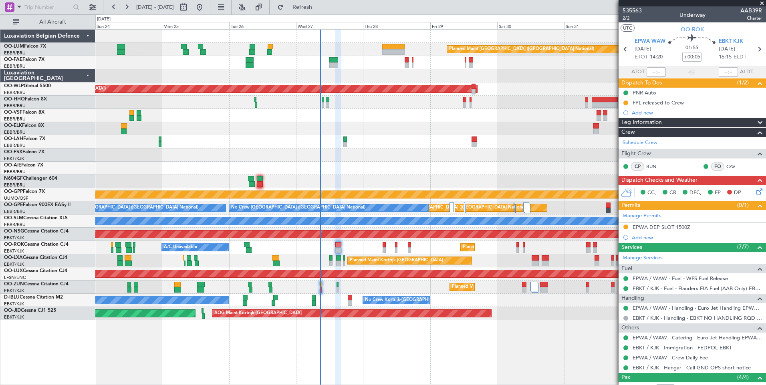
click at [346, 246] on div "Planned Maint Kortrijk-[GEOGRAPHIC_DATA] A/C Unavailable" at bounding box center [430, 247] width 670 height 13
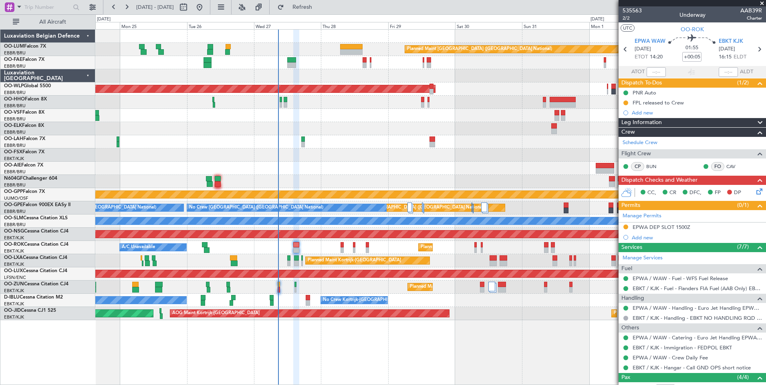
click at [322, 247] on div "Planned Maint Kortrijk-[GEOGRAPHIC_DATA] A/C Unavailable" at bounding box center [430, 247] width 670 height 13
click at [292, 250] on div "Planned Maint Kortrijk-[GEOGRAPHIC_DATA] A/C Unavailable" at bounding box center [430, 247] width 670 height 13
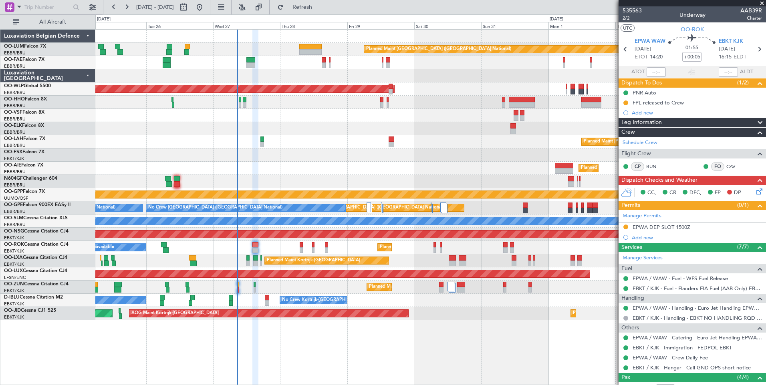
click at [267, 244] on div "Planned Maint Kortrijk-[GEOGRAPHIC_DATA] A/C Unavailable" at bounding box center [430, 247] width 670 height 13
click at [254, 253] on div "Planned Maint Kortrijk-[GEOGRAPHIC_DATA] A/C Unavailable" at bounding box center [430, 247] width 670 height 13
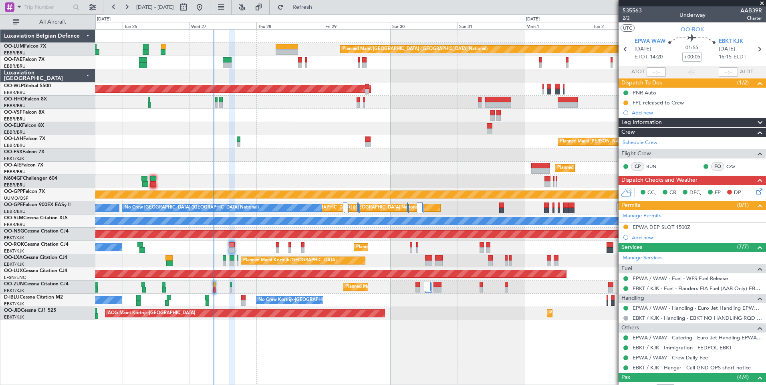
click at [279, 244] on div "Planned Maint Kortrijk-[GEOGRAPHIC_DATA] A/C Unavailable" at bounding box center [430, 247] width 670 height 13
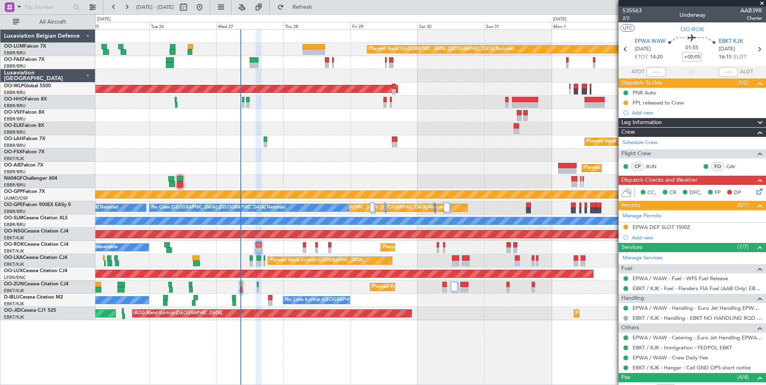
click at [245, 248] on div "Planned Maint Kortrijk-[GEOGRAPHIC_DATA] A/C Unavailable" at bounding box center [430, 247] width 670 height 13
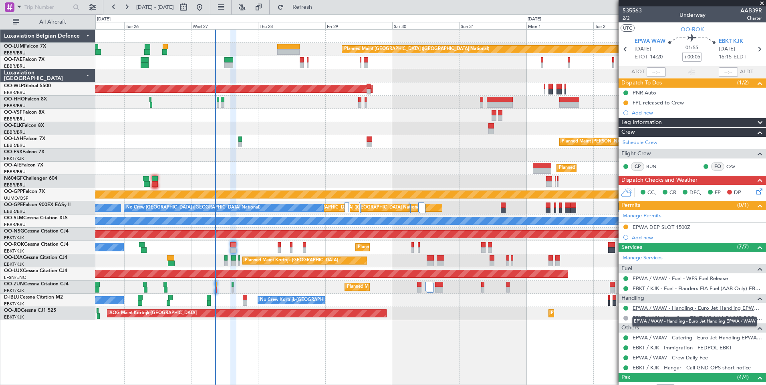
click at [657, 307] on link "EPWA / WAW - Handling - Euro Jet Handling EPWA / WAW" at bounding box center [696, 308] width 129 height 7
click at [271, 242] on div "Planned Maint Kortrijk-[GEOGRAPHIC_DATA] A/C Unavailable" at bounding box center [430, 247] width 670 height 13
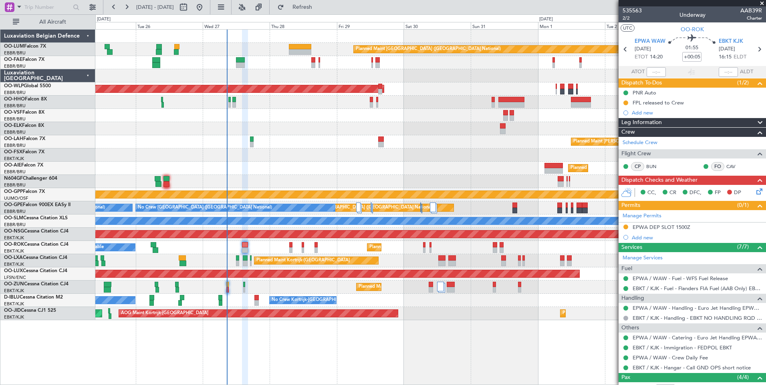
click at [259, 249] on div "Planned Maint Kortrijk-[GEOGRAPHIC_DATA] A/C Unavailable" at bounding box center [430, 247] width 670 height 13
click at [235, 255] on div "Planned Maint [GEOGRAPHIC_DATA] ([GEOGRAPHIC_DATA] National) Owner [GEOGRAPHIC_…" at bounding box center [430, 175] width 670 height 291
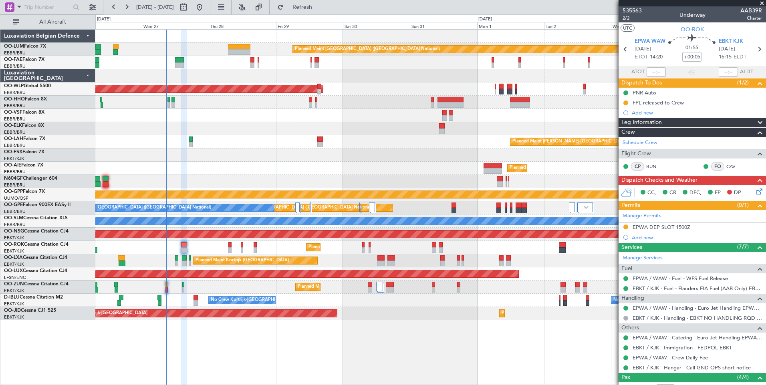
click at [266, 249] on div "Planned Maint Kortrijk-Wevelgem A/C Unavailable" at bounding box center [430, 247] width 670 height 13
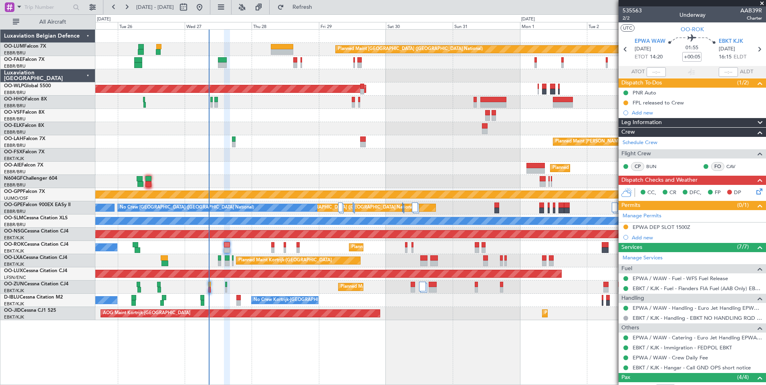
click at [344, 247] on div "Planned Maint Kortrijk-Wevelgem A/C Unavailable" at bounding box center [430, 247] width 670 height 13
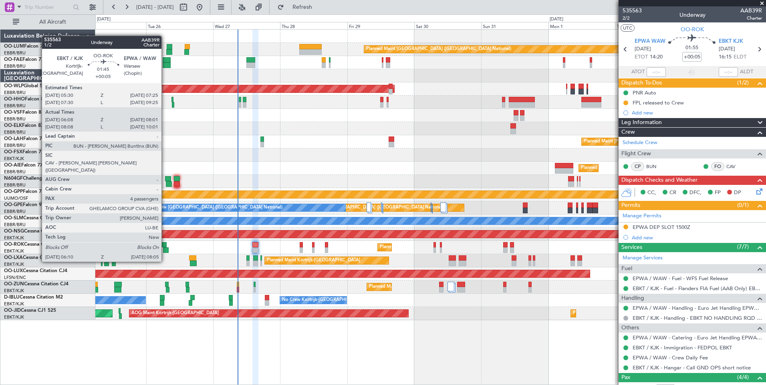
click at [165, 247] on div at bounding box center [164, 245] width 6 height 6
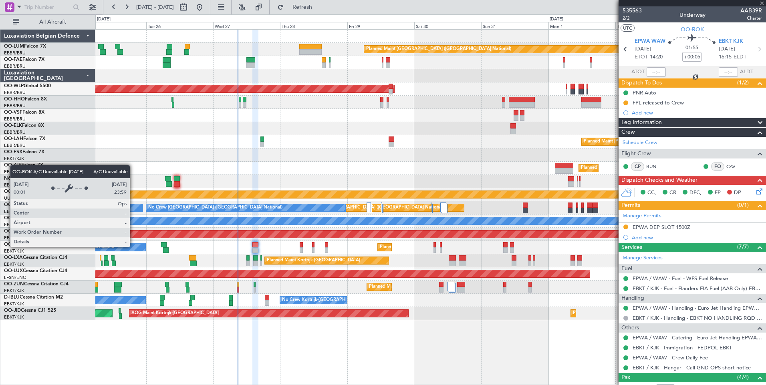
type input "06:13"
type input "07:56"
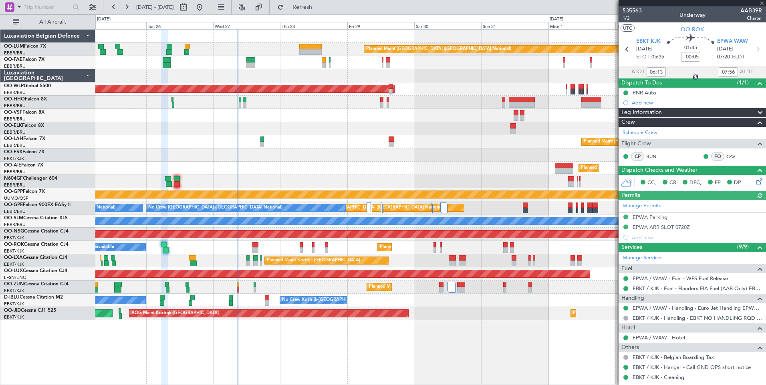
click at [662, 227] on div "Manage Permits EPWA Parking EPWA ARR SLOT 0720Z Add new" at bounding box center [691, 221] width 147 height 42
click at [662, 227] on div "EPWA ARR SLOT 0720Z" at bounding box center [660, 227] width 57 height 7
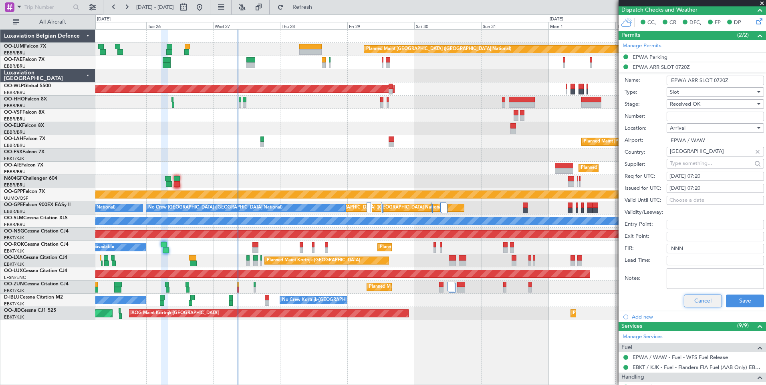
click at [696, 304] on button "Cancel" at bounding box center [703, 301] width 38 height 13
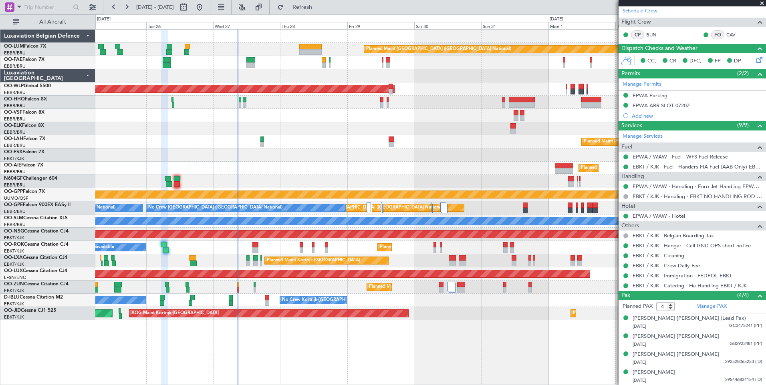
click at [252, 246] on div "Planned Maint Kortrijk-[GEOGRAPHIC_DATA] A/C Unavailable" at bounding box center [430, 247] width 670 height 13
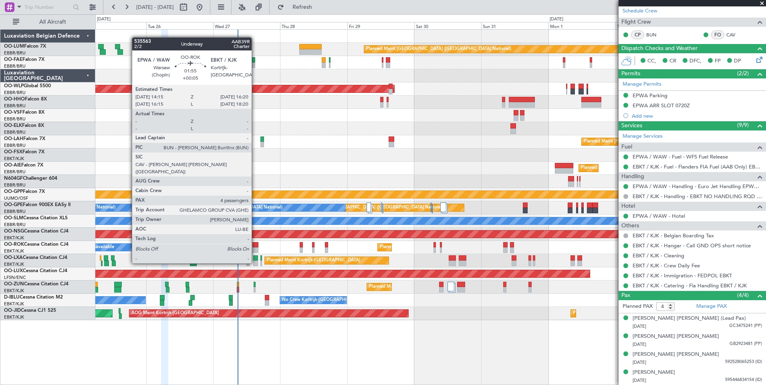
click at [255, 248] on div at bounding box center [255, 250] width 6 height 6
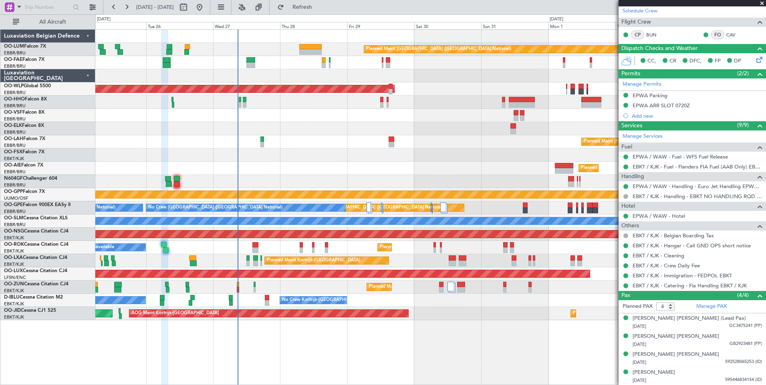
click at [328, 255] on div "Planned Maint [GEOGRAPHIC_DATA] ([GEOGRAPHIC_DATA] National) Owner [GEOGRAPHIC_…" at bounding box center [430, 175] width 670 height 291
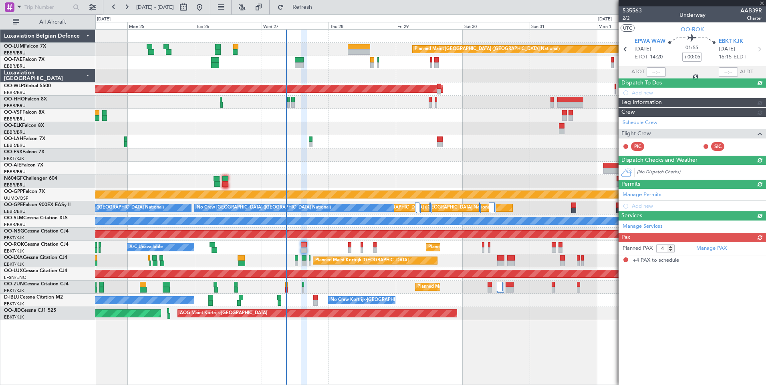
scroll to position [0, 0]
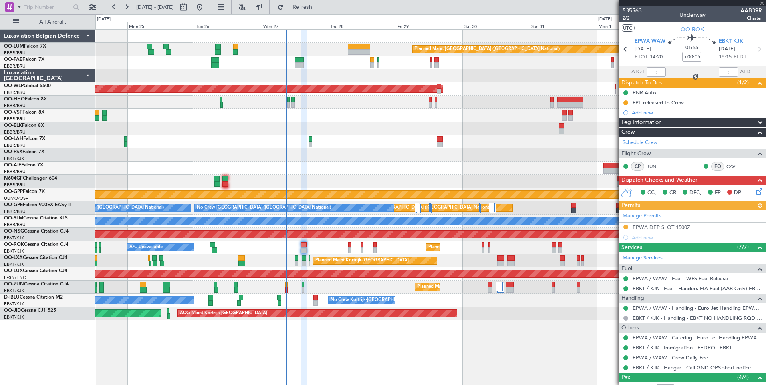
click at [655, 227] on div "Manage Permits EPWA DEP SLOT 1500Z Add new" at bounding box center [691, 226] width 147 height 32
click at [661, 228] on div "EPWA DEP SLOT 1500Z" at bounding box center [661, 227] width 58 height 7
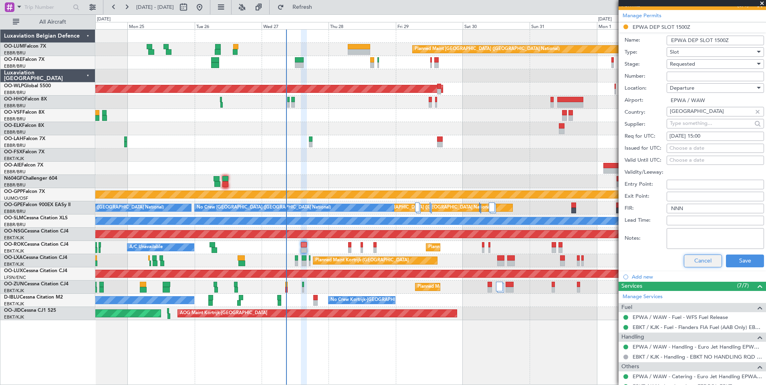
click at [695, 257] on button "Cancel" at bounding box center [703, 261] width 38 height 13
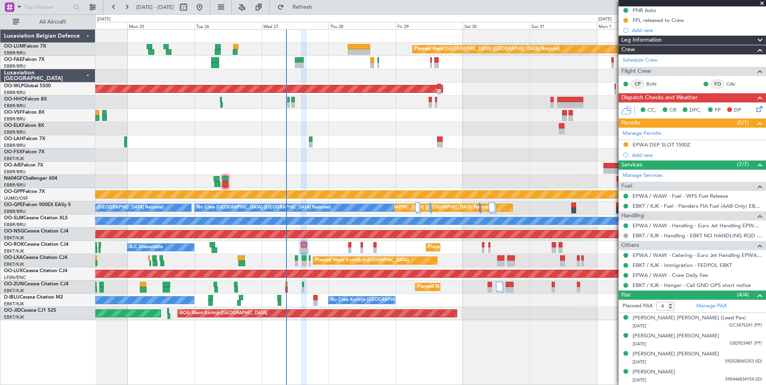
scroll to position [82, 0]
click at [655, 81] on link "BUN" at bounding box center [655, 84] width 18 height 7
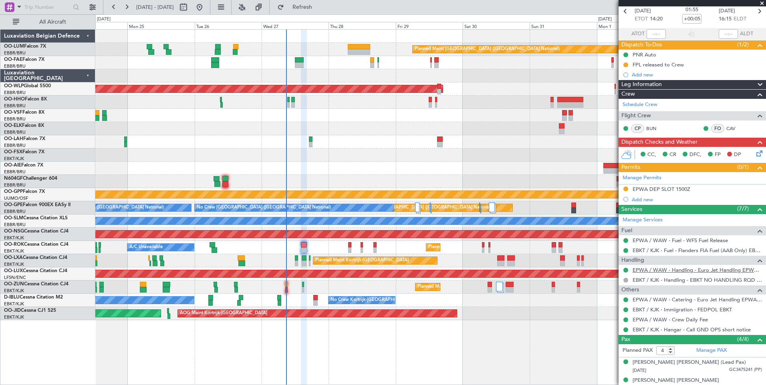
scroll to position [0, 0]
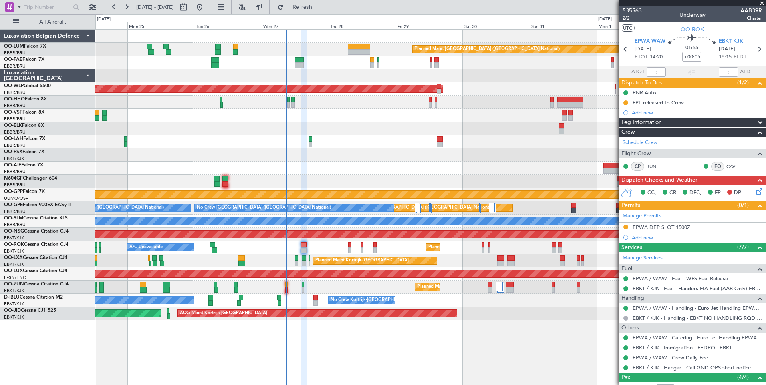
click at [304, 247] on div "Planned Maint Kortrijk-[GEOGRAPHIC_DATA] A/C Unavailable" at bounding box center [430, 247] width 670 height 13
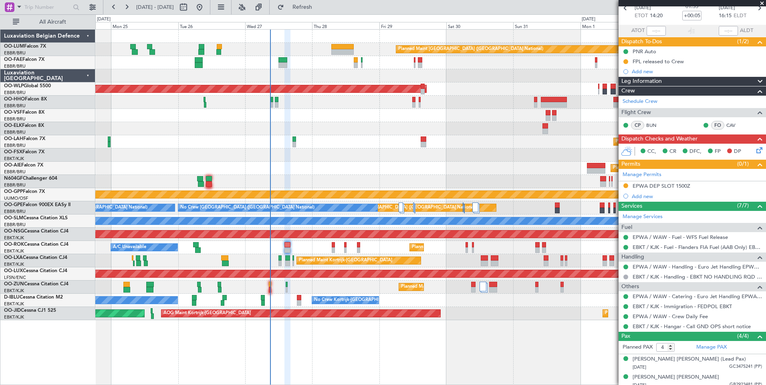
scroll to position [39, 0]
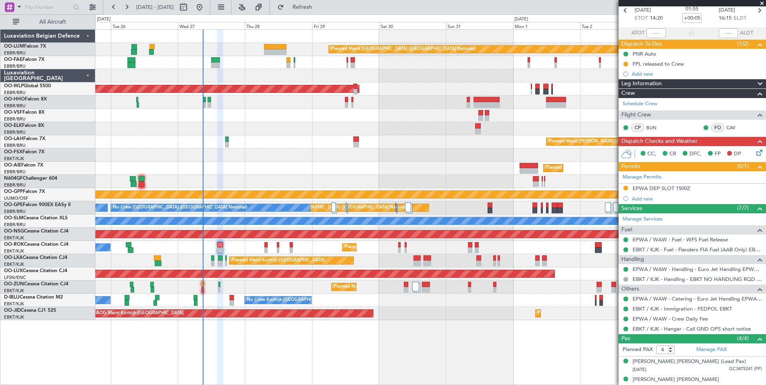
click at [336, 256] on div "Planned Maint [GEOGRAPHIC_DATA] ([GEOGRAPHIC_DATA] National) Owner [GEOGRAPHIC_…" at bounding box center [430, 175] width 670 height 291
click at [344, 253] on div "Planned Maint Kortrijk-[GEOGRAPHIC_DATA] A/C Unavailable" at bounding box center [430, 247] width 670 height 13
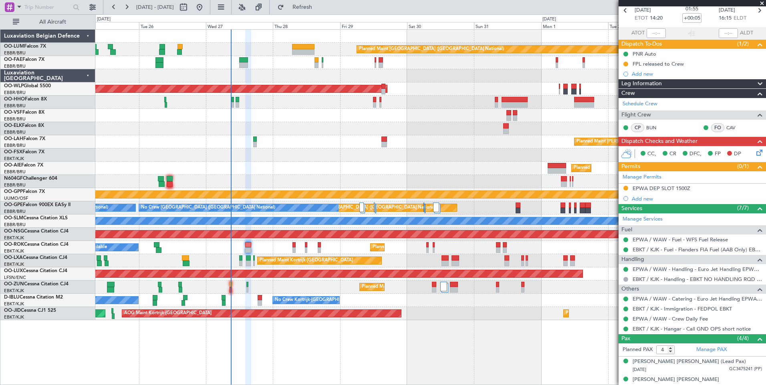
click at [356, 251] on div "Planned Maint Kortrijk-[GEOGRAPHIC_DATA] A/C Unavailable" at bounding box center [430, 247] width 670 height 13
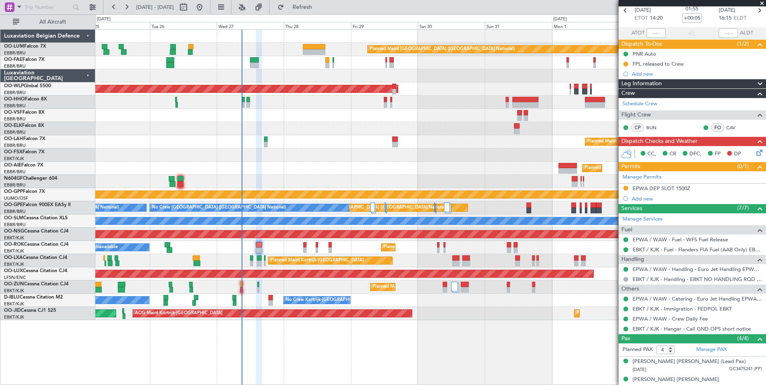
click at [368, 255] on div "Planned Maint [GEOGRAPHIC_DATA] ([GEOGRAPHIC_DATA] National) Owner [GEOGRAPHIC_…" at bounding box center [430, 175] width 670 height 291
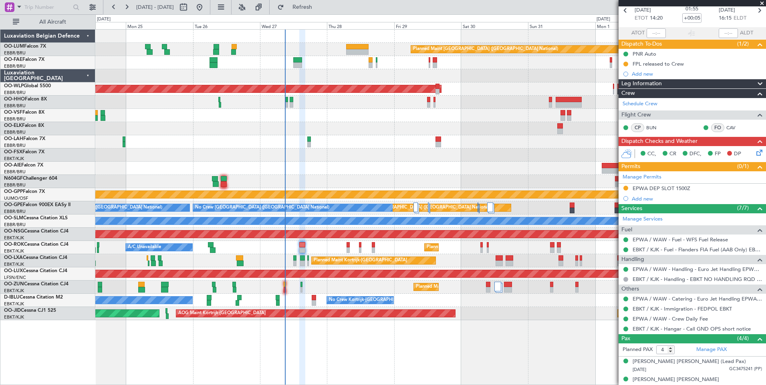
click at [257, 288] on div "Planned Maint Kortrijk-[GEOGRAPHIC_DATA]" at bounding box center [430, 287] width 670 height 13
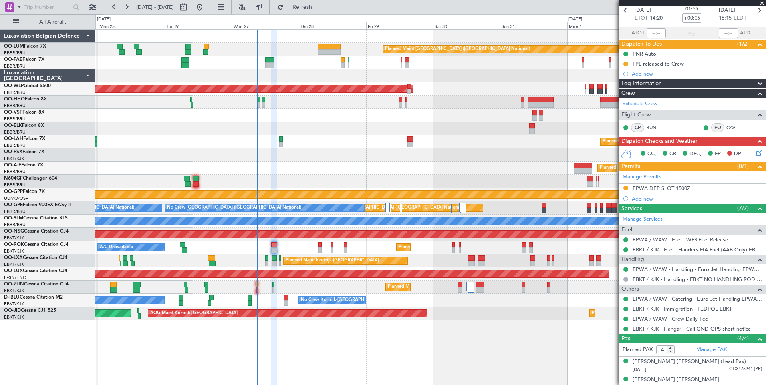
click at [297, 246] on div "Planned Maint Kortrijk-[GEOGRAPHIC_DATA] A/C Unavailable" at bounding box center [430, 247] width 670 height 13
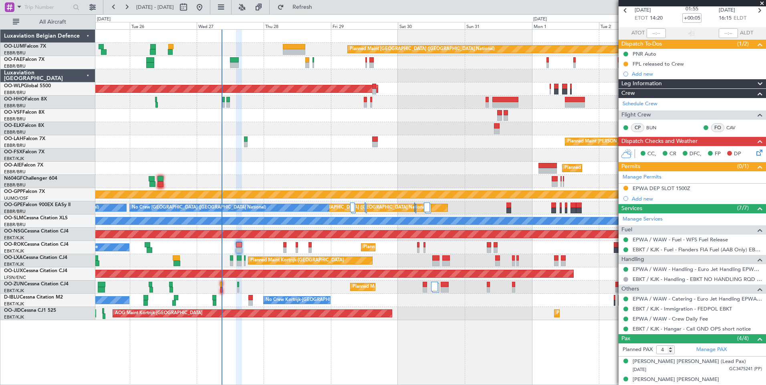
click at [217, 249] on div "Planned Maint Kortrijk-[GEOGRAPHIC_DATA] A/C Unavailable" at bounding box center [430, 247] width 670 height 13
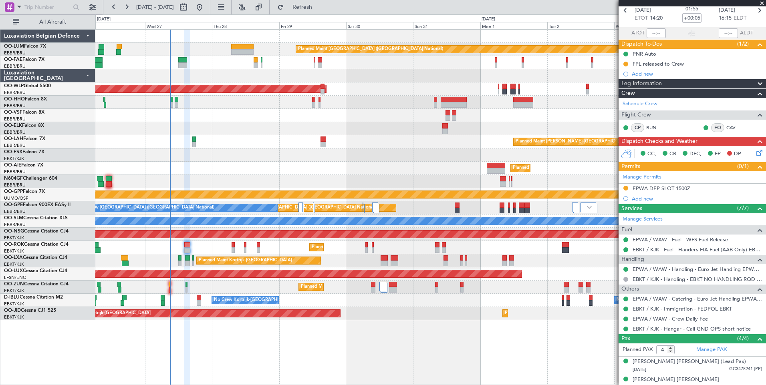
click at [295, 256] on div "Planned Maint Kortrijk-Wevelgem A/C Unavailable Brussels (Brussels National)" at bounding box center [430, 260] width 670 height 13
click at [237, 291] on div "Planned Maint Kortrijk-[GEOGRAPHIC_DATA]" at bounding box center [430, 287] width 670 height 13
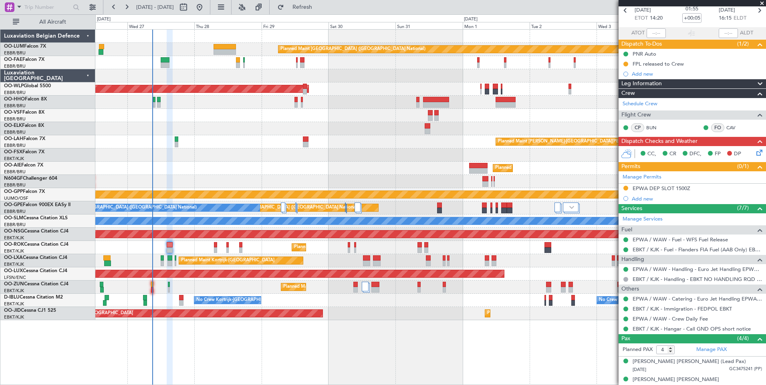
click at [750, 147] on div "CC, CR DFC, FP DP" at bounding box center [691, 154] width 147 height 16
click at [754, 148] on icon at bounding box center [757, 151] width 6 height 6
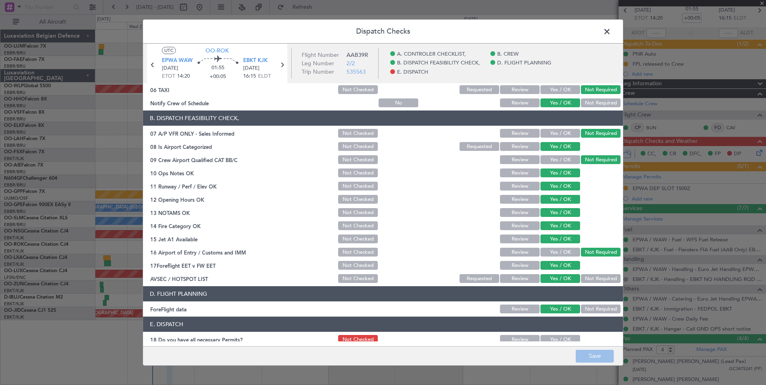
scroll to position [145, 0]
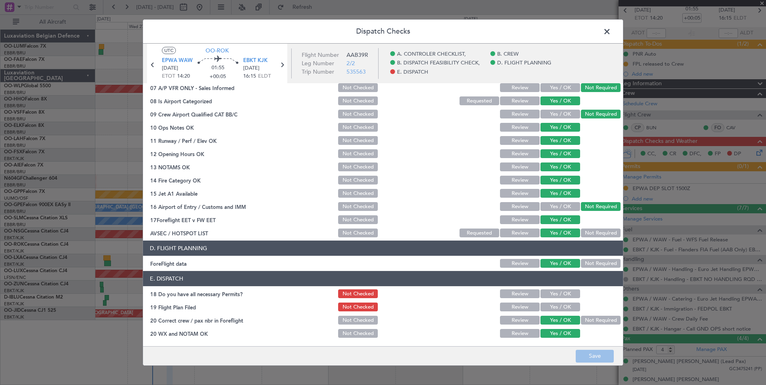
click at [545, 298] on button "Yes / OK" at bounding box center [560, 294] width 40 height 9
click at [550, 310] on button "Yes / OK" at bounding box center [560, 307] width 40 height 9
click at [591, 360] on button "Save" at bounding box center [594, 356] width 38 height 13
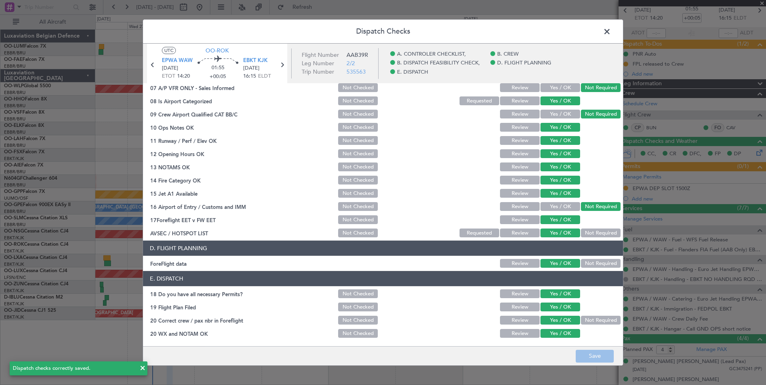
click at [611, 26] on span at bounding box center [611, 34] width 0 height 16
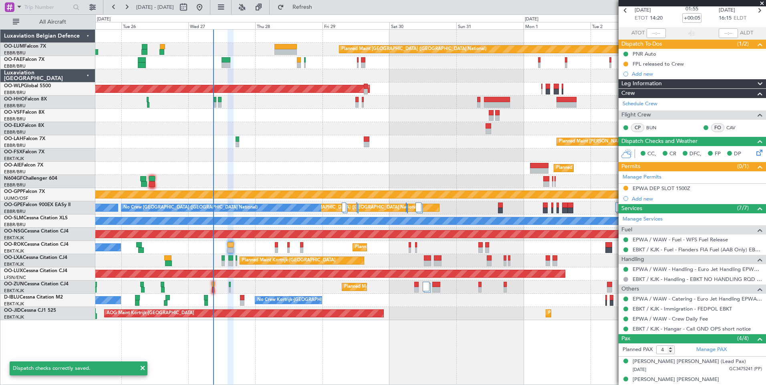
click at [280, 247] on div "Planned Maint Kortrijk-Wevelgem A/C Unavailable" at bounding box center [430, 247] width 670 height 13
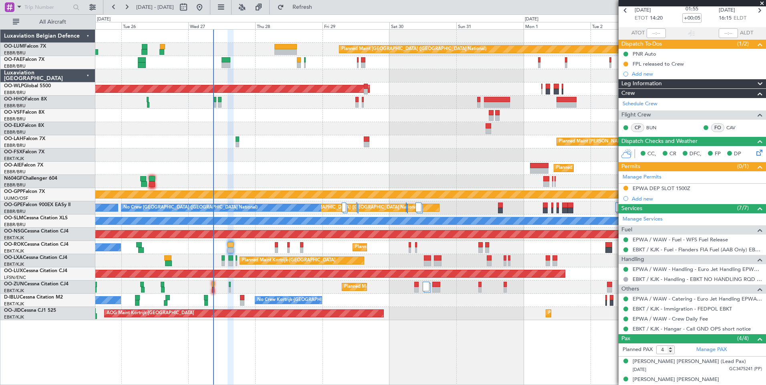
click at [268, 247] on div "Planned Maint Kortrijk-Wevelgem A/C Unavailable" at bounding box center [430, 247] width 670 height 13
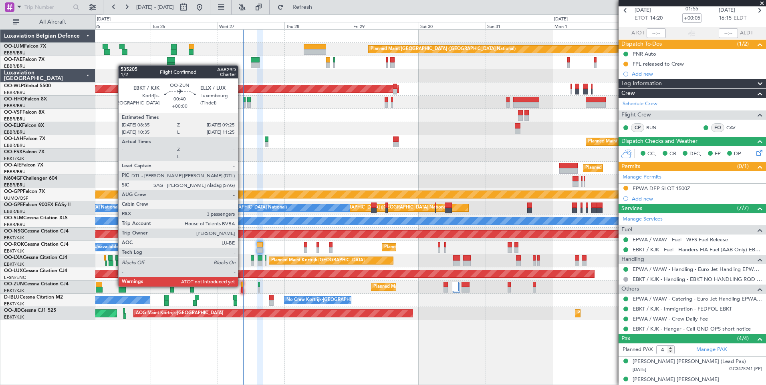
click at [241, 286] on div at bounding box center [242, 285] width 2 height 6
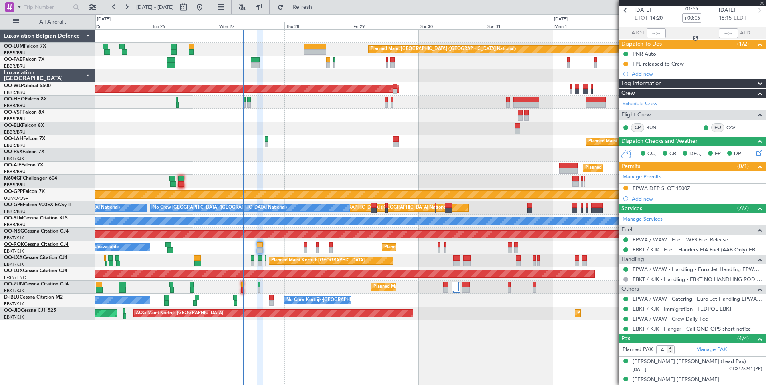
type input "3"
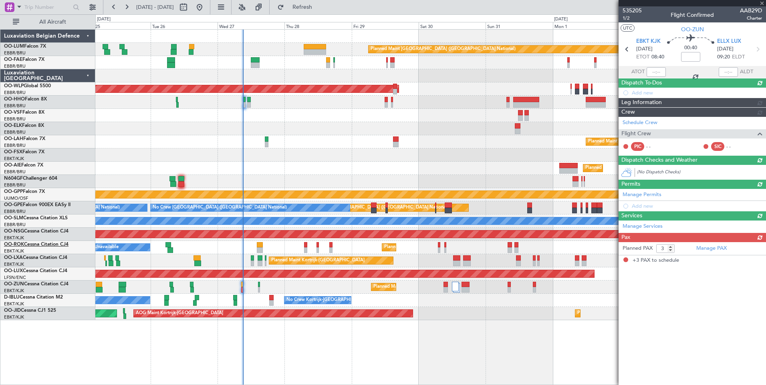
scroll to position [0, 0]
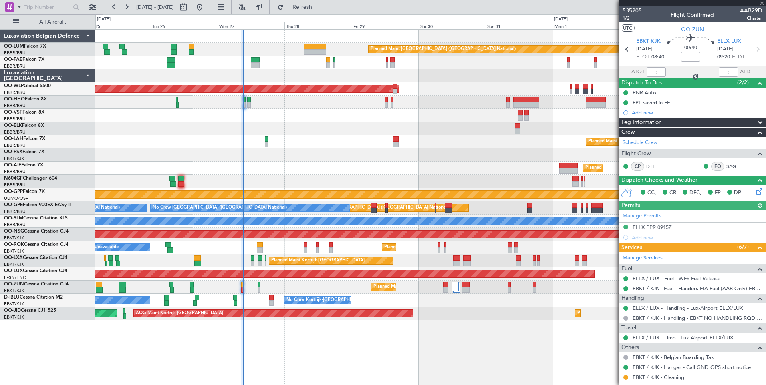
click at [658, 68] on div at bounding box center [655, 72] width 19 height 10
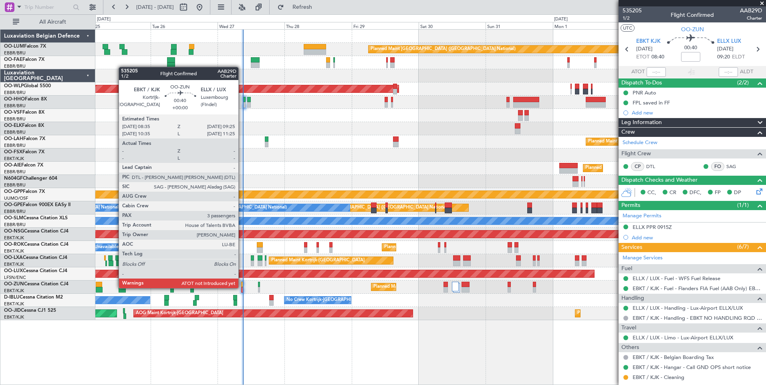
click at [242, 288] on div at bounding box center [242, 290] width 2 height 6
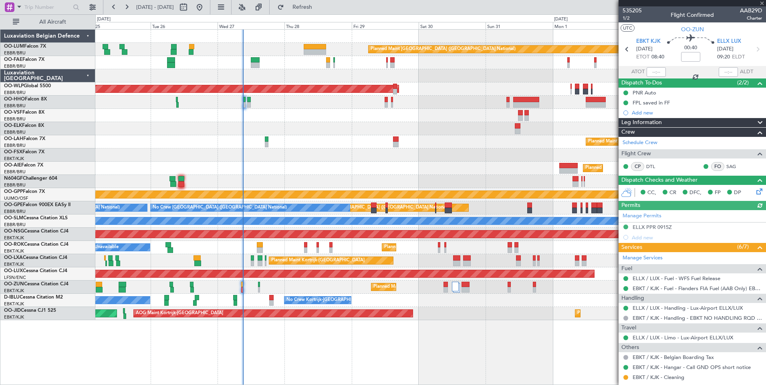
click at [657, 72] on div at bounding box center [655, 72] width 19 height 10
click at [657, 71] on div at bounding box center [655, 72] width 19 height 10
click at [655, 71] on div at bounding box center [655, 72] width 19 height 10
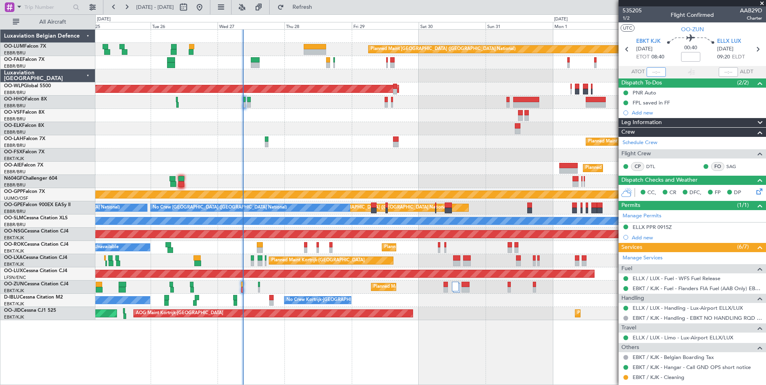
click at [659, 71] on input "text" at bounding box center [655, 72] width 19 height 10
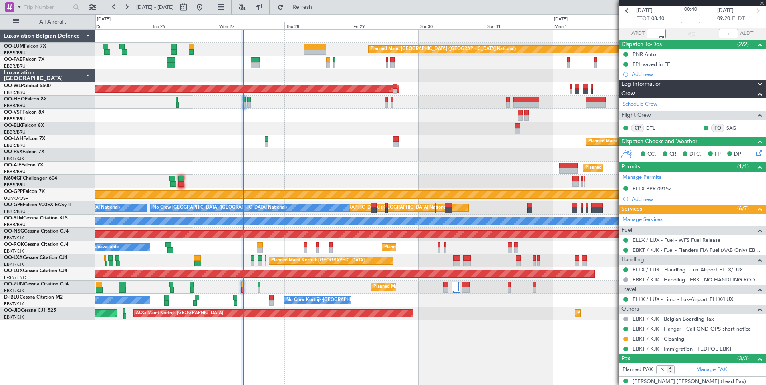
scroll to position [84, 0]
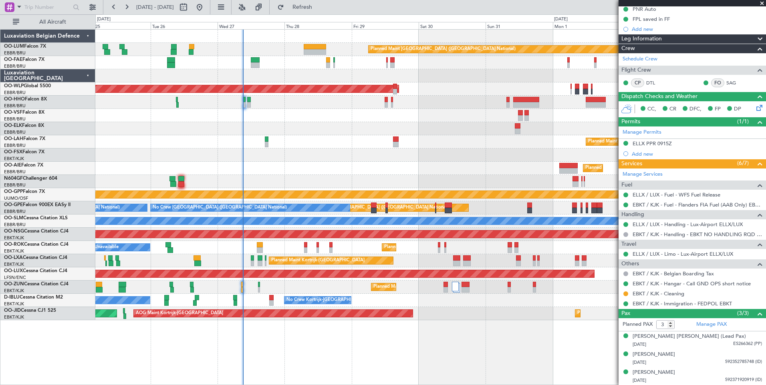
click at [290, 312] on div "AOG Maint Kortrijk-Wevelgem Planned Maint Paris (Le Bourget) Planned Maint Kort…" at bounding box center [430, 313] width 670 height 13
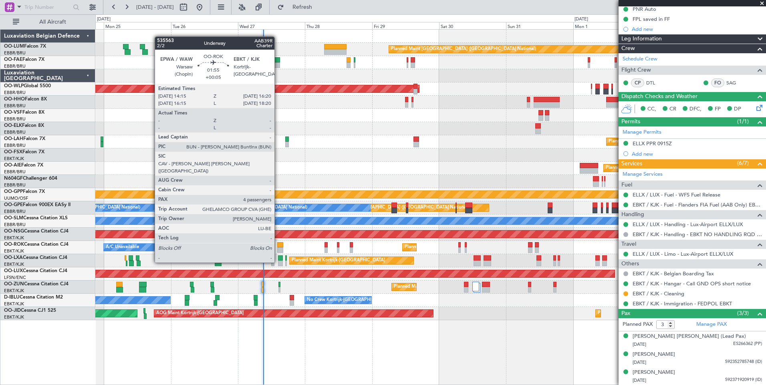
click at [278, 247] on div at bounding box center [280, 250] width 6 height 6
type input "08:42"
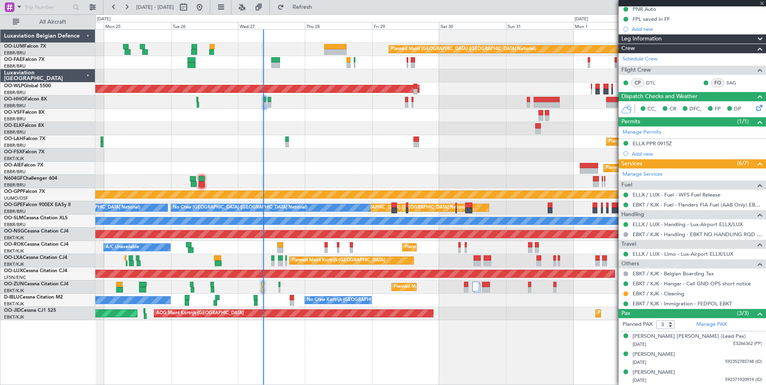
type input "+00:05"
type input "4"
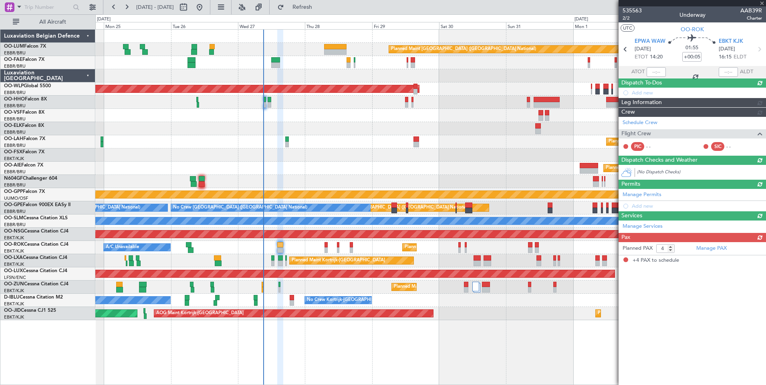
scroll to position [0, 0]
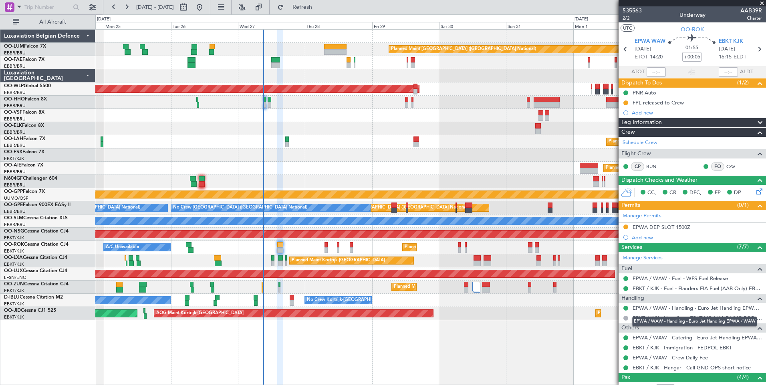
click at [700, 311] on mat-tooltip-component "EPWA / WAW - Handling - Euro Jet Handling EPWA / WAW" at bounding box center [694, 321] width 136 height 21
click at [694, 306] on link "EPWA / WAW - Handling - Euro Jet Handling EPWA / WAW" at bounding box center [696, 308] width 129 height 7
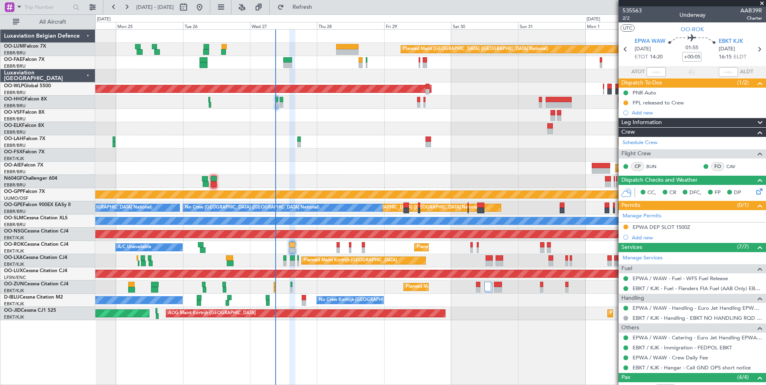
click at [310, 247] on div "Planned Maint Kortrijk-[GEOGRAPHIC_DATA] A/C Unavailable" at bounding box center [430, 247] width 670 height 13
click at [315, 249] on div "Planned Maint Kortrijk-[GEOGRAPHIC_DATA] A/C Unavailable" at bounding box center [430, 247] width 670 height 13
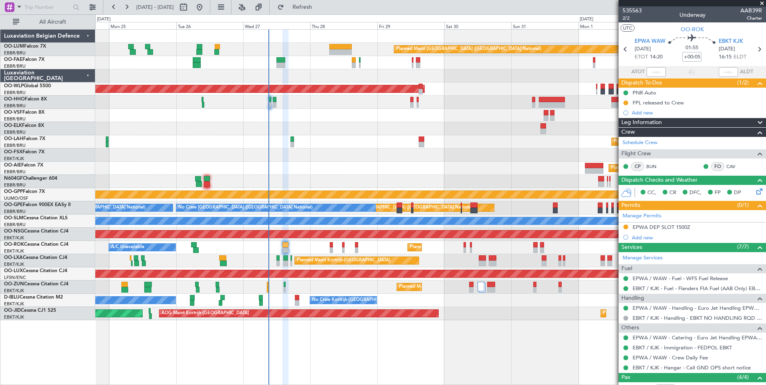
click at [306, 248] on div "Planned Maint Kortrijk-[GEOGRAPHIC_DATA] A/C Unavailable" at bounding box center [430, 247] width 670 height 13
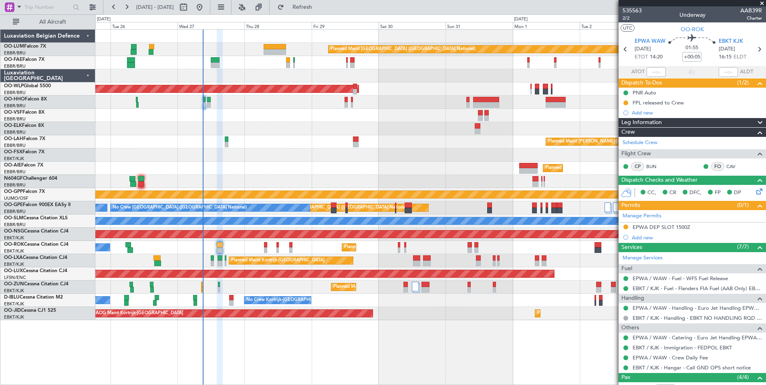
click at [306, 248] on div "Planned Maint Kortrijk-[GEOGRAPHIC_DATA] A/C Unavailable" at bounding box center [430, 247] width 670 height 13
click at [380, 244] on div "Planned Maint Kortrijk-[GEOGRAPHIC_DATA] A/C Unavailable" at bounding box center [430, 247] width 670 height 13
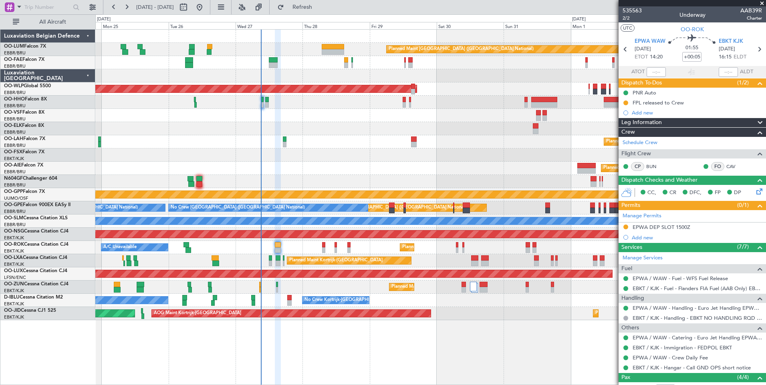
click at [285, 249] on div "Planned Maint Kortrijk-[GEOGRAPHIC_DATA] A/C Unavailable" at bounding box center [430, 247] width 670 height 13
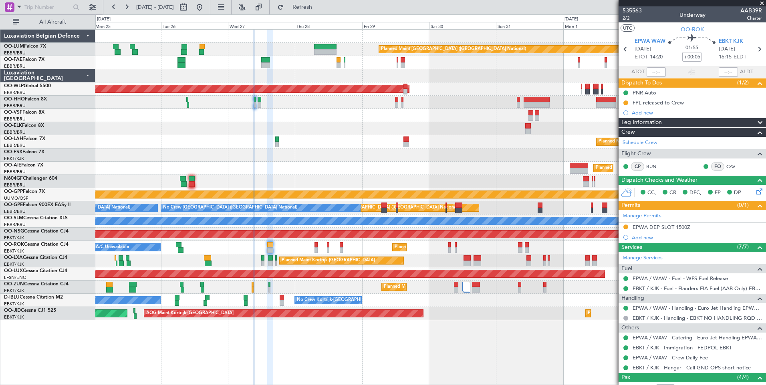
click at [231, 250] on div "Planned Maint Kortrijk-[GEOGRAPHIC_DATA] A/C Unavailable" at bounding box center [430, 247] width 670 height 13
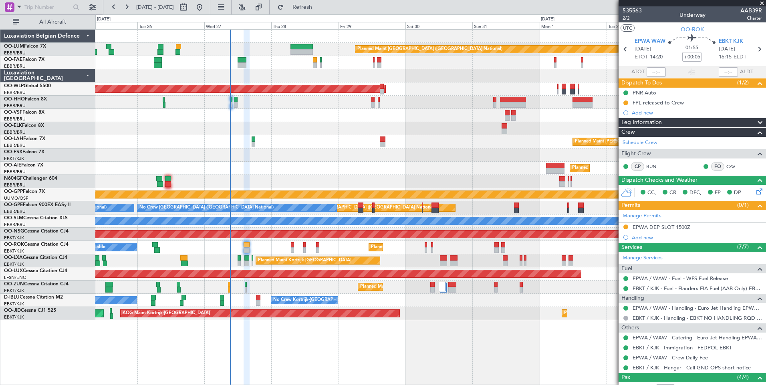
click at [208, 245] on div "Planned Maint Kortrijk-[GEOGRAPHIC_DATA] A/C Unavailable" at bounding box center [430, 247] width 670 height 13
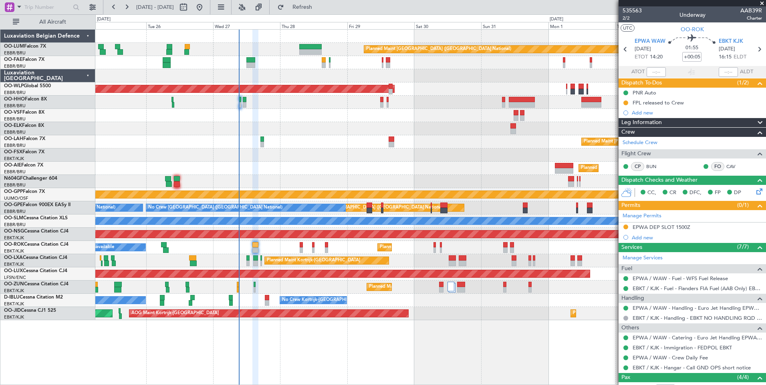
click at [263, 247] on div "Planned Maint Kortrijk-[GEOGRAPHIC_DATA] A/C Unavailable" at bounding box center [430, 247] width 670 height 13
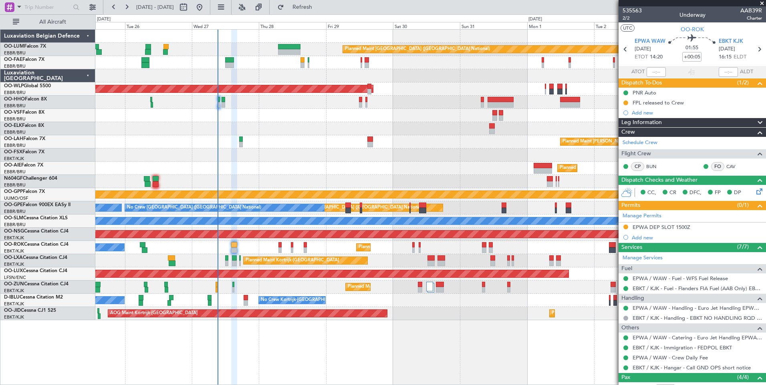
click at [255, 248] on div "Planned Maint Kortrijk-[GEOGRAPHIC_DATA] A/C Unavailable" at bounding box center [430, 247] width 670 height 13
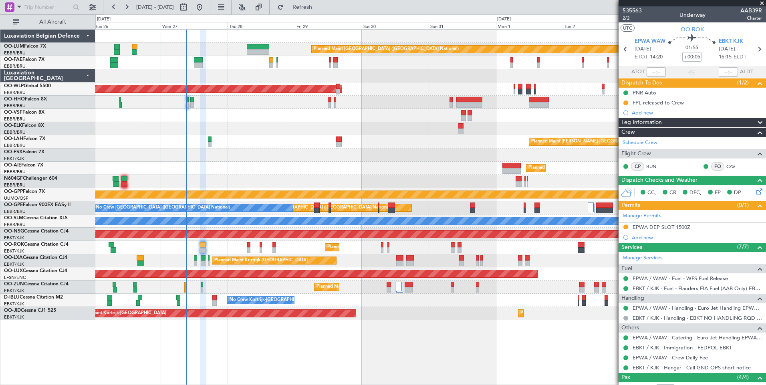
click at [223, 251] on div "Planned Maint Kortrijk-[GEOGRAPHIC_DATA] A/C Unavailable" at bounding box center [430, 247] width 670 height 13
click at [394, 253] on div "Planned Maint Kortrijk-[GEOGRAPHIC_DATA] A/C Unavailable" at bounding box center [430, 247] width 670 height 13
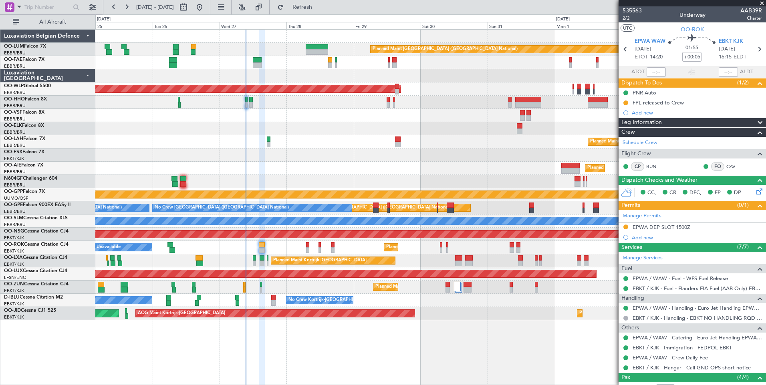
click at [279, 247] on div "Planned Maint Kortrijk-[GEOGRAPHIC_DATA] A/C Unavailable" at bounding box center [430, 247] width 670 height 13
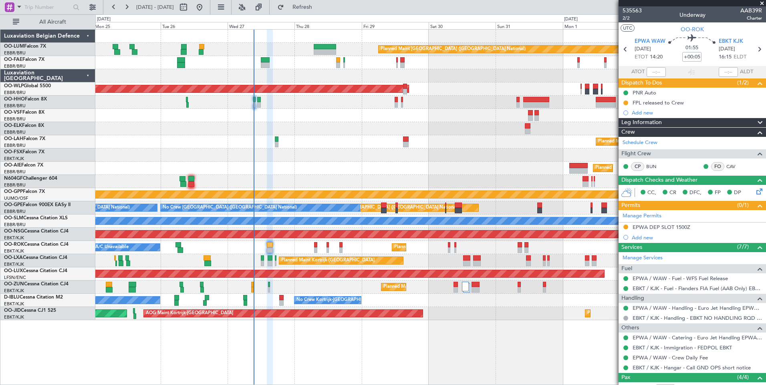
click at [193, 249] on div "Planned Maint Kortrijk-[GEOGRAPHIC_DATA] A/C Unavailable" at bounding box center [430, 247] width 670 height 13
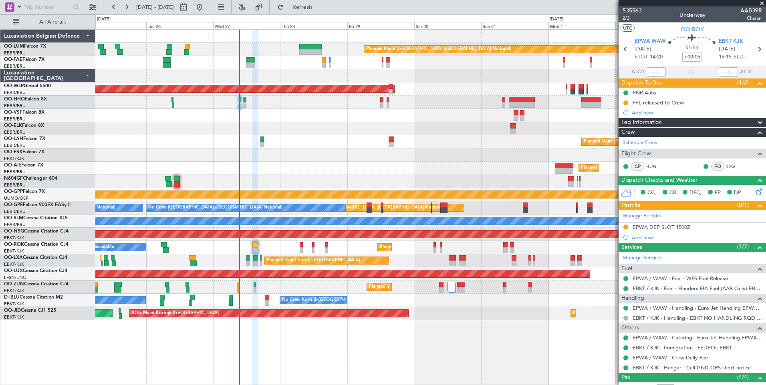
click at [145, 249] on div "Planned Maint Kortrijk-[GEOGRAPHIC_DATA] A/C Unavailable" at bounding box center [430, 247] width 670 height 13
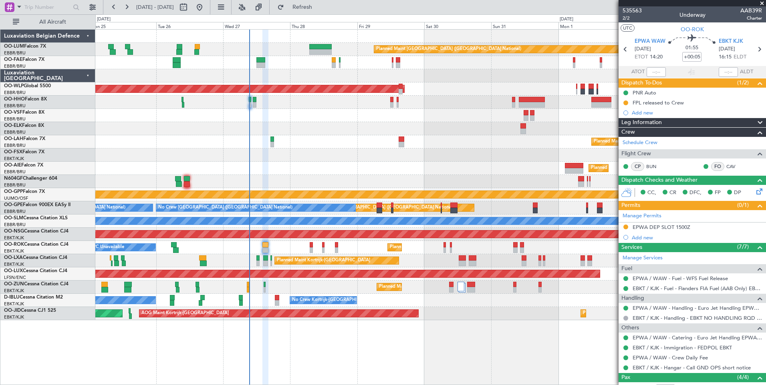
click at [193, 250] on div "Planned Maint Kortrijk-[GEOGRAPHIC_DATA] A/C Unavailable" at bounding box center [430, 247] width 670 height 13
click at [219, 250] on div "Planned Maint Kortrijk-[GEOGRAPHIC_DATA] A/C Unavailable" at bounding box center [430, 247] width 670 height 13
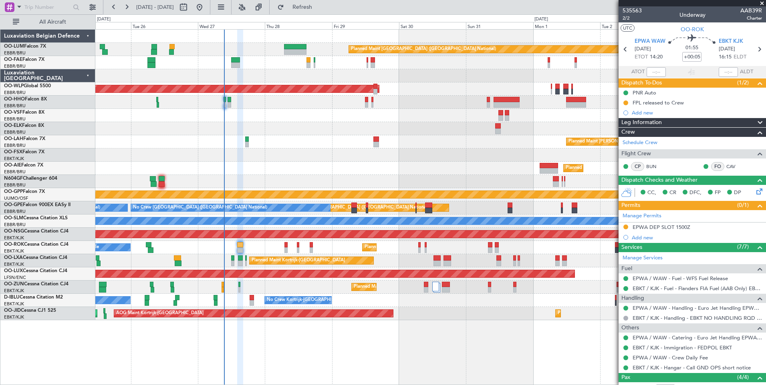
click at [282, 249] on div "Planned Maint Kortrijk-[GEOGRAPHIC_DATA] A/C Unavailable" at bounding box center [430, 247] width 670 height 13
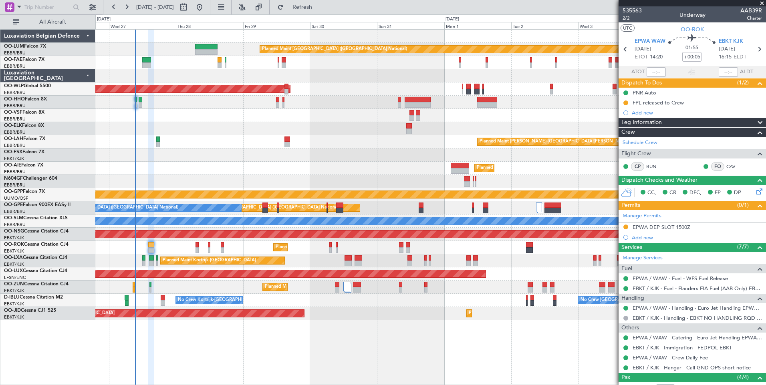
click at [173, 253] on div "Planned Maint Kortrijk-[GEOGRAPHIC_DATA] A/C Unavailable" at bounding box center [430, 247] width 670 height 13
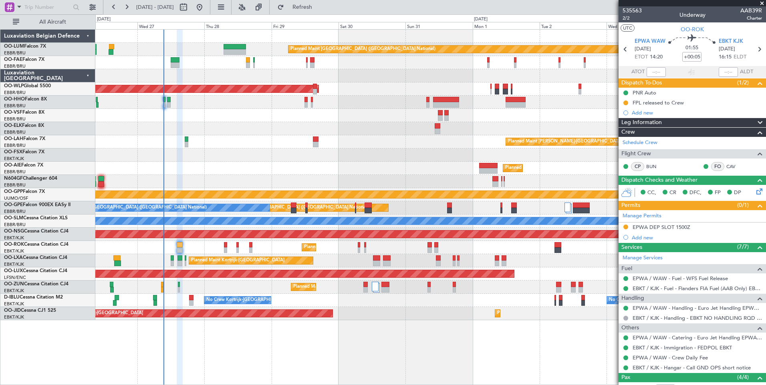
click at [310, 248] on div "Planned Maint Kortrijk-[GEOGRAPHIC_DATA]" at bounding box center [350, 247] width 93 height 12
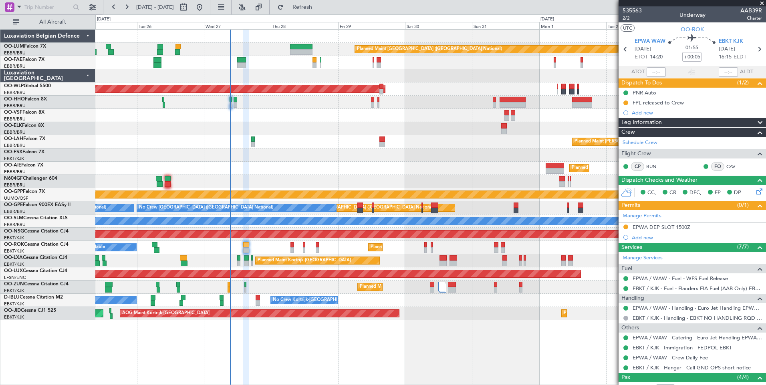
click at [280, 247] on div "Planned Maint Kortrijk-[GEOGRAPHIC_DATA] A/C Unavailable" at bounding box center [430, 247] width 670 height 13
click at [276, 247] on div "Planned Maint Kortrijk-[GEOGRAPHIC_DATA] A/C Unavailable" at bounding box center [430, 247] width 670 height 13
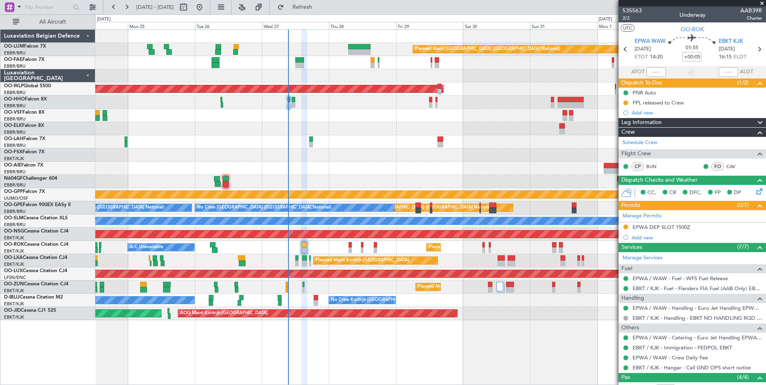
click at [310, 245] on div "Planned Maint Kortrijk-[GEOGRAPHIC_DATA] A/C Unavailable" at bounding box center [430, 247] width 670 height 13
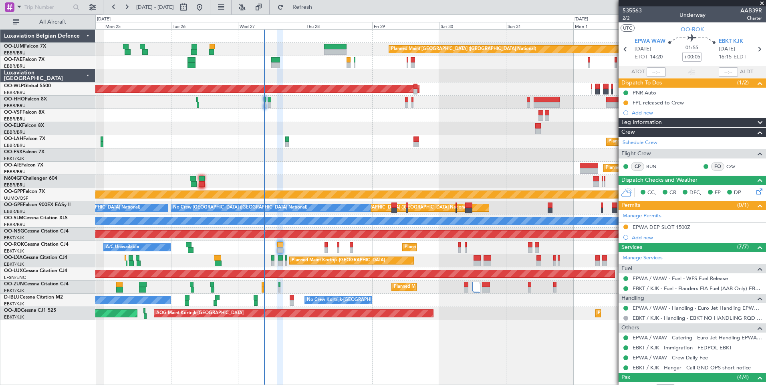
click at [363, 246] on div "Planned Maint Kortrijk-[GEOGRAPHIC_DATA] A/C Unavailable" at bounding box center [430, 247] width 670 height 13
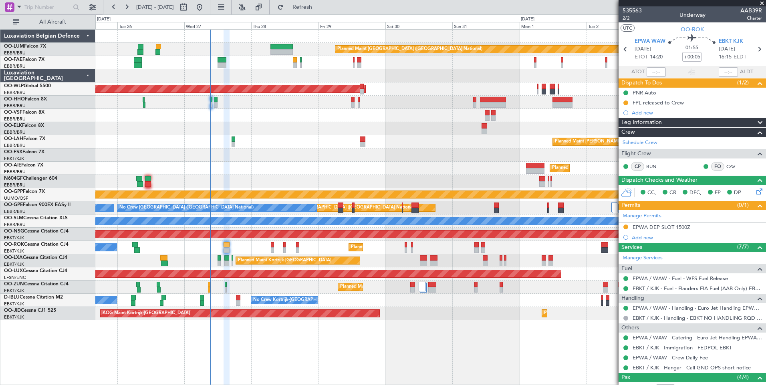
click at [258, 254] on div "Planned Maint Kortrijk-[GEOGRAPHIC_DATA] A/C Unavailable" at bounding box center [430, 247] width 670 height 13
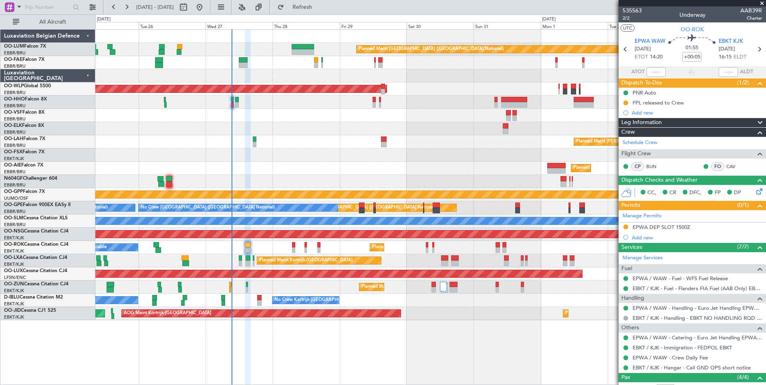
click at [251, 259] on div "Planned Maint Kortrijk-[GEOGRAPHIC_DATA] A/C Unavailable [GEOGRAPHIC_DATA] ([GE…" at bounding box center [430, 260] width 670 height 13
click at [246, 246] on div "Planned Maint Kortrijk-[GEOGRAPHIC_DATA] A/C Unavailable" at bounding box center [430, 247] width 670 height 13
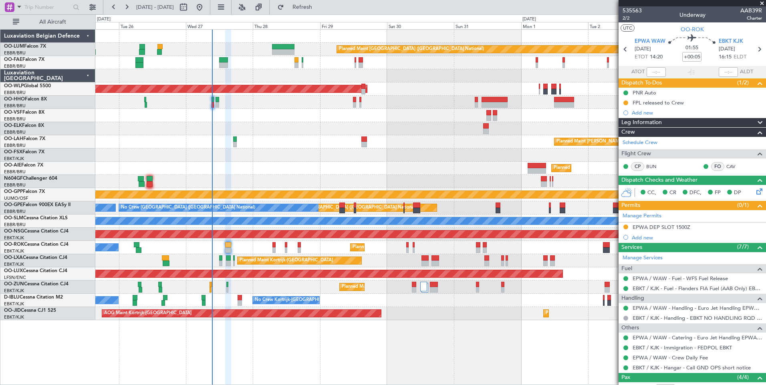
click at [304, 247] on div "Planned Maint Kortrijk-[GEOGRAPHIC_DATA] A/C Unavailable" at bounding box center [430, 247] width 670 height 13
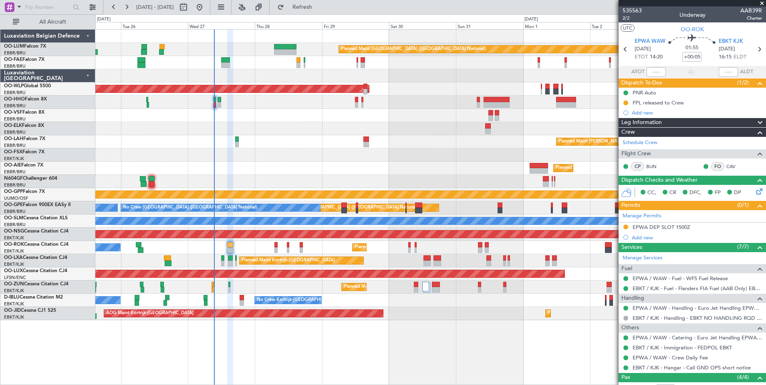
click at [332, 250] on div "Planned Maint Kortrijk-[GEOGRAPHIC_DATA] A/C Unavailable" at bounding box center [430, 247] width 670 height 13
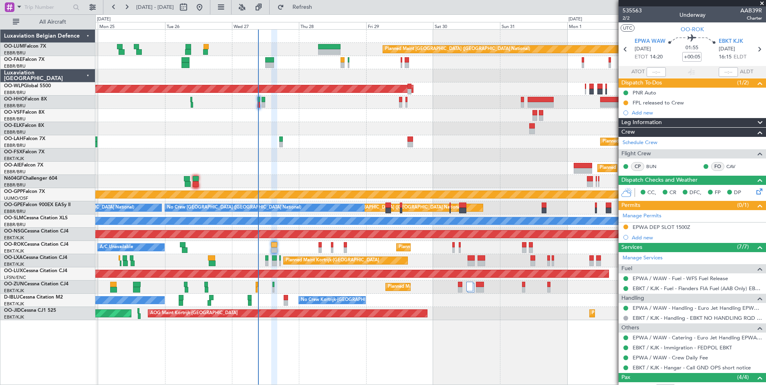
click at [292, 246] on div "Planned Maint Kortrijk-[GEOGRAPHIC_DATA] A/C Unavailable" at bounding box center [430, 247] width 670 height 13
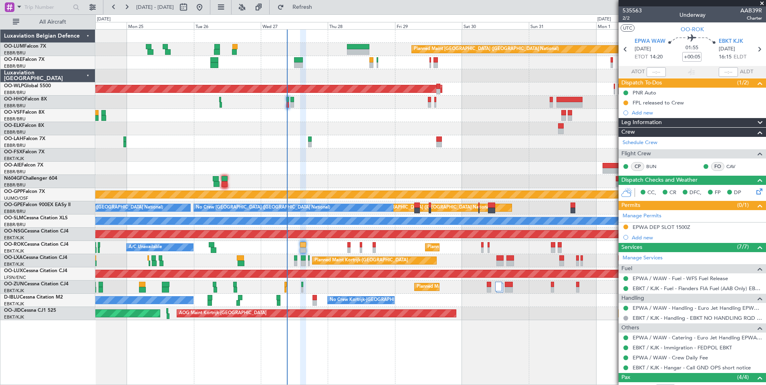
click at [311, 247] on div "Planned Maint Kortrijk-[GEOGRAPHIC_DATA] A/C Unavailable" at bounding box center [430, 247] width 670 height 13
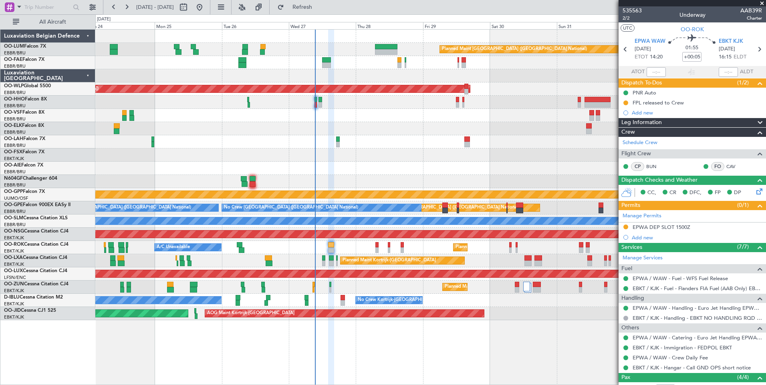
click at [342, 250] on div "Planned Maint Kortrijk-[GEOGRAPHIC_DATA] A/C Unavailable" at bounding box center [430, 247] width 670 height 13
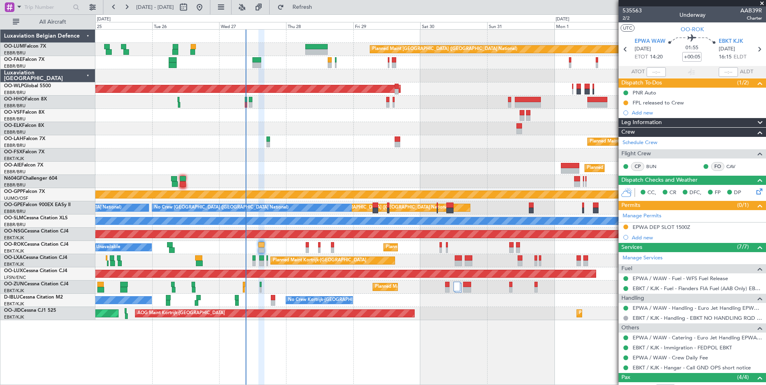
click at [215, 256] on div "Planned Maint [GEOGRAPHIC_DATA] ([GEOGRAPHIC_DATA] National) Owner [GEOGRAPHIC_…" at bounding box center [430, 175] width 670 height 291
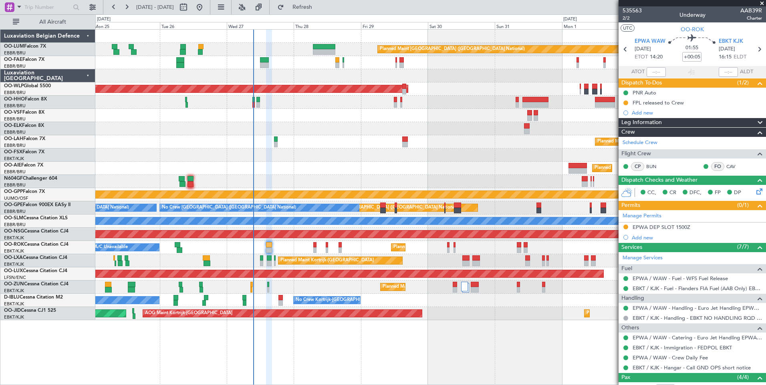
click at [283, 250] on div "Planned Maint Kortrijk-[GEOGRAPHIC_DATA] A/C Unavailable" at bounding box center [430, 247] width 670 height 13
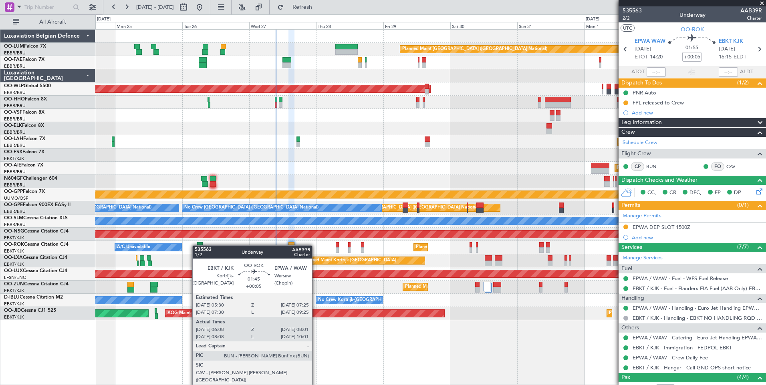
click at [197, 245] on div at bounding box center [200, 245] width 6 height 6
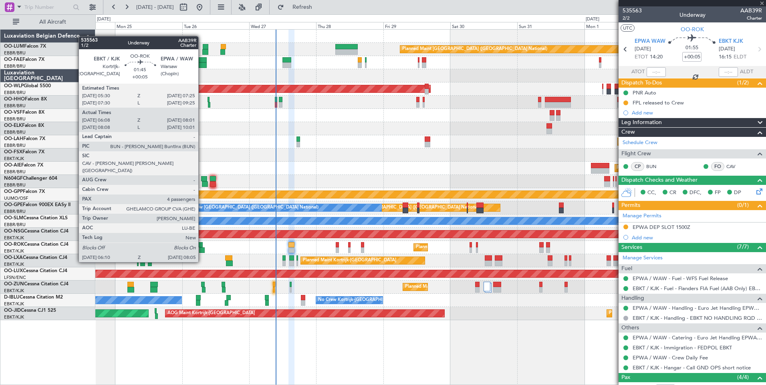
type input "06:13"
type input "07:56"
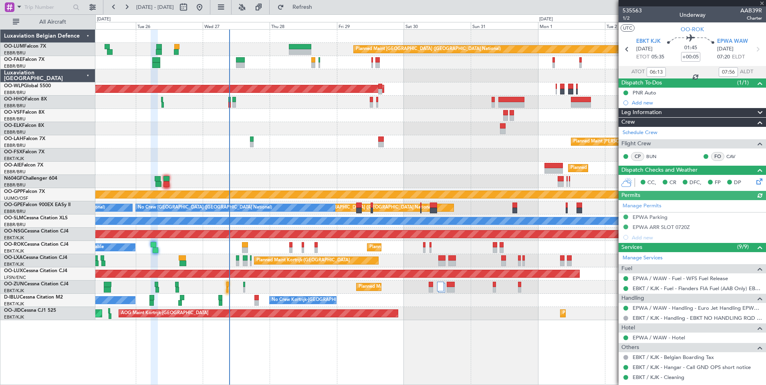
click at [183, 248] on div "Planned Maint Kortrijk-[GEOGRAPHIC_DATA] A/C Unavailable" at bounding box center [430, 247] width 670 height 13
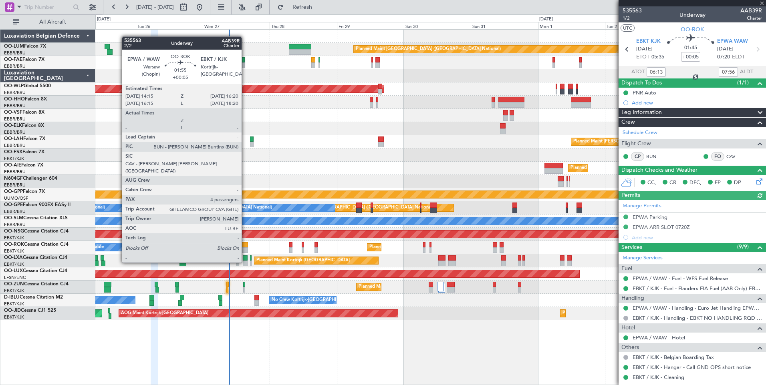
click at [245, 247] on div at bounding box center [245, 250] width 6 height 6
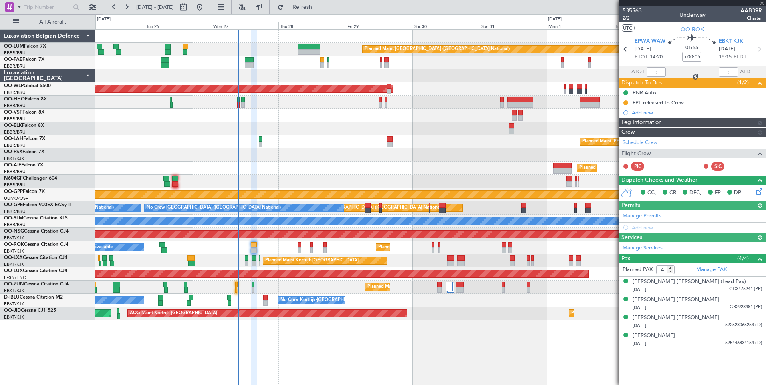
click at [266, 245] on div "Planned Maint Kortrijk-[GEOGRAPHIC_DATA] A/C Unavailable" at bounding box center [430, 247] width 670 height 13
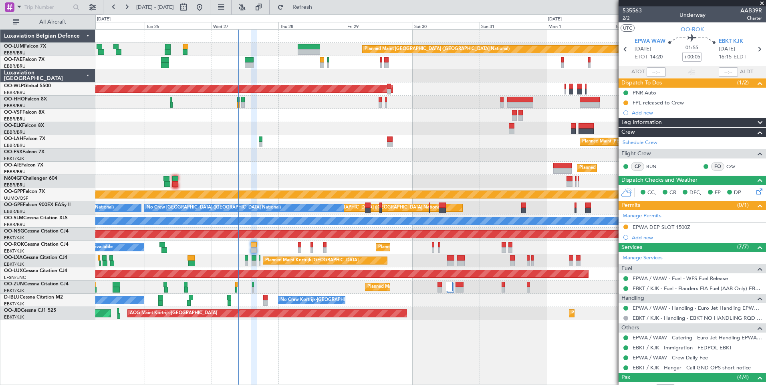
click at [352, 76] on div at bounding box center [430, 75] width 670 height 13
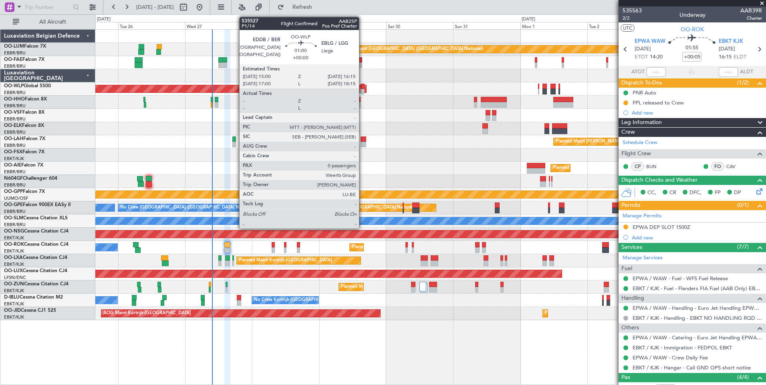
click at [362, 91] on div at bounding box center [362, 92] width 4 height 6
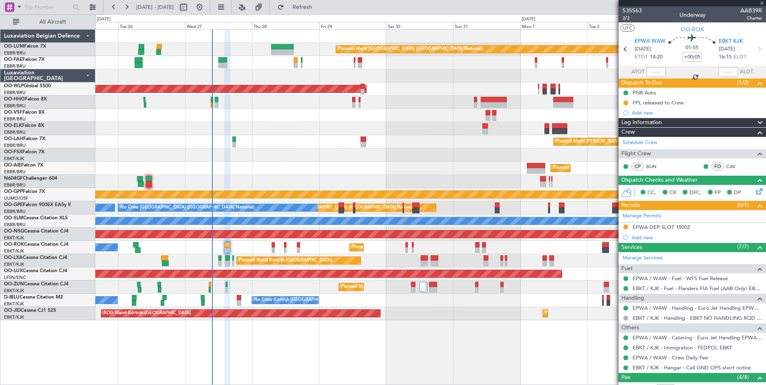
type input "0"
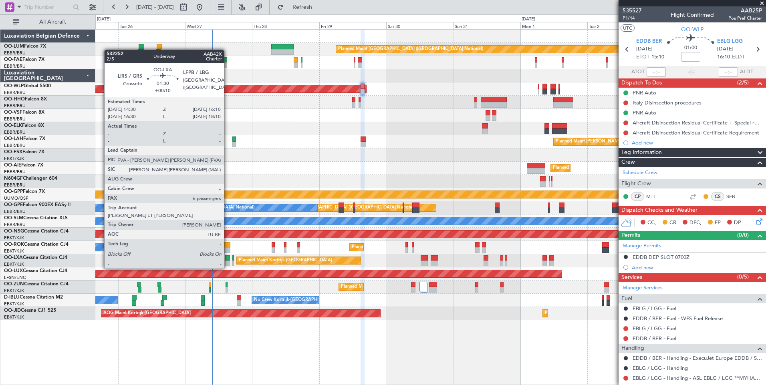
click at [227, 261] on div at bounding box center [227, 264] width 5 height 6
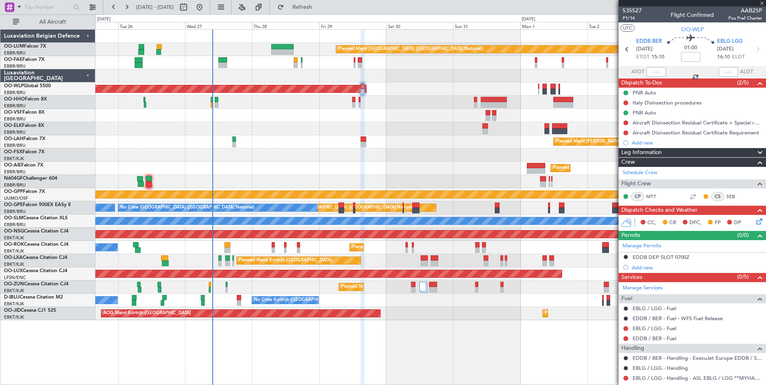
click at [241, 284] on div "Planned Maint [GEOGRAPHIC_DATA] ([GEOGRAPHIC_DATA] National) Owner [GEOGRAPHIC_…" at bounding box center [430, 175] width 670 height 291
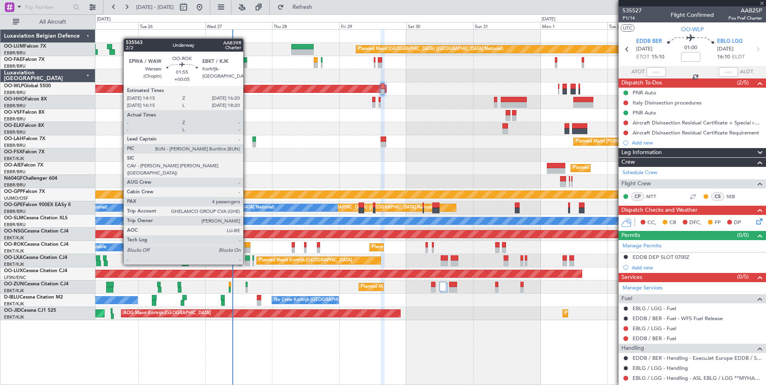
type input "+00:10"
type input "6"
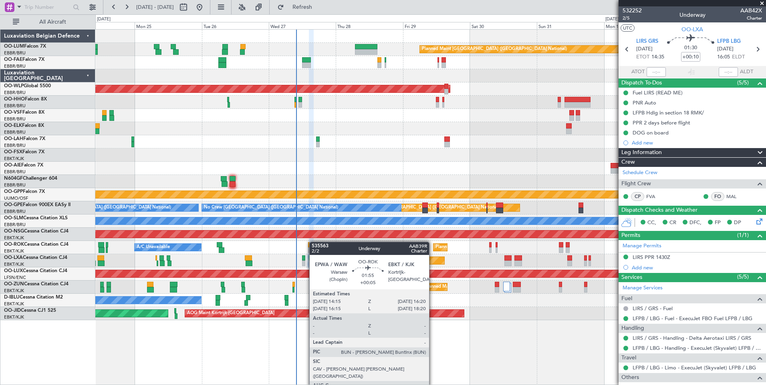
click at [313, 242] on div at bounding box center [311, 245] width 6 height 6
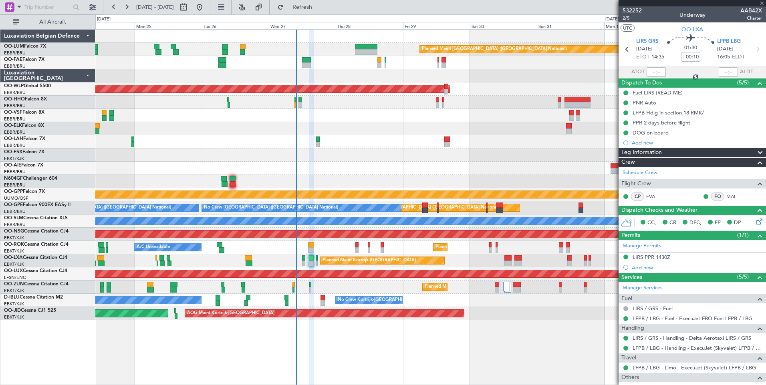
click at [298, 249] on div "Planned Maint Kortrijk-[GEOGRAPHIC_DATA] A/C Unavailable" at bounding box center [430, 247] width 670 height 13
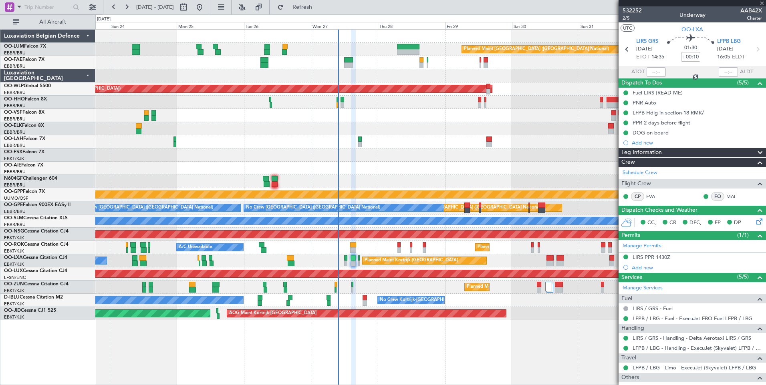
type input "+00:05"
type input "4"
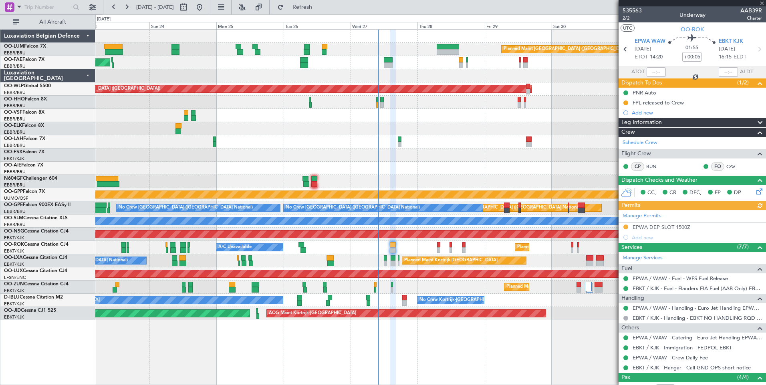
click at [288, 265] on div "Planned Maint Kortrijk-[GEOGRAPHIC_DATA] A/C Unavailable [GEOGRAPHIC_DATA] ([GE…" at bounding box center [430, 260] width 670 height 13
click at [273, 255] on div "Planned Maint Brussels (Brussels National) Owner Melsbroek Air Base Planned Mai…" at bounding box center [430, 175] width 670 height 291
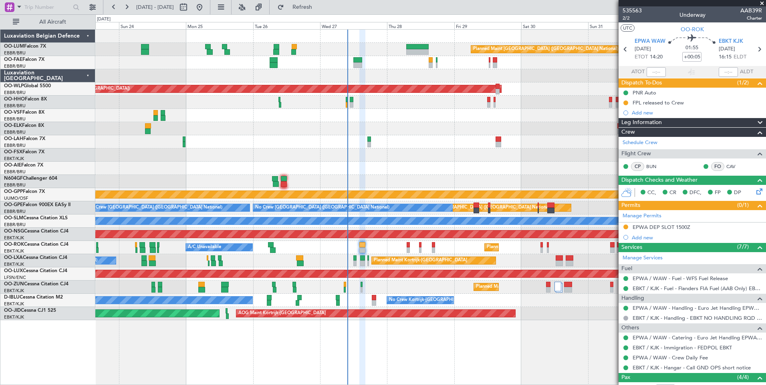
click at [368, 245] on div "Planned Maint Kortrijk-[GEOGRAPHIC_DATA] A/C Unavailable" at bounding box center [430, 247] width 670 height 13
click at [241, 251] on div "Planned Maint Kortrijk-[GEOGRAPHIC_DATA] A/C Unavailable" at bounding box center [430, 247] width 670 height 13
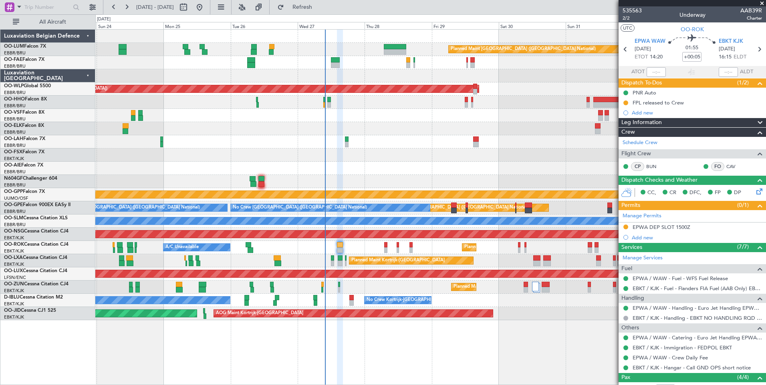
click at [349, 249] on div "Planned Maint Kortrijk-[GEOGRAPHIC_DATA] A/C Unavailable" at bounding box center [430, 247] width 670 height 13
click at [341, 247] on div "Planned Maint Kortrijk-[GEOGRAPHIC_DATA] A/C Unavailable" at bounding box center [430, 247] width 670 height 13
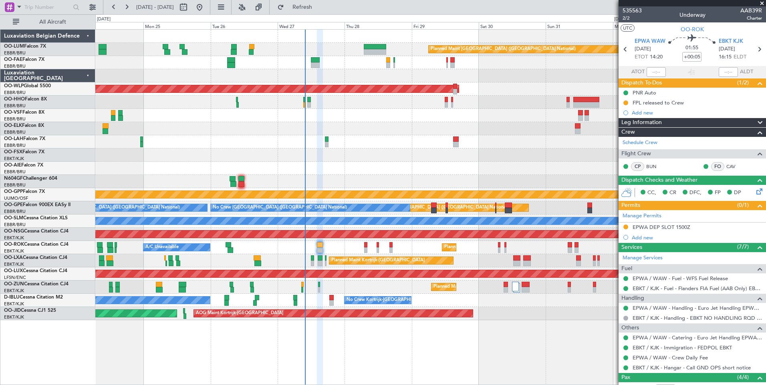
click at [299, 249] on div "Planned Maint Kortrijk-[GEOGRAPHIC_DATA] A/C Unavailable" at bounding box center [430, 247] width 670 height 13
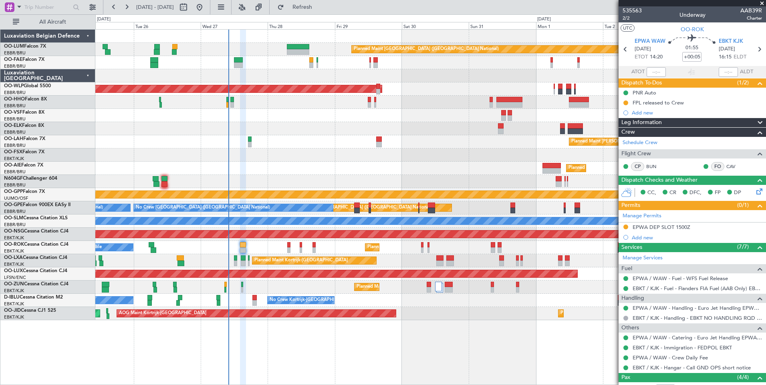
click at [352, 252] on div "Planned Maint Kortrijk-[GEOGRAPHIC_DATA] A/C Unavailable" at bounding box center [430, 247] width 670 height 13
click at [276, 249] on div "Planned Maint Kortrijk-[GEOGRAPHIC_DATA] A/C Unavailable" at bounding box center [430, 247] width 670 height 13
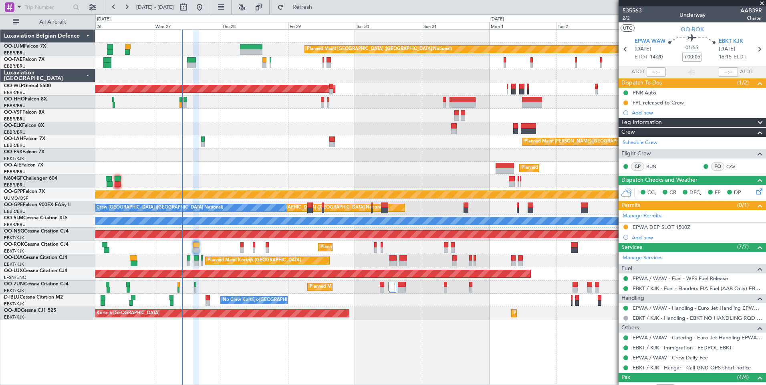
click at [210, 249] on div "Planned Maint Kortrijk-[GEOGRAPHIC_DATA] A/C Unavailable" at bounding box center [430, 247] width 670 height 13
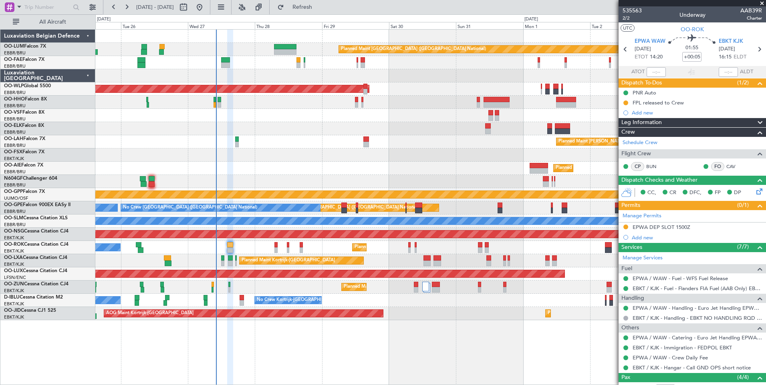
click at [247, 252] on div "Planned Maint Kortrijk-[GEOGRAPHIC_DATA] A/C Unavailable" at bounding box center [430, 247] width 670 height 13
click at [245, 252] on div "Planned Maint Kortrijk-[GEOGRAPHIC_DATA] A/C Unavailable" at bounding box center [430, 247] width 670 height 13
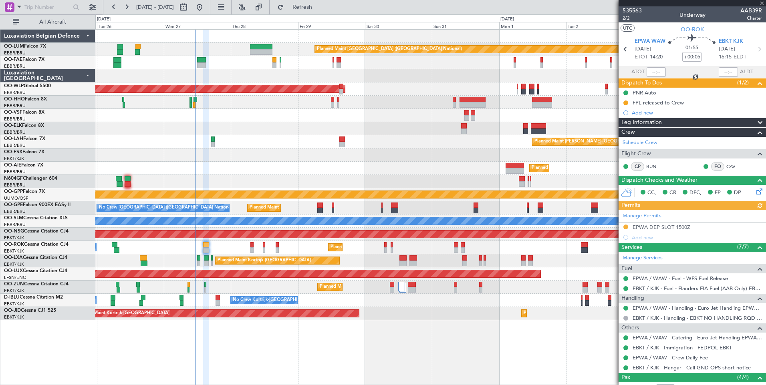
click at [213, 249] on div "Planned Maint Kortrijk-[GEOGRAPHIC_DATA] A/C Unavailable" at bounding box center [430, 247] width 670 height 13
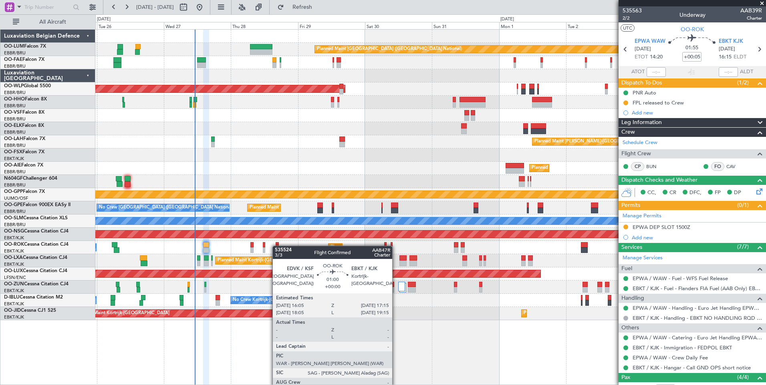
click at [235, 246] on div "Planned Maint Kortrijk-[GEOGRAPHIC_DATA] A/C Unavailable" at bounding box center [430, 247] width 670 height 13
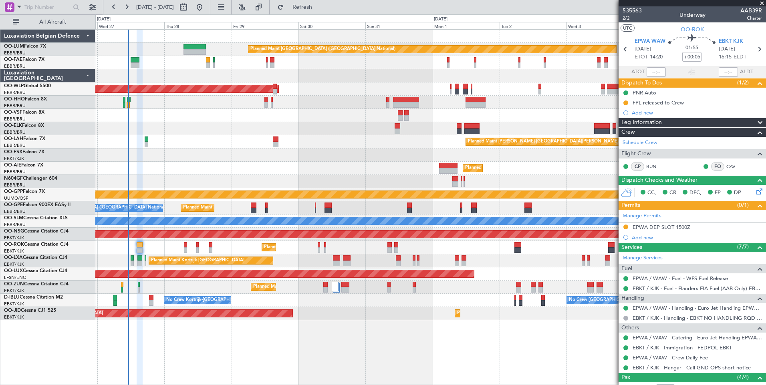
click at [294, 247] on div "Planned Maint Kortrijk-[GEOGRAPHIC_DATA] A/C Unavailable" at bounding box center [430, 247] width 670 height 13
click at [230, 283] on div "Planned Maint Kortrijk-[GEOGRAPHIC_DATA]" at bounding box center [430, 287] width 670 height 13
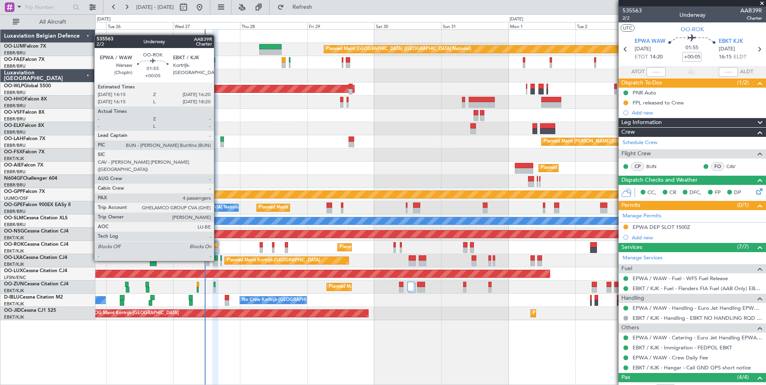
click at [217, 246] on div at bounding box center [215, 245] width 6 height 6
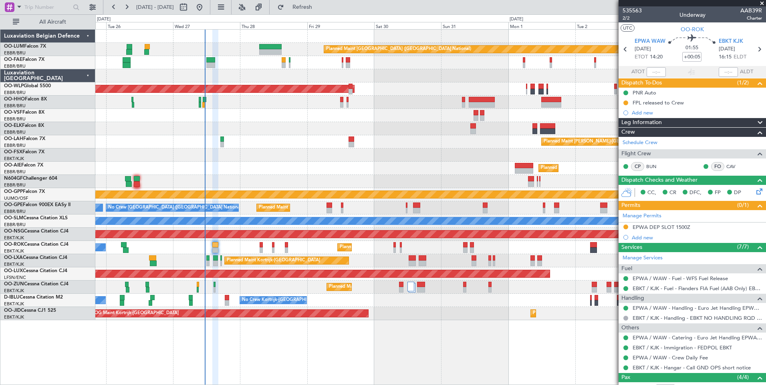
click at [232, 282] on div "Planned Maint Brussels (Brussels National) Owner Melsbroek Air Base Owner Melsb…" at bounding box center [430, 175] width 670 height 291
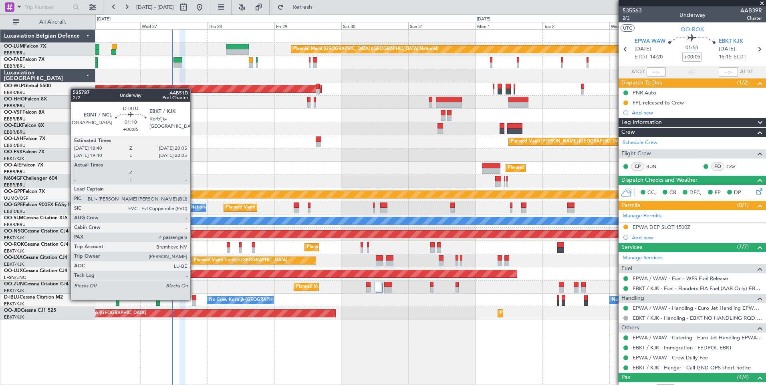
click at [194, 300] on div at bounding box center [194, 298] width 4 height 6
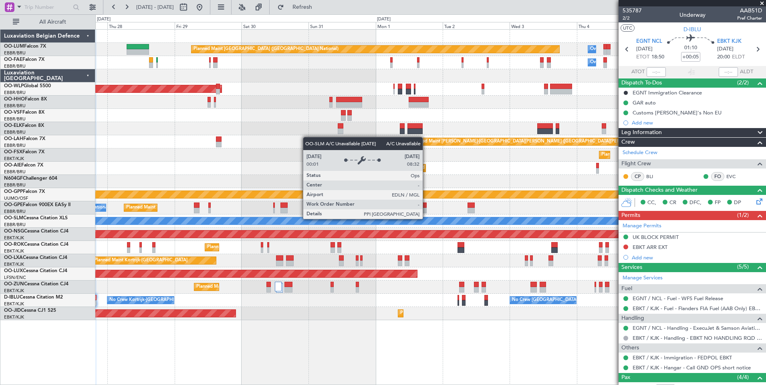
click at [326, 225] on div "A/C Unavailable [GEOGRAPHIC_DATA]" at bounding box center [436, 221] width 1999 height 8
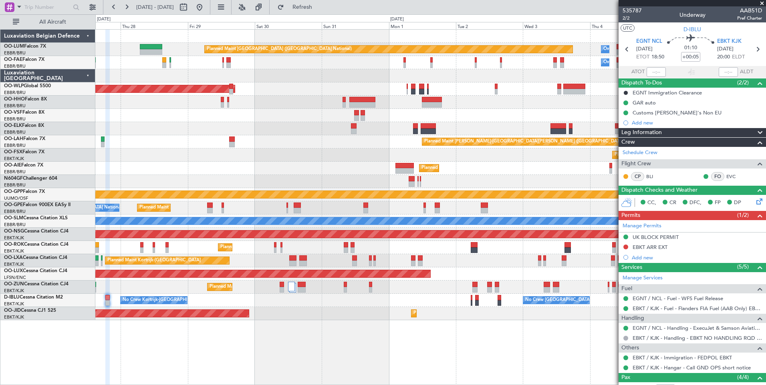
click at [530, 207] on div "Planned Maint Brussels (Brussels National) Owner Melsbroek Air Base Owner Melsb…" at bounding box center [430, 175] width 670 height 291
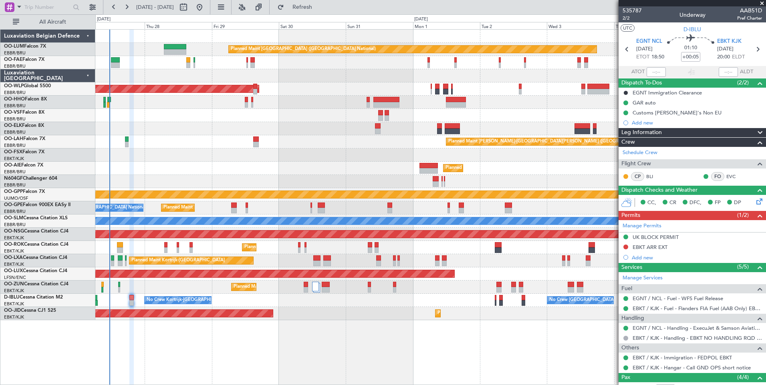
click at [290, 153] on div "Planned Maint Brussels (Brussels National) Owner Melsbroek Air Base Owner Melsb…" at bounding box center [430, 175] width 670 height 291
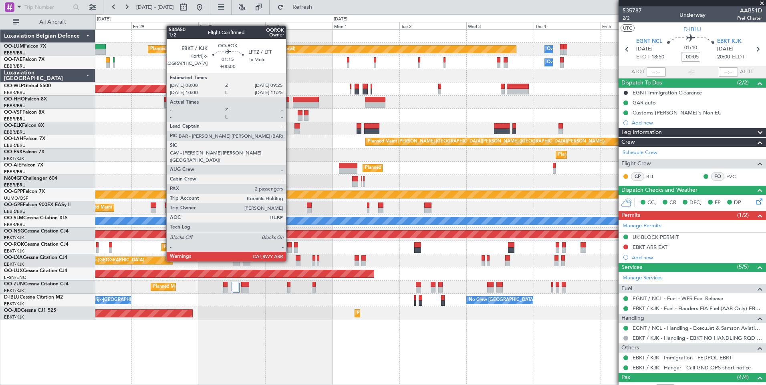
click at [290, 246] on div at bounding box center [289, 245] width 4 height 6
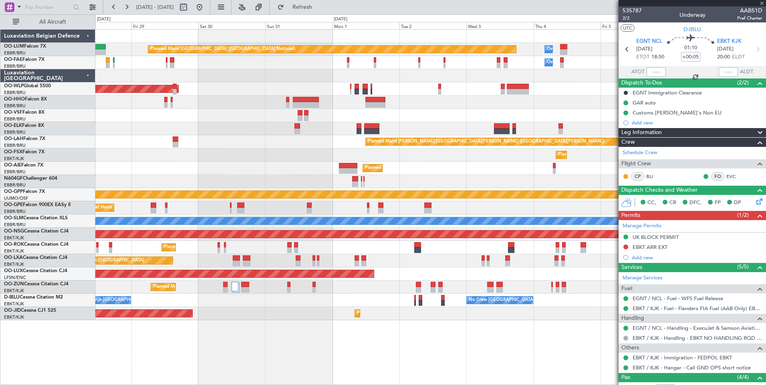
type input "2"
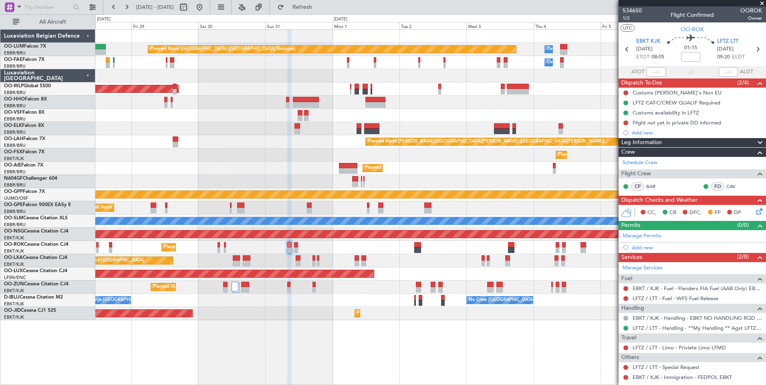
click at [665, 345] on mat-tooltip-component "LFTZ / LTT - Special Request" at bounding box center [665, 353] width 71 height 21
click at [662, 348] on link "LFTZ / LTT - Limo - Priviete Limo LFMD" at bounding box center [678, 347] width 93 height 7
click at [485, 189] on div "Planned Maint Brussels (Brussels National) Owner Melsbroek Air Base Owner Melsb…" at bounding box center [430, 175] width 670 height 291
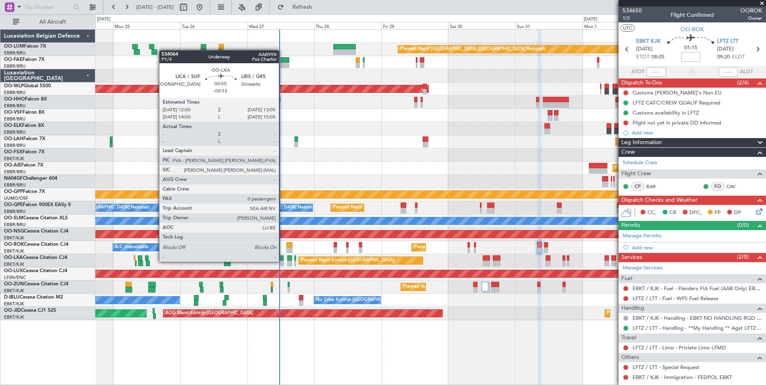
click at [282, 261] on div at bounding box center [281, 264] width 3 height 6
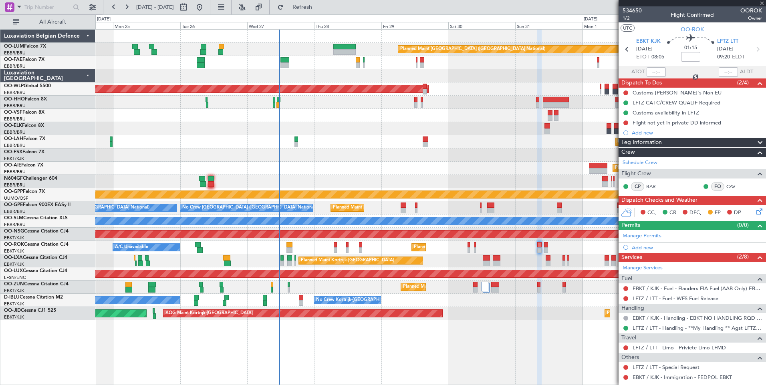
type input "-00:15"
type input "0"
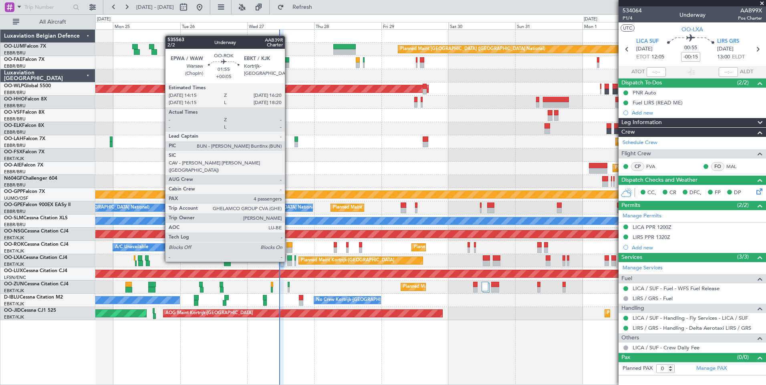
click at [288, 247] on div at bounding box center [289, 245] width 6 height 6
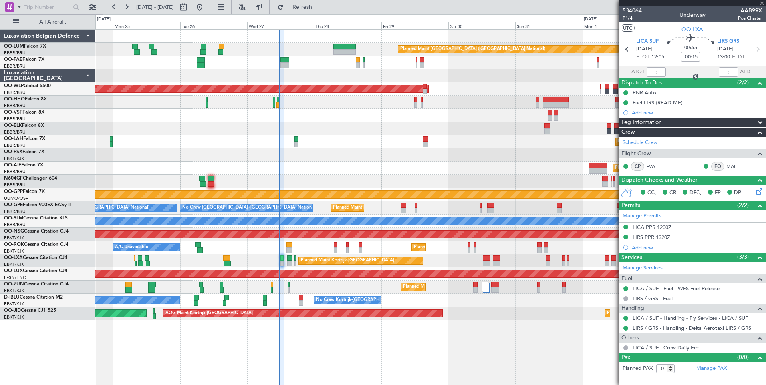
type input "+00:05"
type input "4"
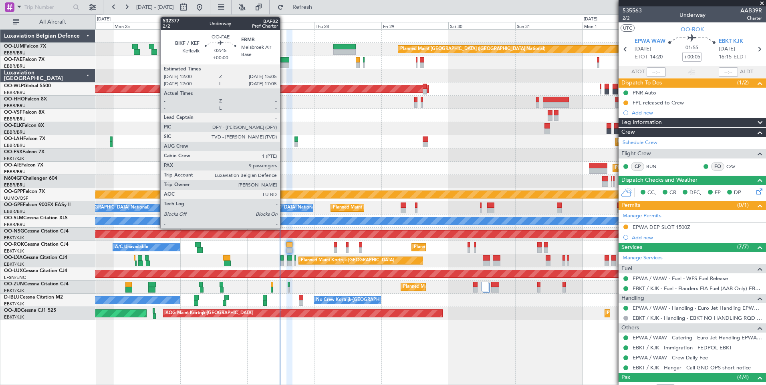
click at [284, 63] on div at bounding box center [284, 65] width 9 height 6
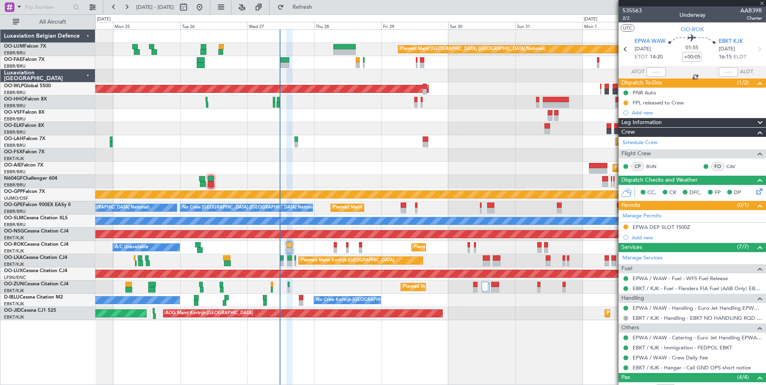
type input "9"
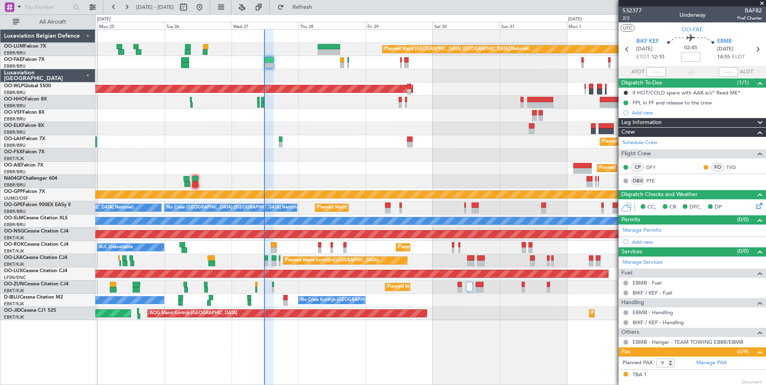
click at [280, 76] on div at bounding box center [430, 75] width 670 height 13
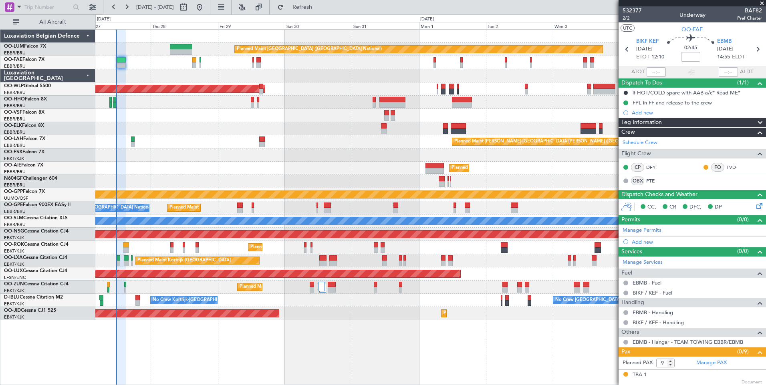
click at [314, 94] on div "Planned Maint [GEOGRAPHIC_DATA] ([GEOGRAPHIC_DATA])" at bounding box center [430, 88] width 670 height 13
click at [302, 95] on div "Planned Maint [GEOGRAPHIC_DATA] ([GEOGRAPHIC_DATA] National) Owner [GEOGRAPHIC_…" at bounding box center [430, 175] width 670 height 291
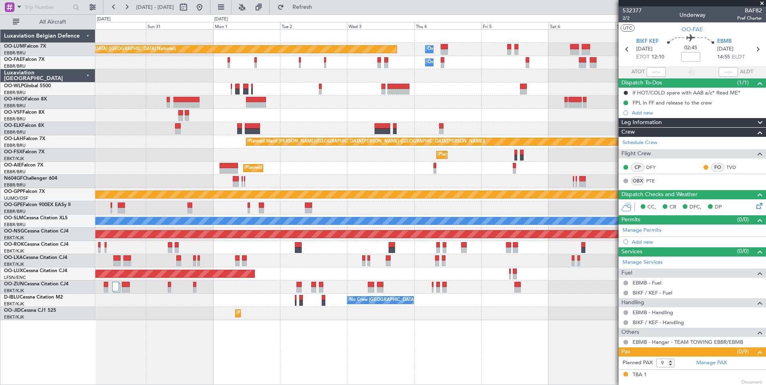
click at [382, 67] on div "Planned Maint Brussels (Brussels National) Owner Melsbroek Air Base Owner Melsb…" at bounding box center [430, 175] width 670 height 291
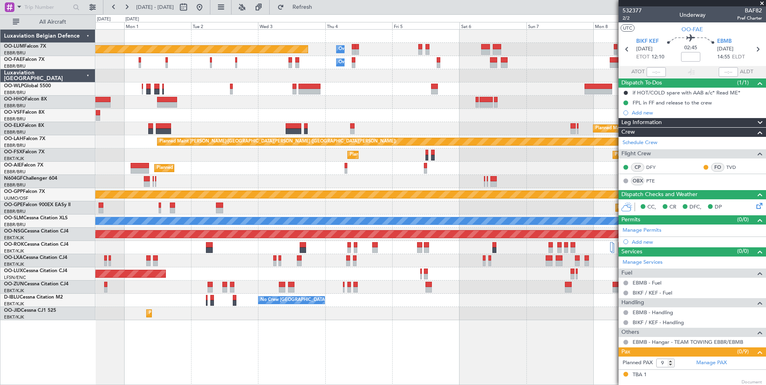
click at [348, 60] on div "Owner Melsbroek Air Base" at bounding box center [430, 62] width 670 height 13
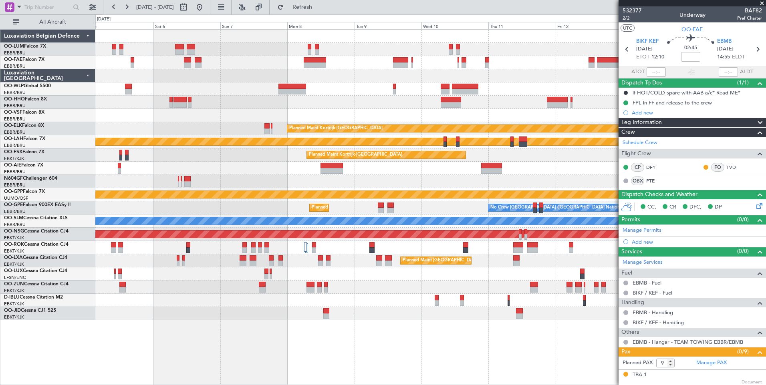
click at [226, 82] on div "Owner Melsbroek Air Base Planned Maint Brussels (Brussels National) Owner Melsb…" at bounding box center [430, 175] width 670 height 291
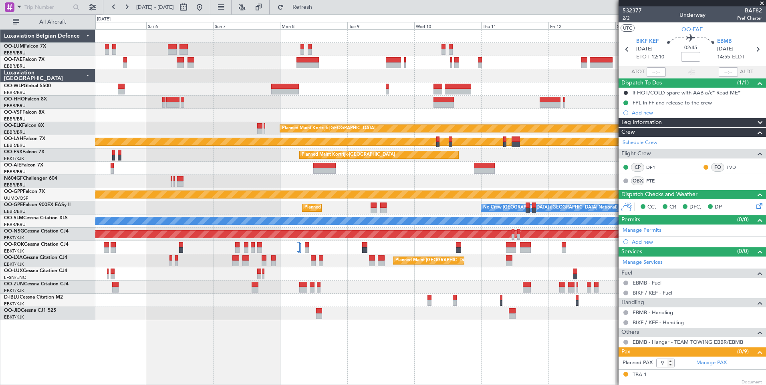
click at [350, 71] on div "Owner Melsbroek Air Base Planned Maint Brussels (Brussels National) Owner Melsb…" at bounding box center [430, 175] width 670 height 291
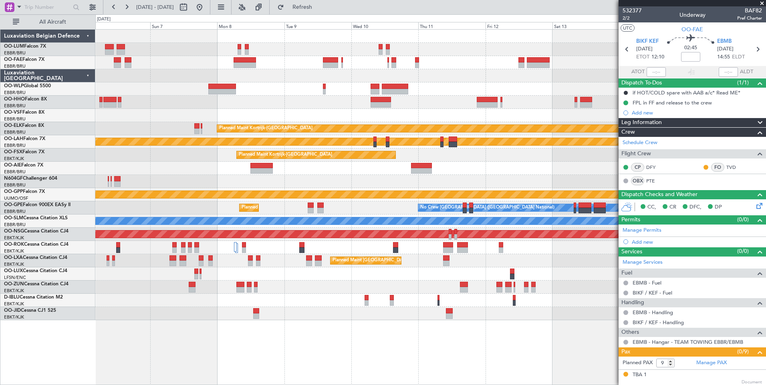
click at [367, 75] on div "Owner Melsbroek Air Base Planned Maint Brussels (Brussels National) Owner Melsb…" at bounding box center [430, 175] width 670 height 291
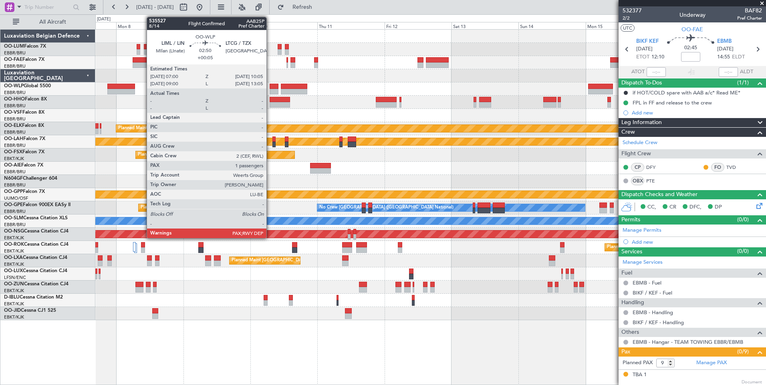
click at [339, 91] on div "Planned Maint Kortrijk-Wevelgem Planned Maint Alton-st Louis (St Louis Regl) Pl…" at bounding box center [430, 175] width 670 height 291
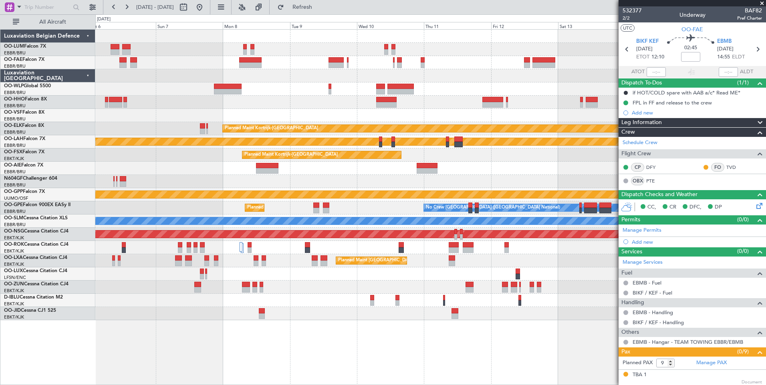
click at [255, 65] on div "Owner Melsbroek Air Base" at bounding box center [430, 62] width 670 height 13
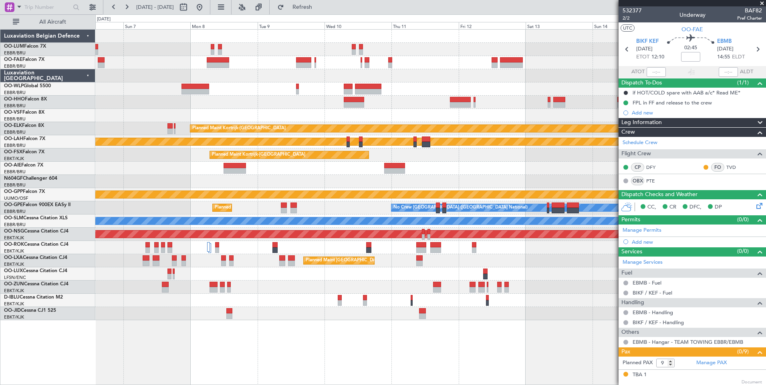
click at [241, 63] on div "Owner Melsbroek Air Base" at bounding box center [430, 62] width 670 height 13
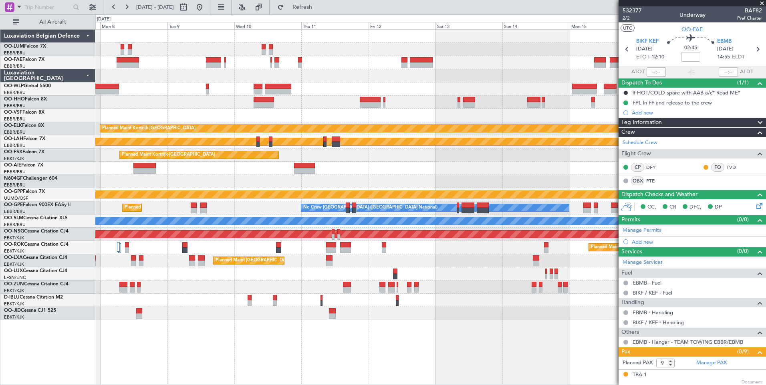
click at [394, 66] on div at bounding box center [430, 62] width 670 height 13
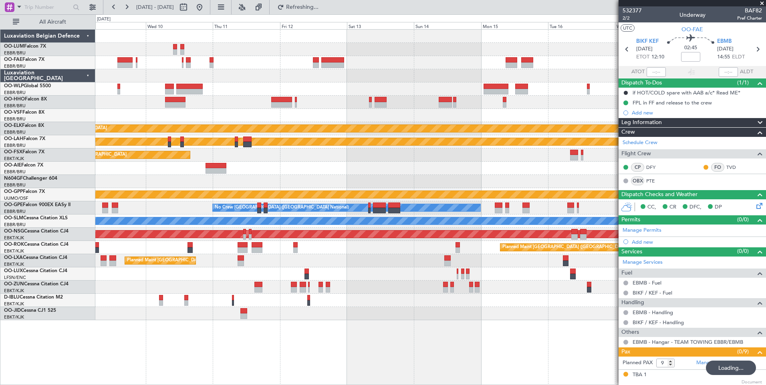
click at [331, 70] on div at bounding box center [430, 75] width 670 height 13
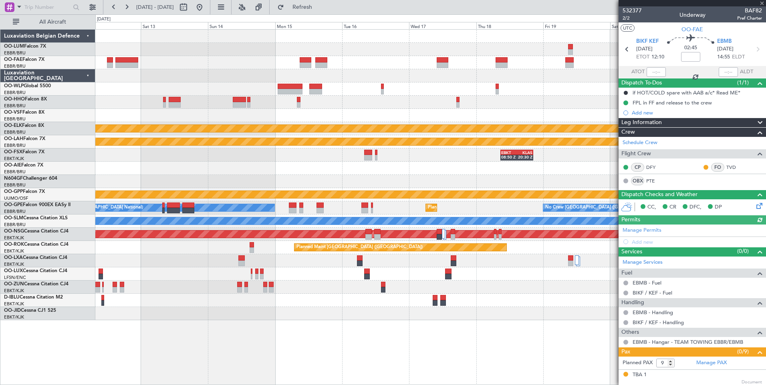
click at [318, 76] on div "Planned Maint Kortrijk-Wevelgem Planned Maint Alton-st Louis (St Louis Regl) EB…" at bounding box center [430, 175] width 670 height 291
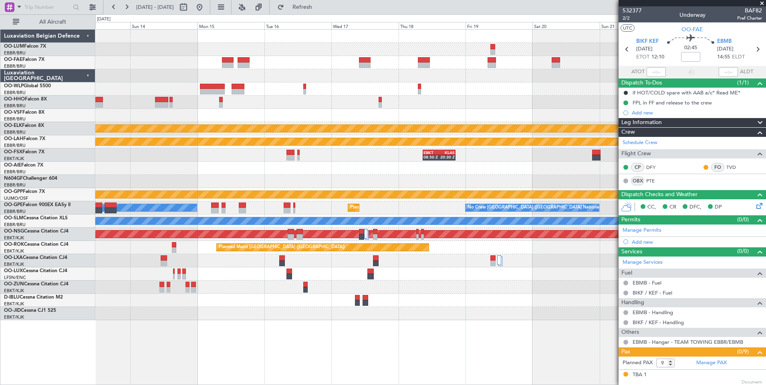
click at [353, 74] on div at bounding box center [430, 75] width 670 height 13
click at [274, 76] on div at bounding box center [430, 75] width 670 height 13
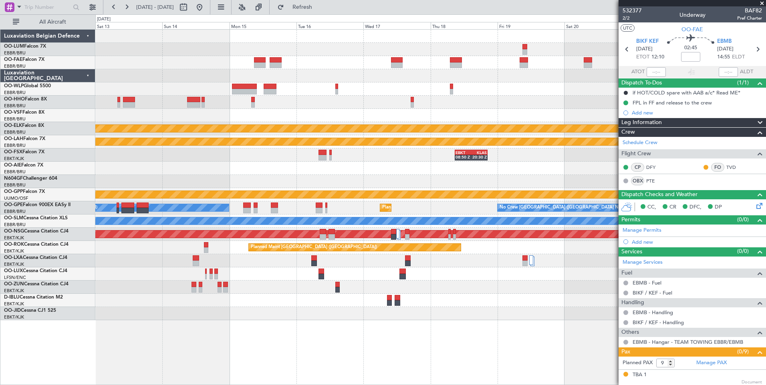
click at [470, 70] on div at bounding box center [430, 75] width 670 height 13
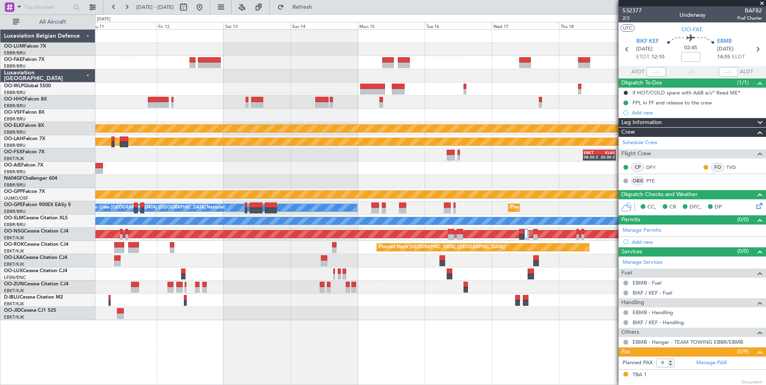
click at [524, 296] on div "Planned Maint Kortrijk-[GEOGRAPHIC_DATA] Planned [GEOGRAPHIC_DATA][PERSON_NAME]…" at bounding box center [430, 175] width 670 height 291
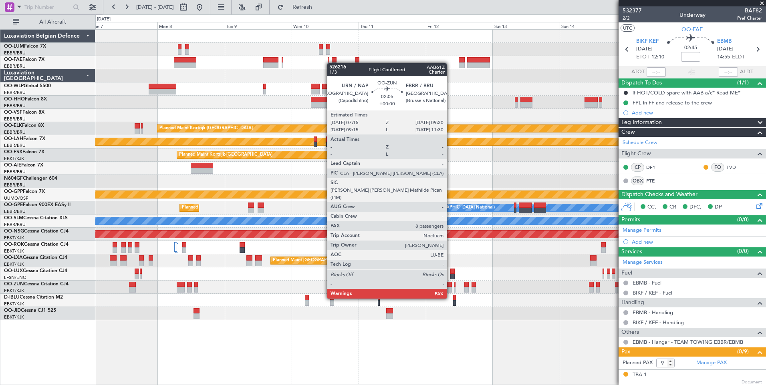
click at [420, 289] on div "Planned Maint Kortrijk-[GEOGRAPHIC_DATA] Planned [GEOGRAPHIC_DATA][PERSON_NAME]…" at bounding box center [430, 175] width 670 height 291
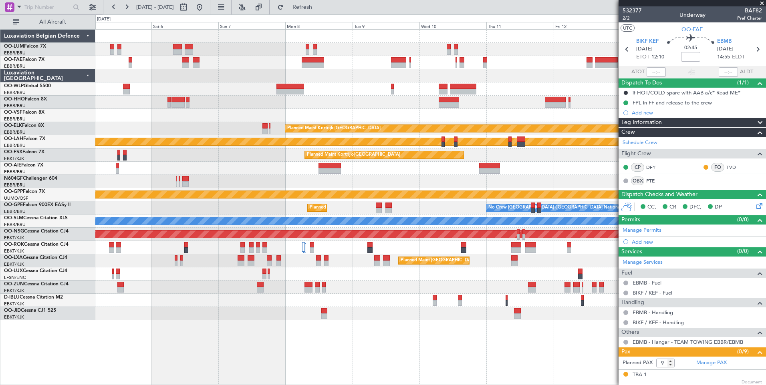
click at [443, 296] on div "Owner Melsbroek Air Base Planned Maint [GEOGRAPHIC_DATA] ([GEOGRAPHIC_DATA]) Ow…" at bounding box center [430, 175] width 670 height 291
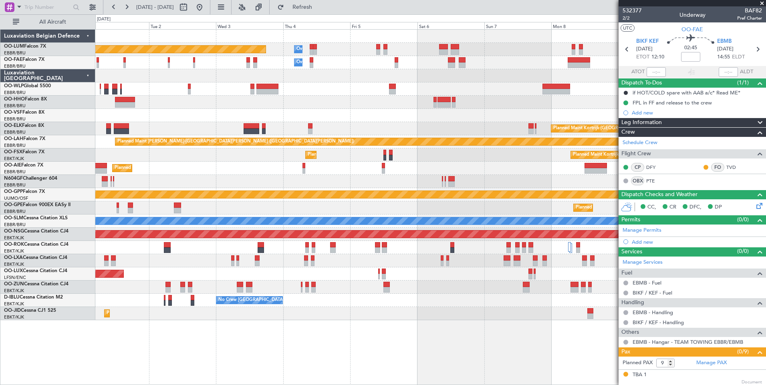
click at [444, 296] on div "Owner Melsbroek Air Base Planned Maint [GEOGRAPHIC_DATA] ([GEOGRAPHIC_DATA]) Ow…" at bounding box center [430, 175] width 670 height 291
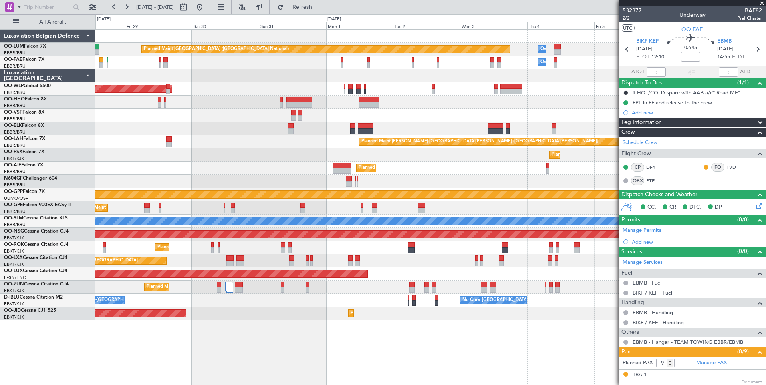
click at [426, 298] on div "Owner Melsbroek Air Base Planned Maint [GEOGRAPHIC_DATA] ([GEOGRAPHIC_DATA]) Ow…" at bounding box center [430, 175] width 670 height 291
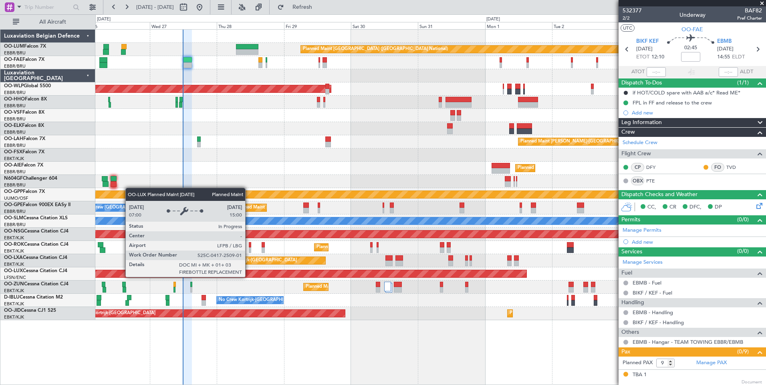
click at [451, 287] on div "Owner Melsbroek Air Base Planned Maint [GEOGRAPHIC_DATA] ([GEOGRAPHIC_DATA]) Ow…" at bounding box center [430, 175] width 670 height 291
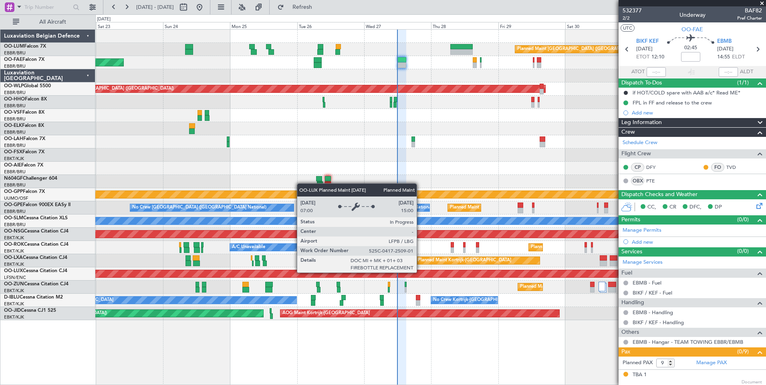
click at [365, 274] on div "Planned Maint [GEOGRAPHIC_DATA] ([GEOGRAPHIC_DATA])" at bounding box center [193, 273] width 1094 height 7
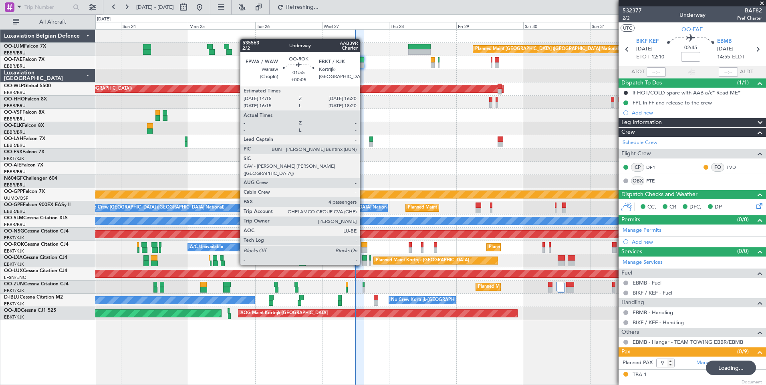
click at [363, 250] on div at bounding box center [364, 250] width 6 height 6
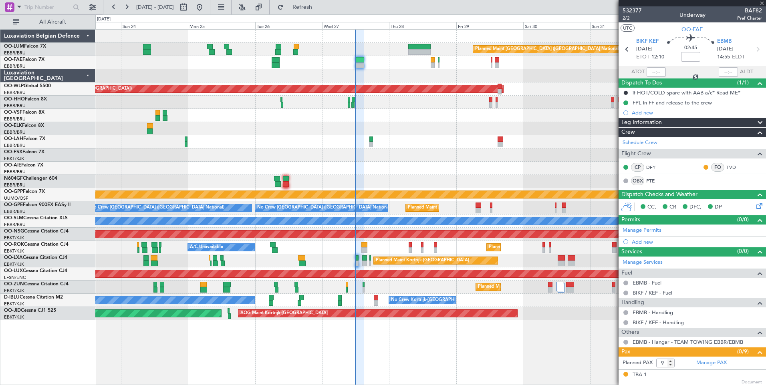
type input "+00:05"
type input "4"
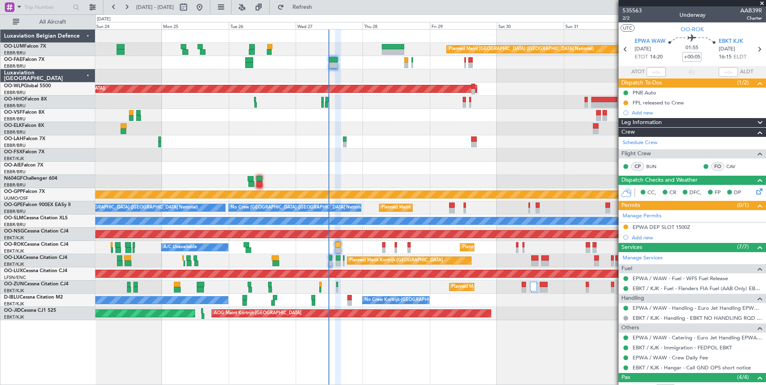
click at [361, 239] on div "Planned Maint [GEOGRAPHIC_DATA] ([GEOGRAPHIC_DATA])" at bounding box center [430, 234] width 670 height 13
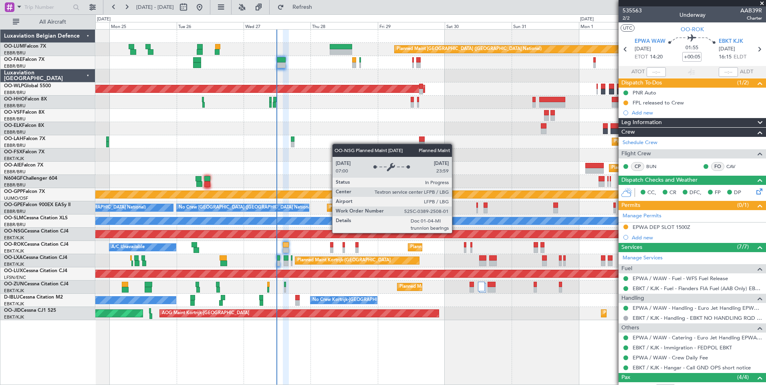
click at [402, 233] on div "Planned Maint [GEOGRAPHIC_DATA] ([GEOGRAPHIC_DATA])" at bounding box center [430, 234] width 2009 height 7
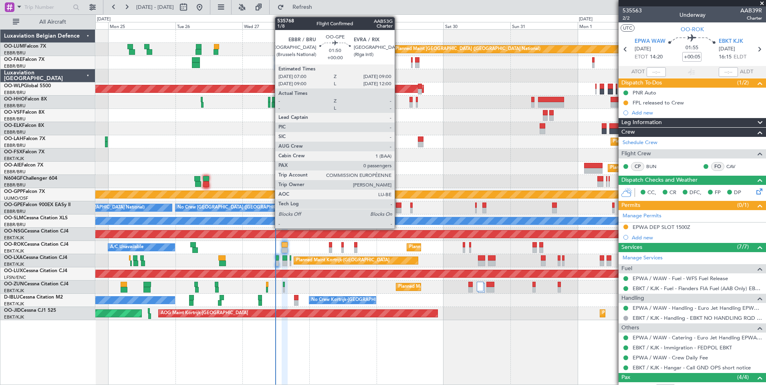
click at [398, 206] on div at bounding box center [399, 206] width 6 height 6
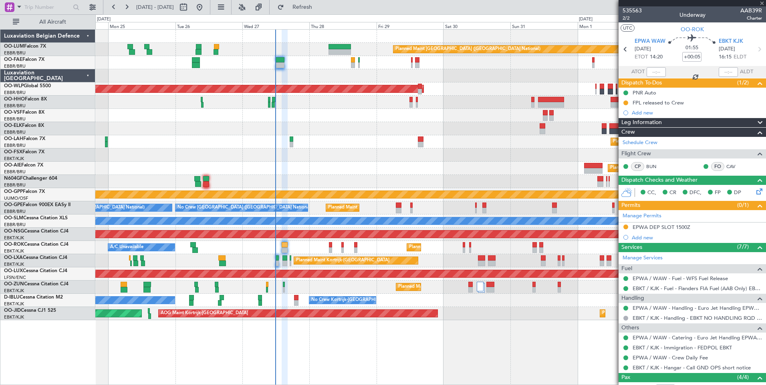
type input "0"
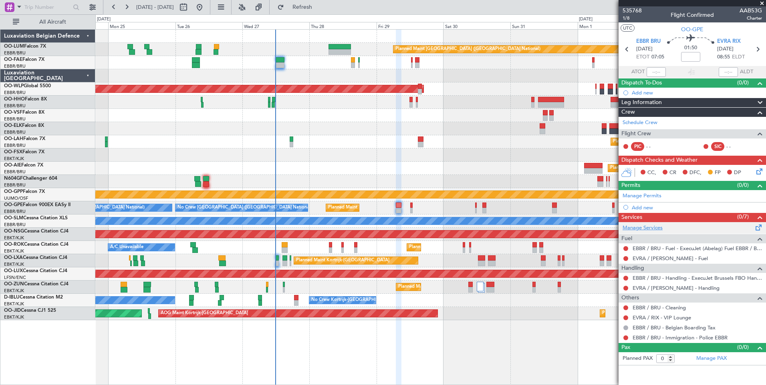
click at [655, 225] on link "Manage Services" at bounding box center [642, 228] width 40 height 8
click at [639, 122] on link "Schedule Crew" at bounding box center [639, 123] width 35 height 8
click at [322, 14] on div "Planned Maint [GEOGRAPHIC_DATA] ([GEOGRAPHIC_DATA] National) Owner [GEOGRAPHIC_…" at bounding box center [383, 199] width 766 height 371
click at [319, 10] on span "Refresh" at bounding box center [303, 7] width 34 height 6
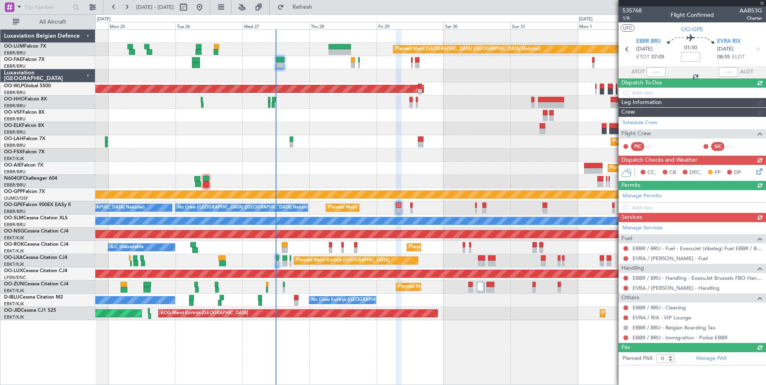
click at [368, 251] on div "Planned Maint Kortrijk-[GEOGRAPHIC_DATA] A/C Unavailable" at bounding box center [430, 247] width 670 height 13
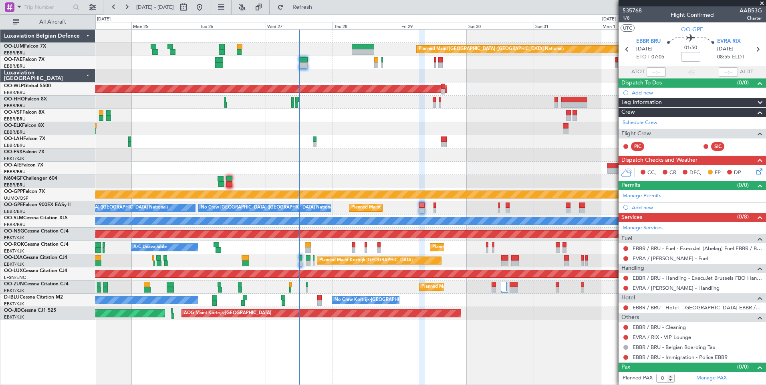
click at [667, 308] on link "EBBR / BRU - Hotel - [GEOGRAPHIC_DATA] EBBR / [GEOGRAPHIC_DATA]" at bounding box center [696, 307] width 129 height 7
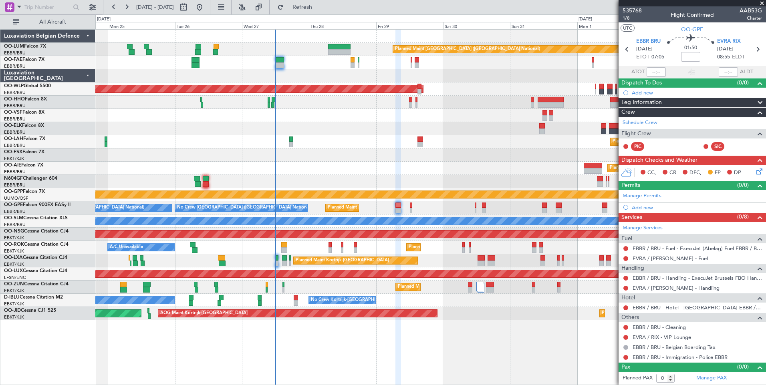
click at [332, 293] on div "Planned Maint Kortrijk-[GEOGRAPHIC_DATA]" at bounding box center [430, 287] width 670 height 13
click at [310, 103] on div at bounding box center [430, 102] width 670 height 13
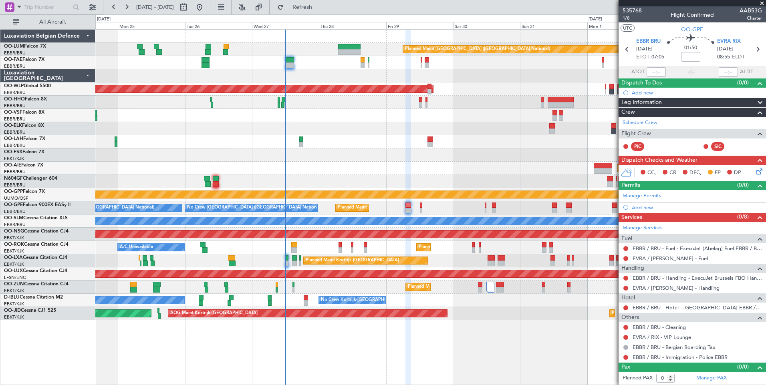
click at [303, 105] on div at bounding box center [430, 102] width 670 height 13
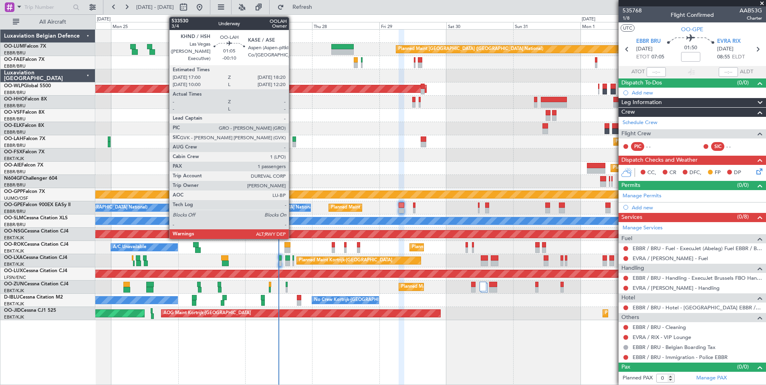
click at [292, 141] on div at bounding box center [294, 140] width 4 height 6
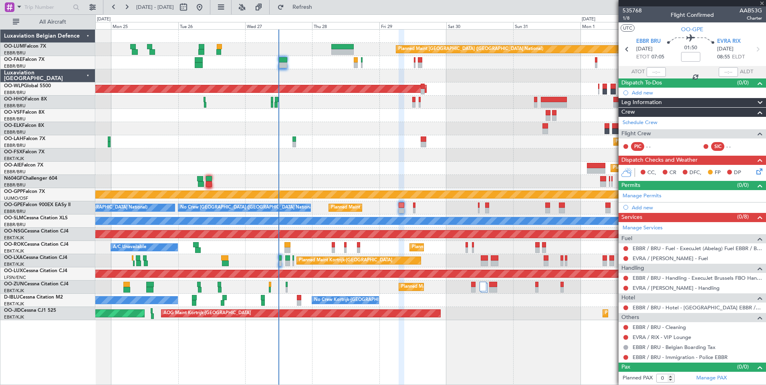
type input "-00:10"
type input "1"
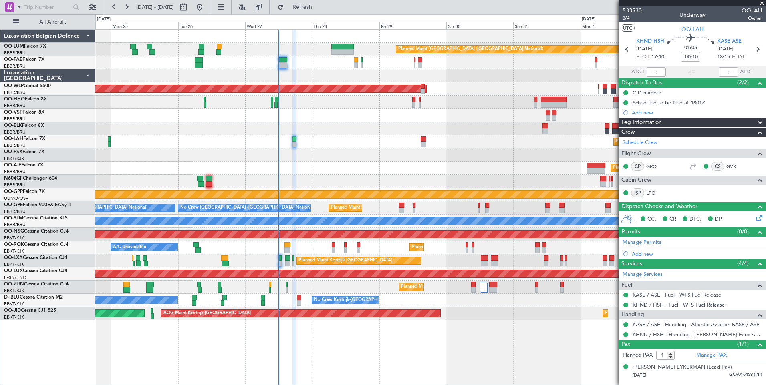
click at [308, 172] on div "Planned Maint [GEOGRAPHIC_DATA] ([GEOGRAPHIC_DATA])" at bounding box center [430, 168] width 670 height 13
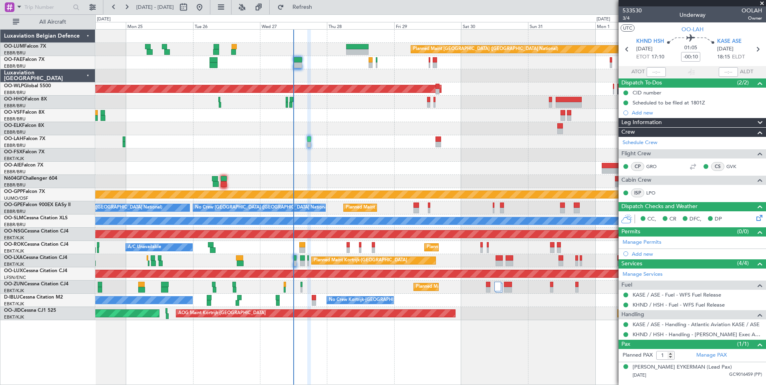
click at [292, 161] on div "Planned Maint Kortrijk-[GEOGRAPHIC_DATA]" at bounding box center [430, 155] width 670 height 13
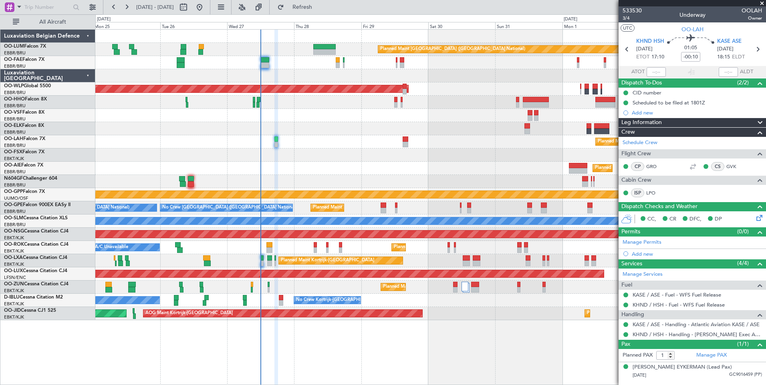
click at [304, 181] on div at bounding box center [430, 181] width 670 height 13
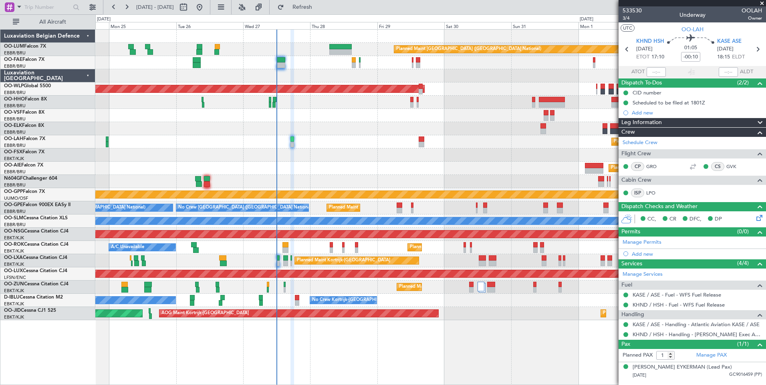
click at [307, 173] on div "Planned Maint [GEOGRAPHIC_DATA] ([GEOGRAPHIC_DATA])" at bounding box center [430, 168] width 670 height 13
click at [293, 156] on div "Planned Maint Kortrijk-[GEOGRAPHIC_DATA]" at bounding box center [430, 155] width 670 height 13
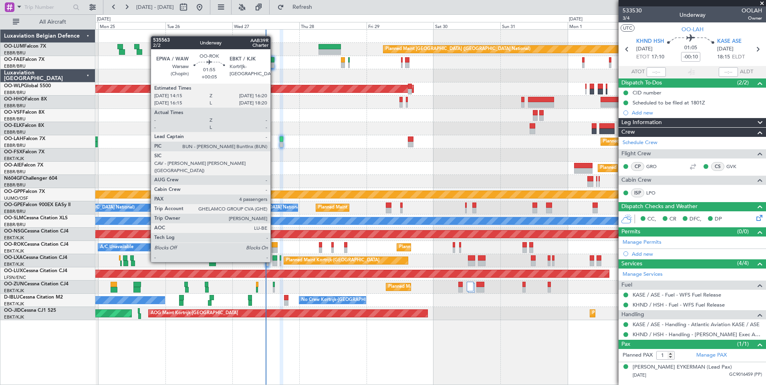
click at [274, 247] on div at bounding box center [275, 245] width 6 height 6
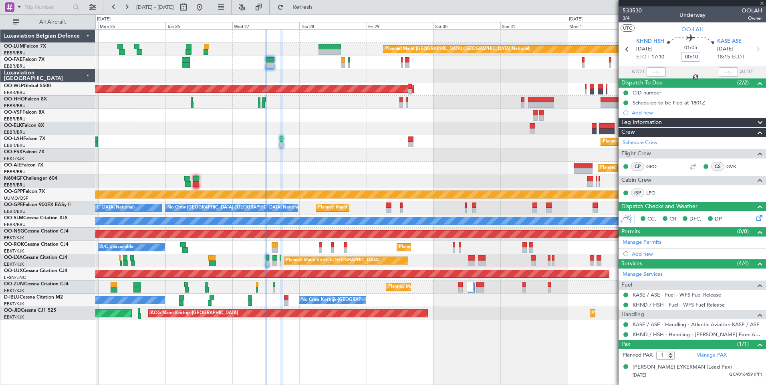
type input "+00:05"
type input "4"
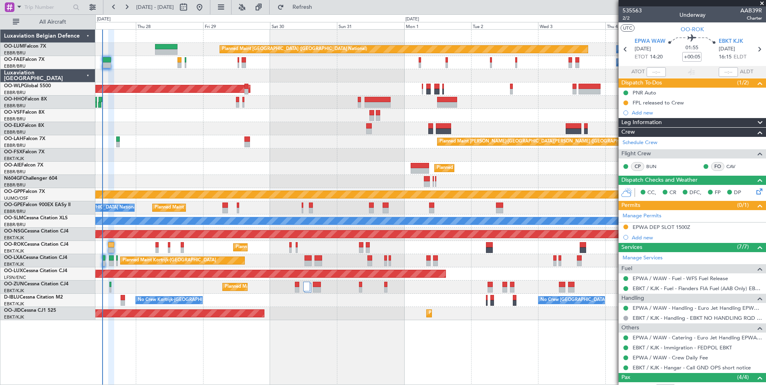
click at [222, 255] on div "Planned Maint [GEOGRAPHIC_DATA] ([GEOGRAPHIC_DATA] National) Owner [GEOGRAPHIC_…" at bounding box center [430, 175] width 670 height 291
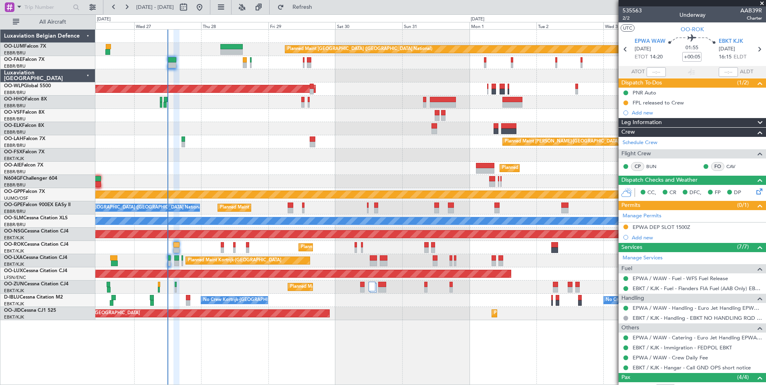
click at [291, 250] on div "Planned Maint Kortrijk-[GEOGRAPHIC_DATA] A/C Unavailable" at bounding box center [430, 247] width 670 height 13
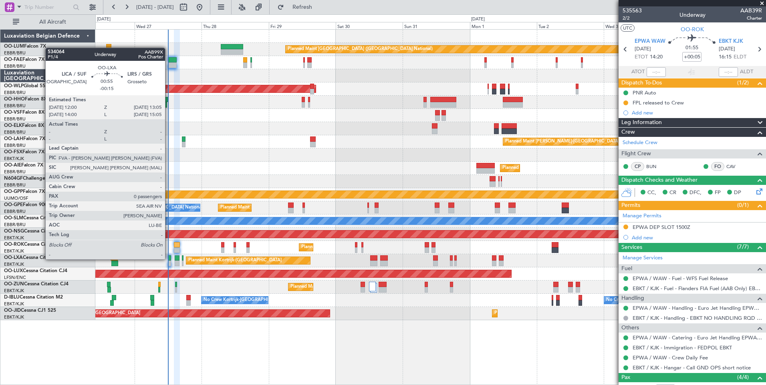
click at [169, 259] on div at bounding box center [169, 258] width 3 height 6
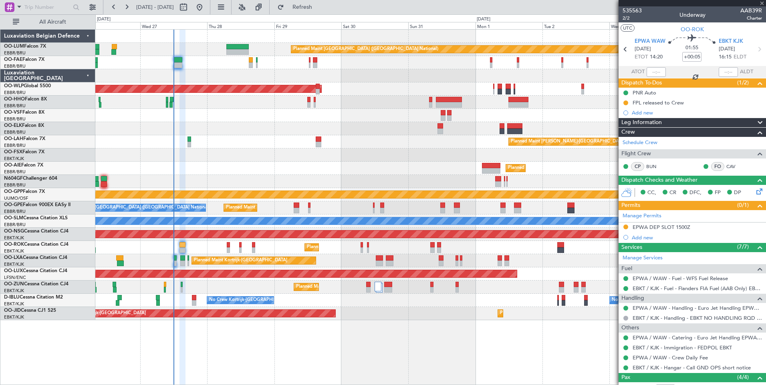
click at [177, 265] on div "Planned Maint Kortrijk-[GEOGRAPHIC_DATA] A/C Unavailable [GEOGRAPHIC_DATA] ([GE…" at bounding box center [430, 260] width 670 height 13
type input "-00:15"
type input "0"
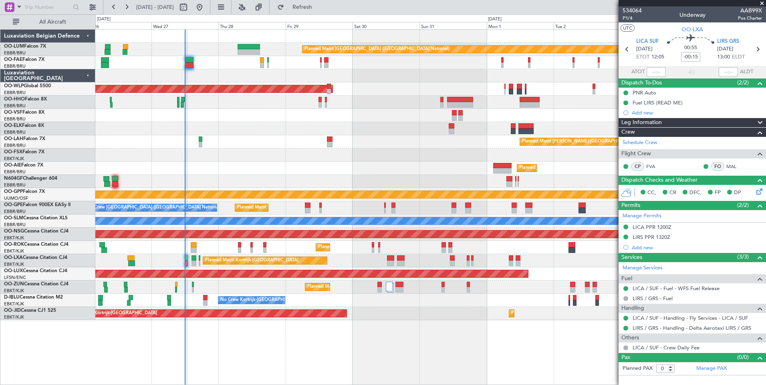
click at [205, 279] on div "Planned Maint [GEOGRAPHIC_DATA] ([GEOGRAPHIC_DATA])" at bounding box center [430, 273] width 670 height 13
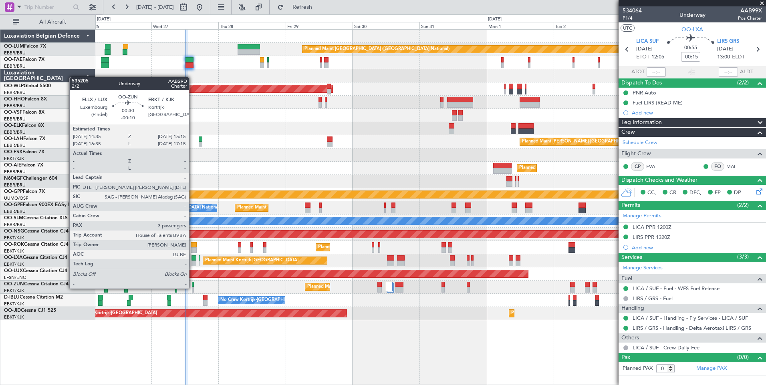
click at [193, 288] on div at bounding box center [193, 290] width 2 height 6
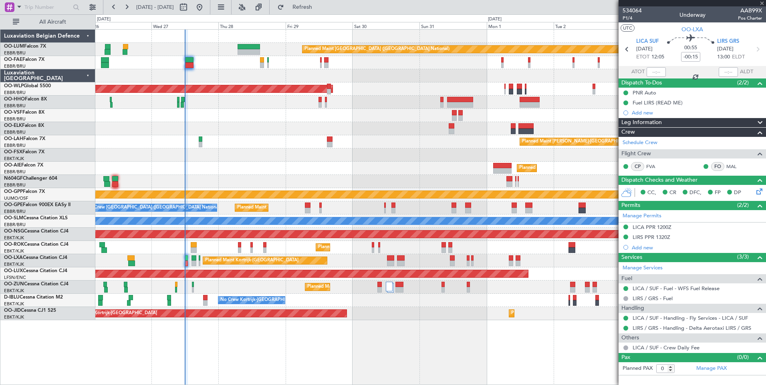
type input "-00:10"
type input "3"
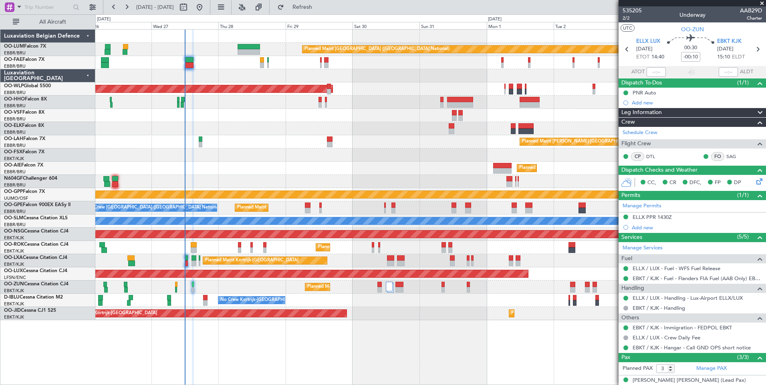
click at [228, 344] on div "Planned Maint [GEOGRAPHIC_DATA] ([GEOGRAPHIC_DATA] National) Owner [GEOGRAPHIC_…" at bounding box center [430, 207] width 670 height 356
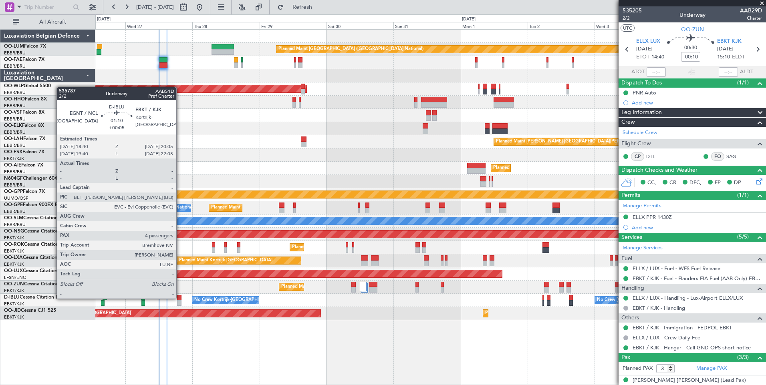
click at [180, 298] on div at bounding box center [179, 298] width 4 height 6
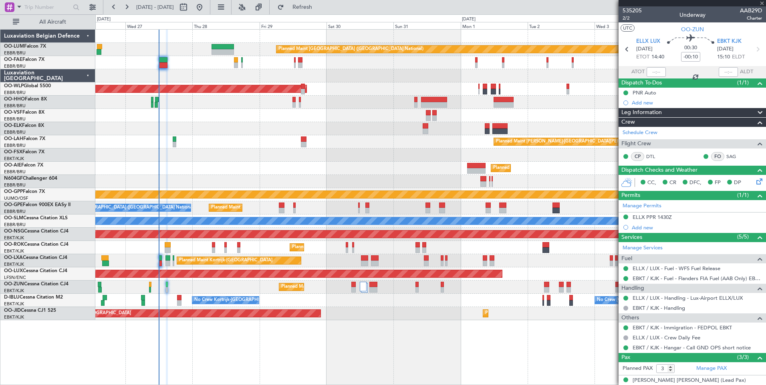
click at [261, 327] on div "Planned Maint [GEOGRAPHIC_DATA] ([GEOGRAPHIC_DATA] National) Owner [GEOGRAPHIC_…" at bounding box center [430, 207] width 670 height 356
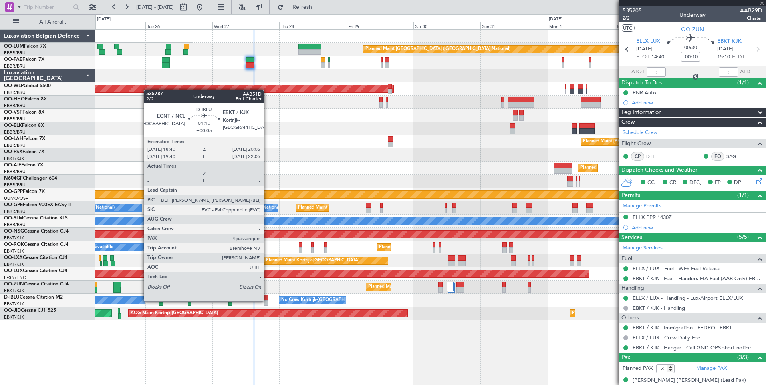
type input "+00:05"
type input "4"
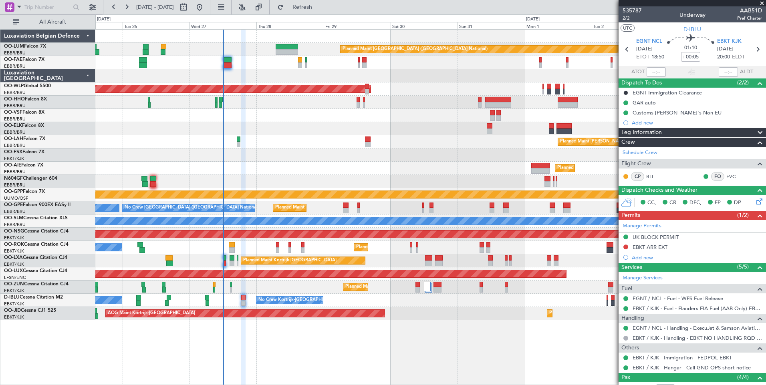
click at [281, 332] on div "Planned Maint [GEOGRAPHIC_DATA] ([GEOGRAPHIC_DATA] National) Owner [GEOGRAPHIC_…" at bounding box center [430, 207] width 670 height 356
click at [268, 291] on div "Planned Maint Kortrijk-[GEOGRAPHIC_DATA]" at bounding box center [430, 287] width 670 height 13
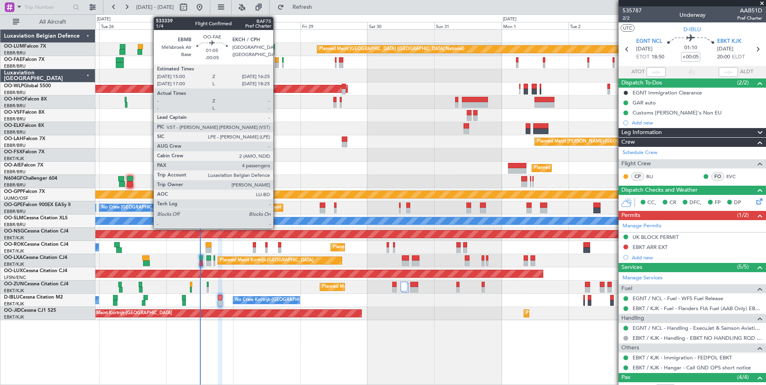
click at [277, 63] on div at bounding box center [277, 65] width 4 height 6
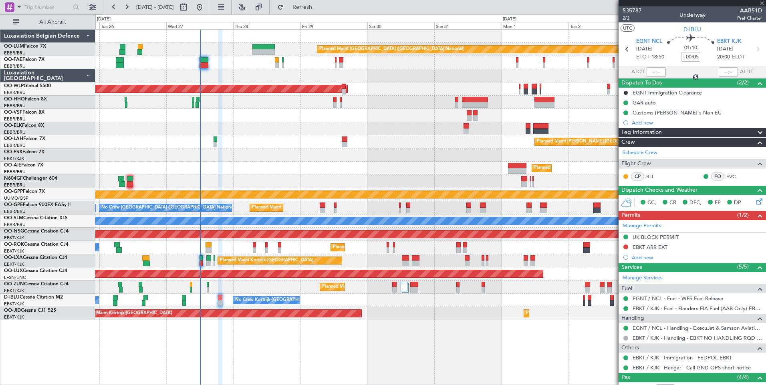
type input "-00:05"
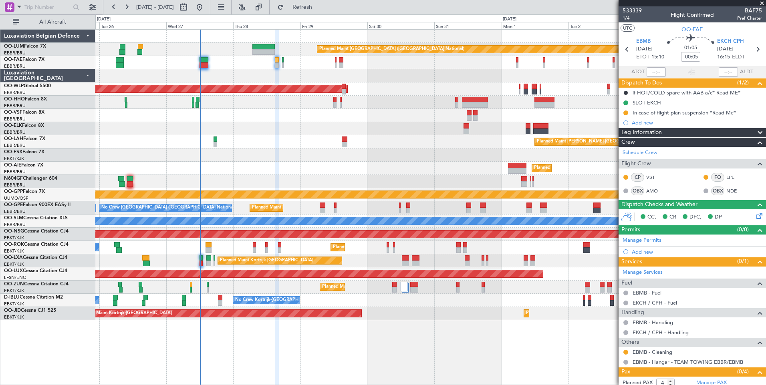
click at [304, 152] on div "Planned Maint [GEOGRAPHIC_DATA] ([GEOGRAPHIC_DATA] National) Owner [GEOGRAPHIC_…" at bounding box center [430, 175] width 670 height 291
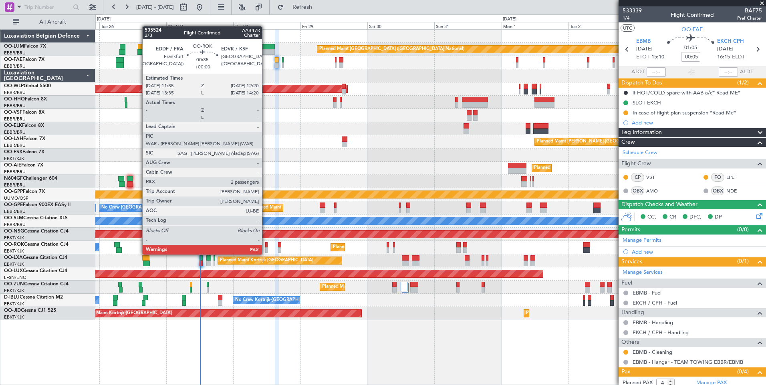
click at [265, 247] on div at bounding box center [266, 245] width 2 height 6
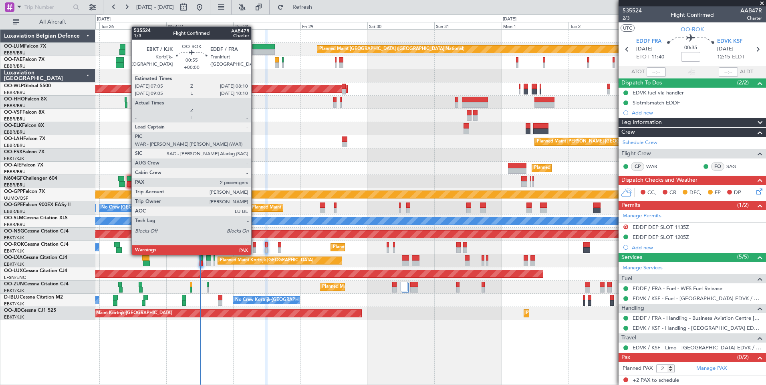
click at [255, 247] on div at bounding box center [254, 245] width 3 height 6
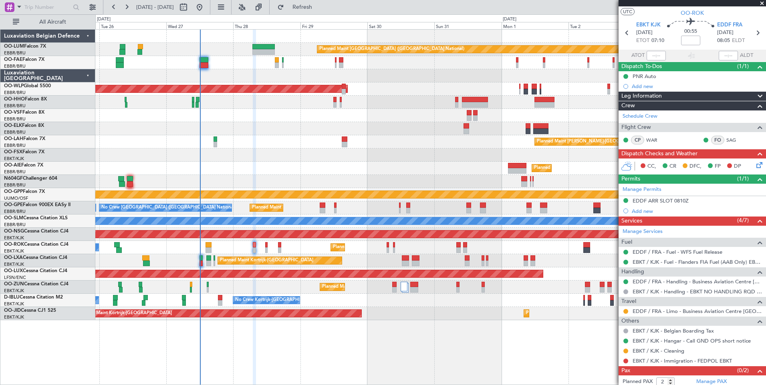
scroll to position [30, 0]
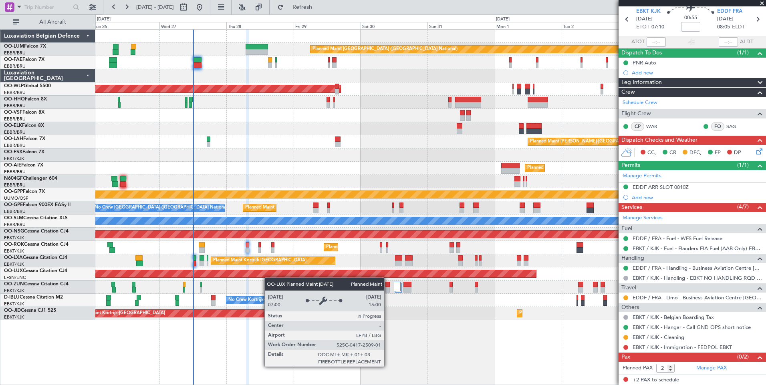
click at [267, 277] on div "Planned Maint [GEOGRAPHIC_DATA] ([GEOGRAPHIC_DATA] National) Owner [GEOGRAPHIC_…" at bounding box center [430, 175] width 670 height 291
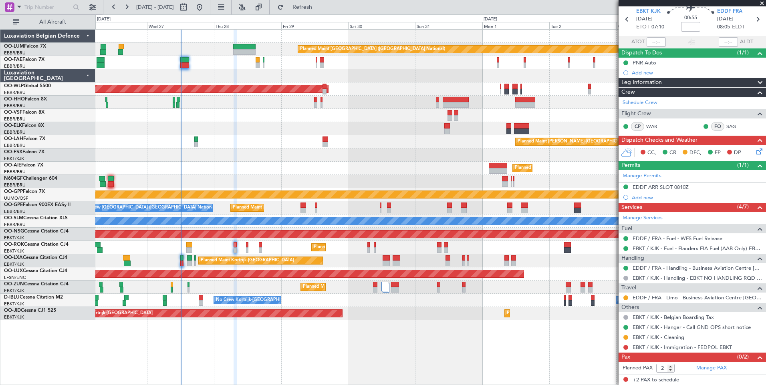
click at [275, 280] on div "Planned Maint [GEOGRAPHIC_DATA] ([GEOGRAPHIC_DATA])" at bounding box center [430, 273] width 670 height 13
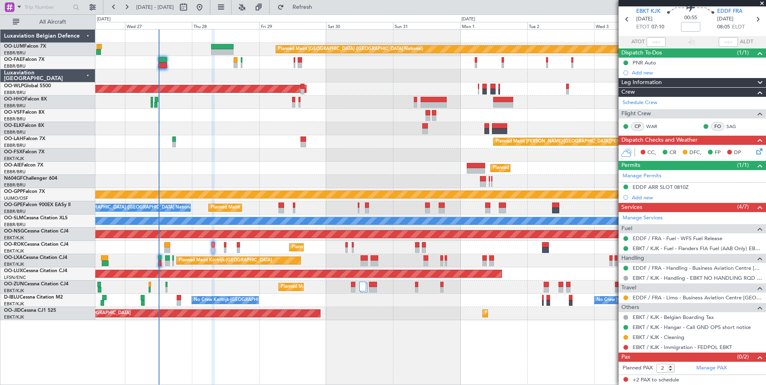
click at [253, 284] on div "Planned Maint Kortrijk-[GEOGRAPHIC_DATA]" at bounding box center [430, 287] width 670 height 13
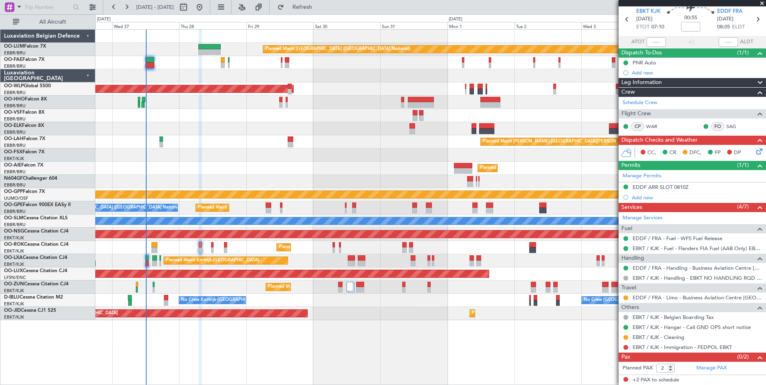
click at [251, 284] on div "Planned Maint Kortrijk-[GEOGRAPHIC_DATA]" at bounding box center [430, 287] width 670 height 13
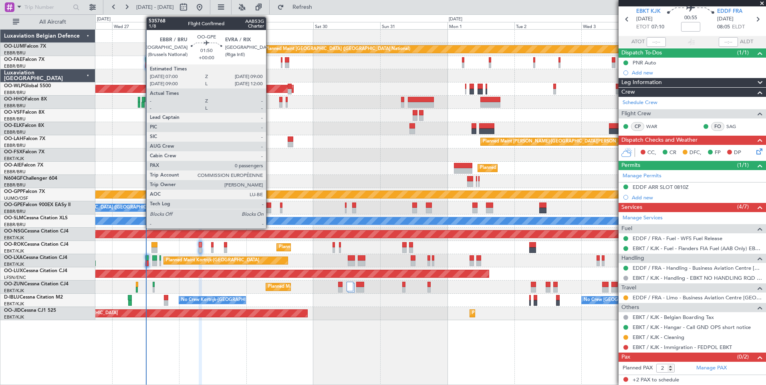
click at [269, 208] on div at bounding box center [268, 211] width 6 height 6
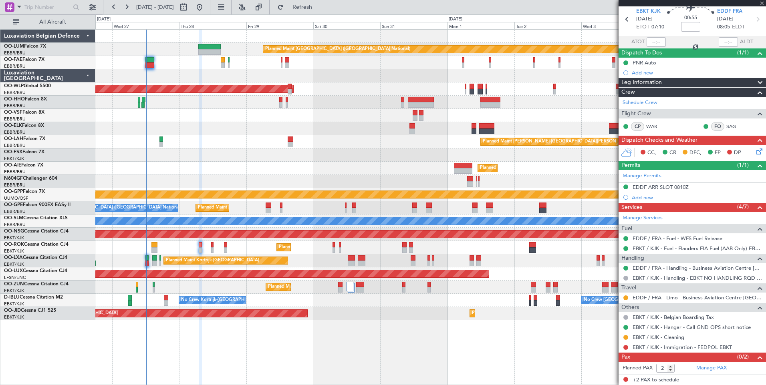
type input "0"
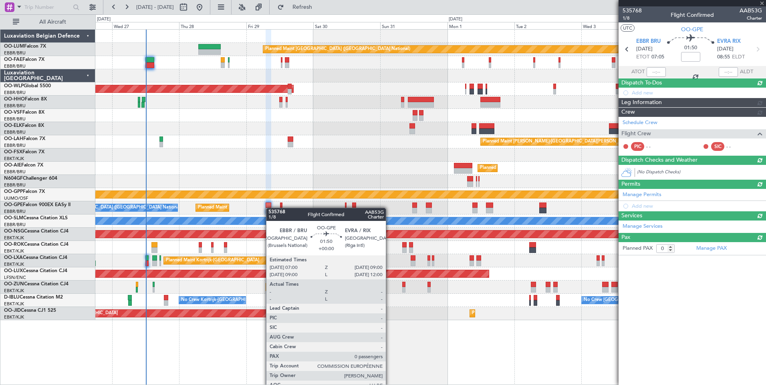
scroll to position [0, 0]
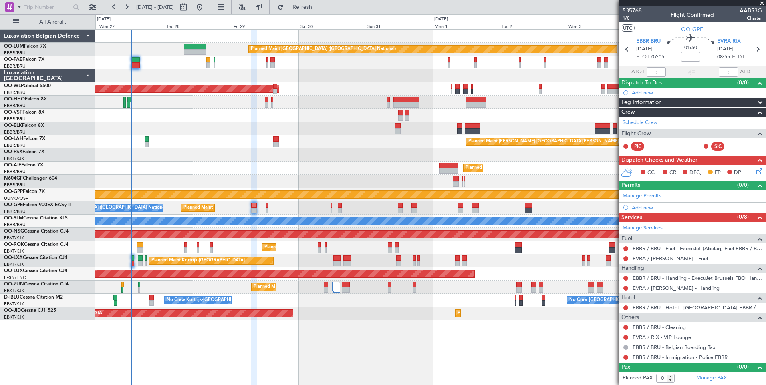
click at [292, 257] on div "Planned Maint Kortrijk-[GEOGRAPHIC_DATA]" at bounding box center [430, 260] width 670 height 13
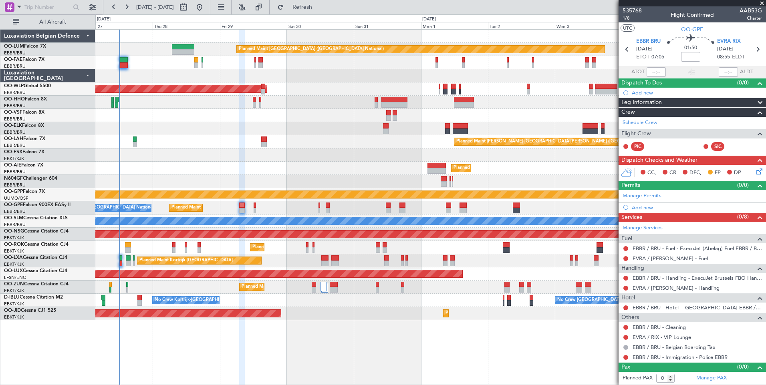
click at [276, 177] on div at bounding box center [430, 181] width 670 height 13
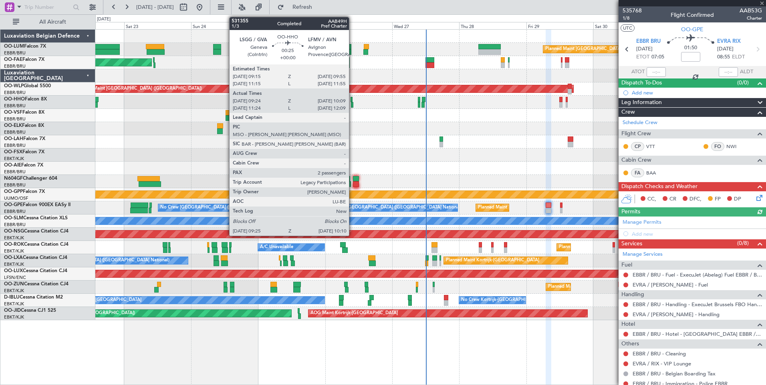
click at [352, 104] on div at bounding box center [352, 105] width 2 height 6
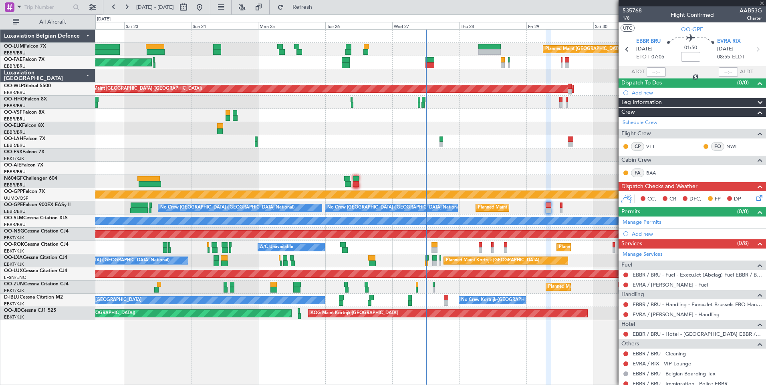
type input "09:34"
type input "10:04"
type input "2"
